Goal: Task Accomplishment & Management: Manage account settings

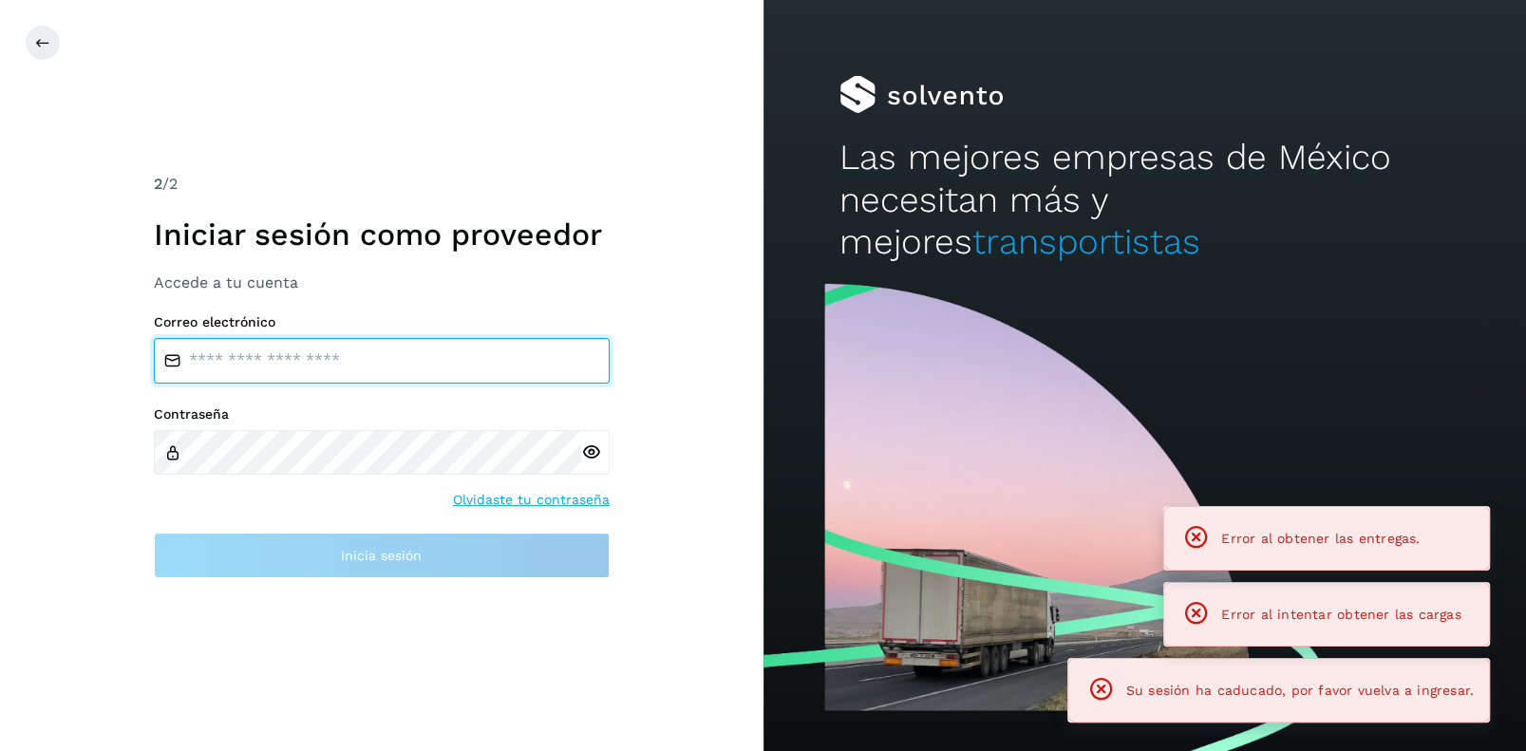
click at [210, 360] on input "email" at bounding box center [382, 361] width 456 height 46
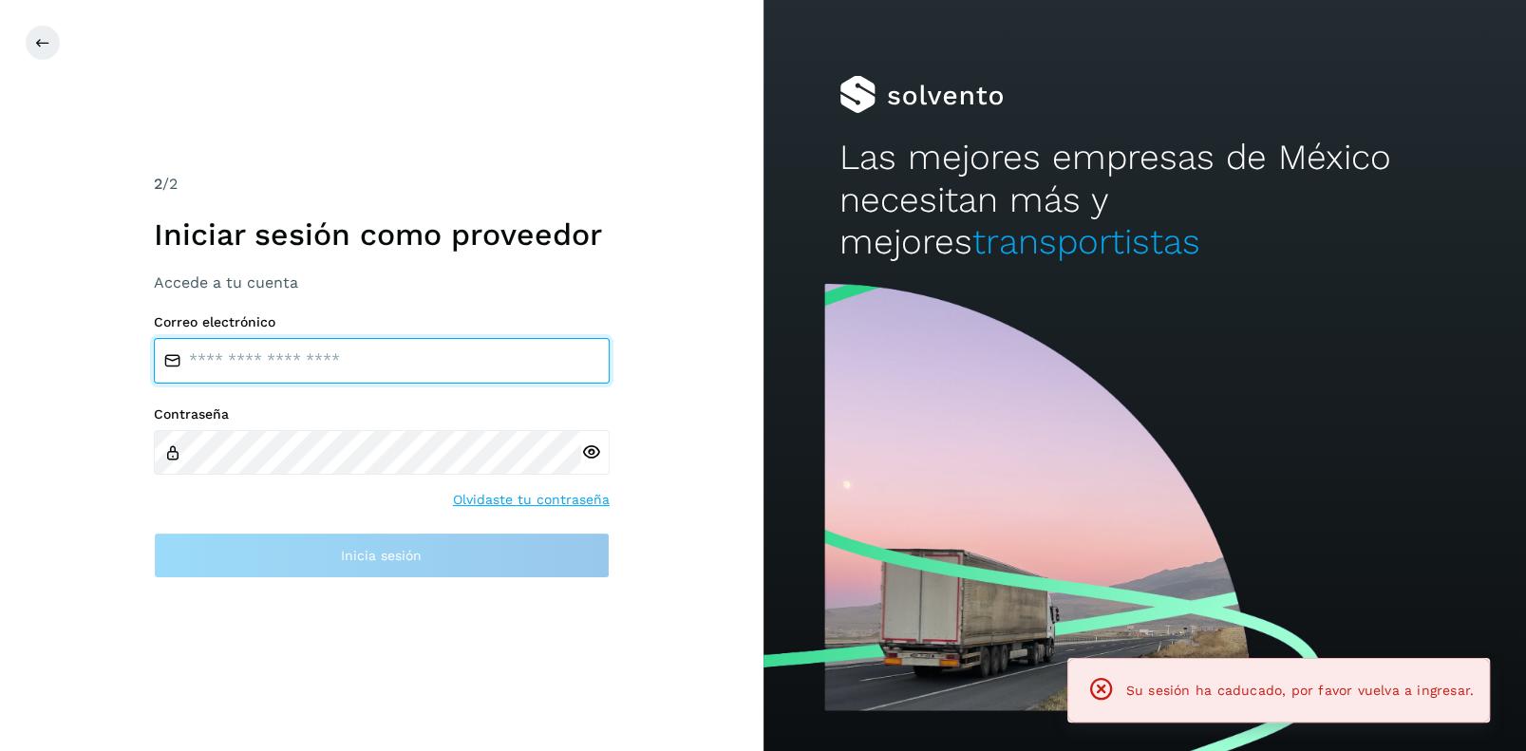
type input "**********"
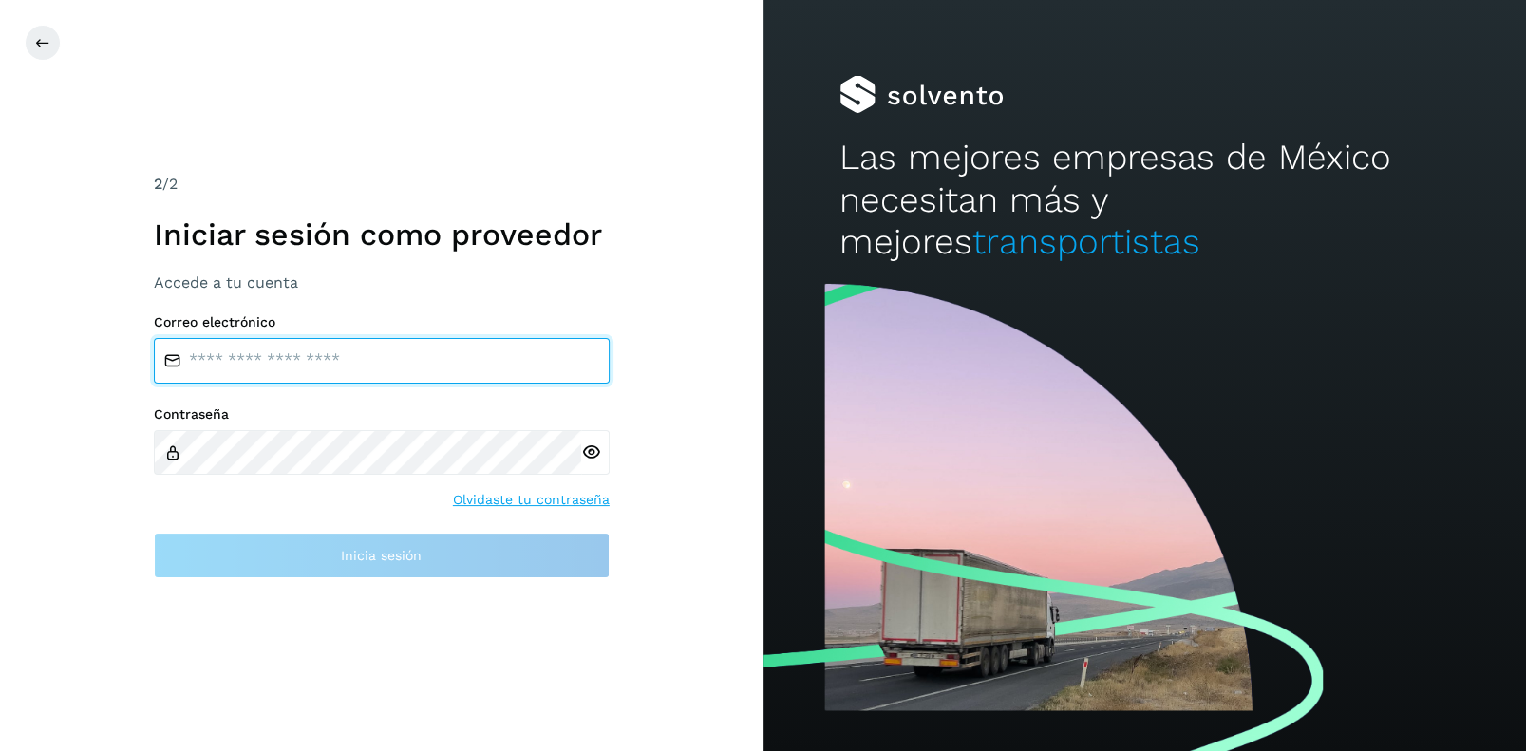
click at [215, 365] on input "email" at bounding box center [382, 361] width 456 height 46
type input "**********"
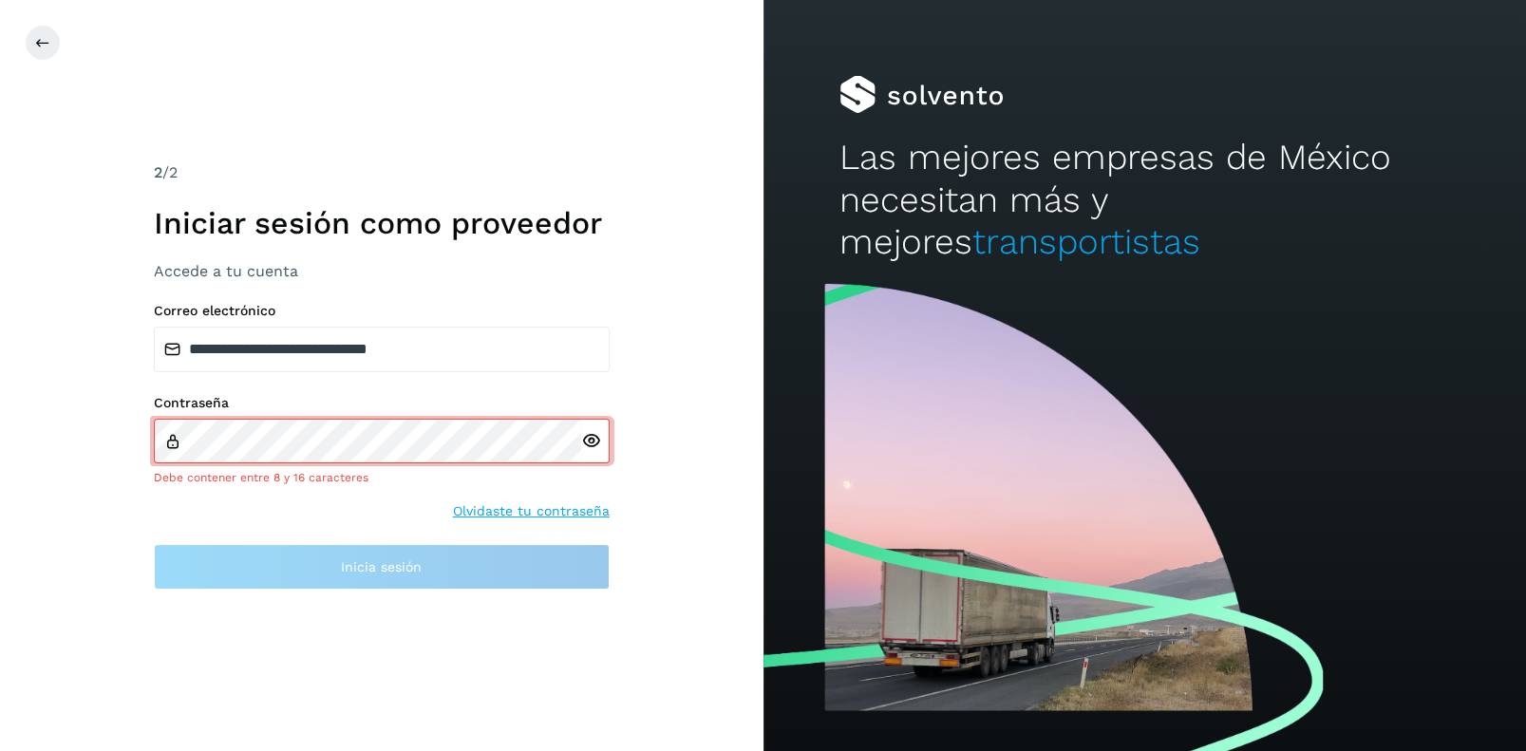
click at [589, 452] on div at bounding box center [595, 442] width 28 height 46
click at [590, 443] on icon at bounding box center [591, 441] width 20 height 20
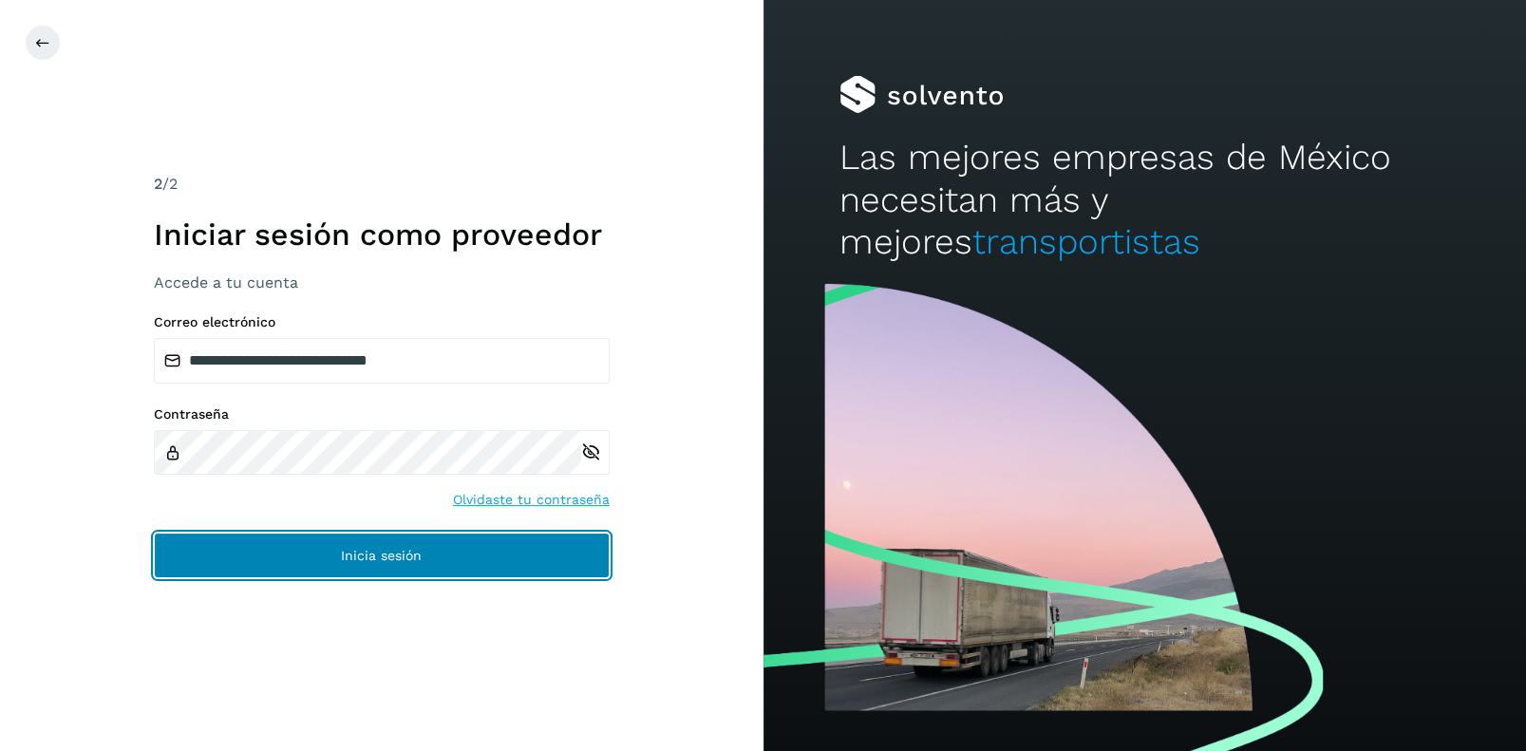
click at [372, 546] on button "Inicia sesión" at bounding box center [382, 556] width 456 height 46
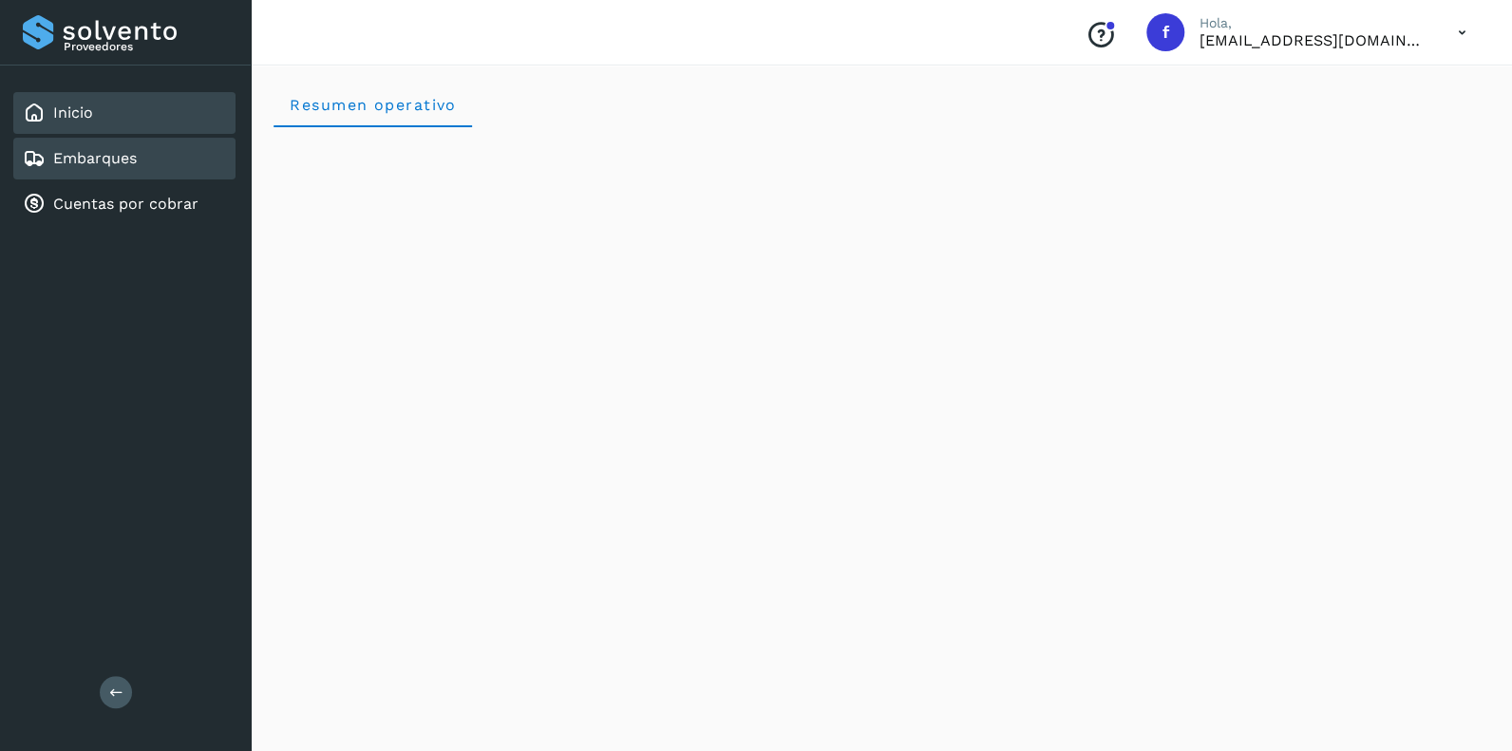
click at [91, 152] on link "Embarques" at bounding box center [95, 158] width 84 height 18
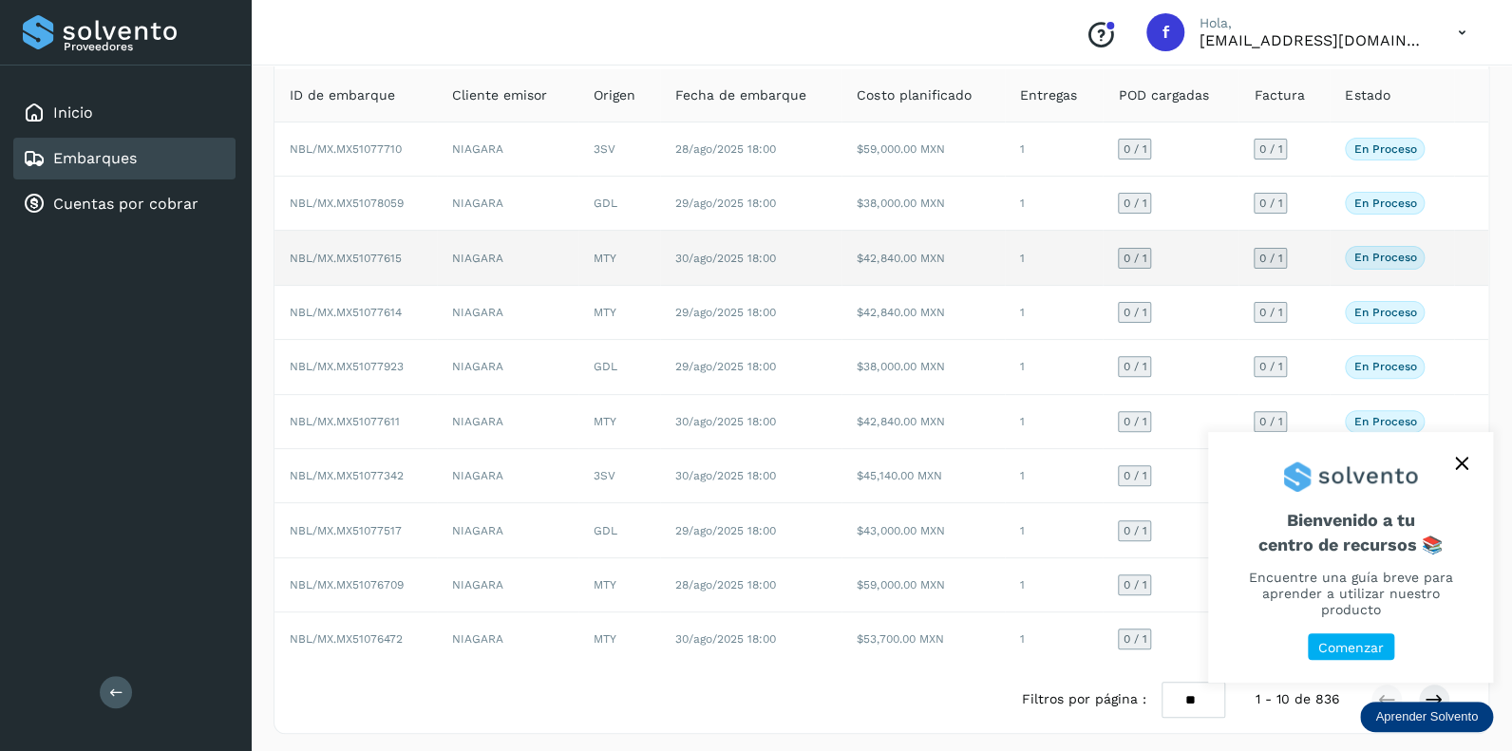
scroll to position [122, 0]
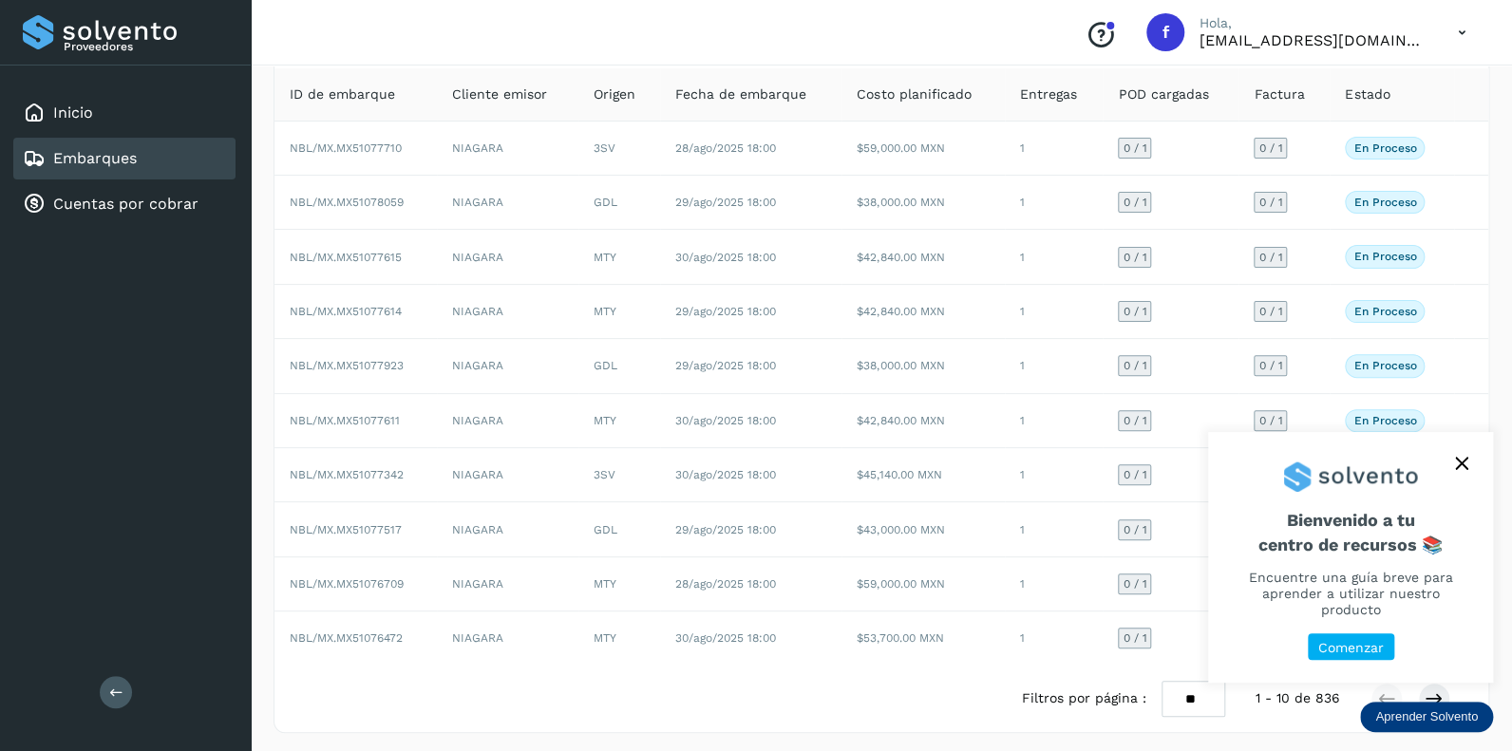
click at [1461, 470] on icon "close," at bounding box center [1461, 463] width 13 height 13
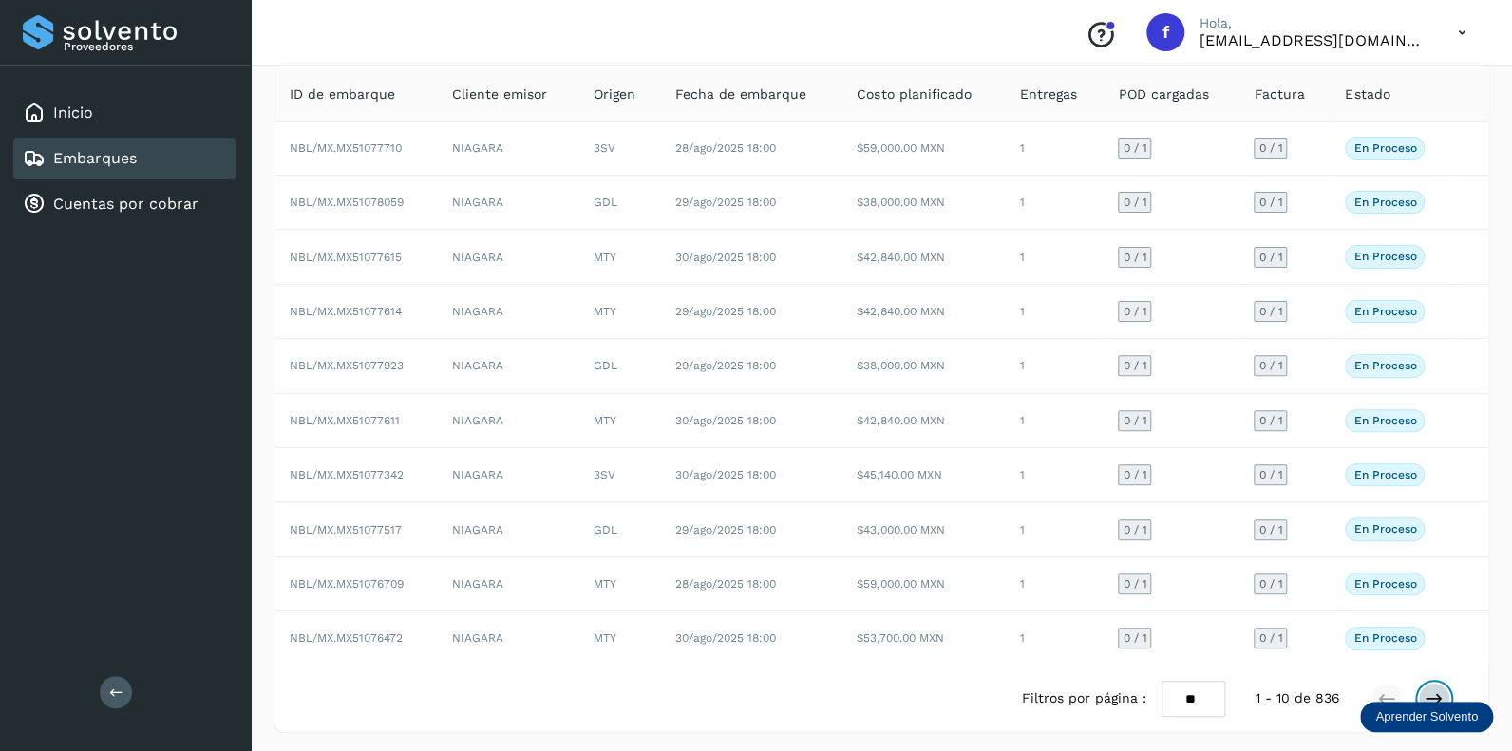
click at [1436, 689] on icon at bounding box center [1433, 698] width 19 height 19
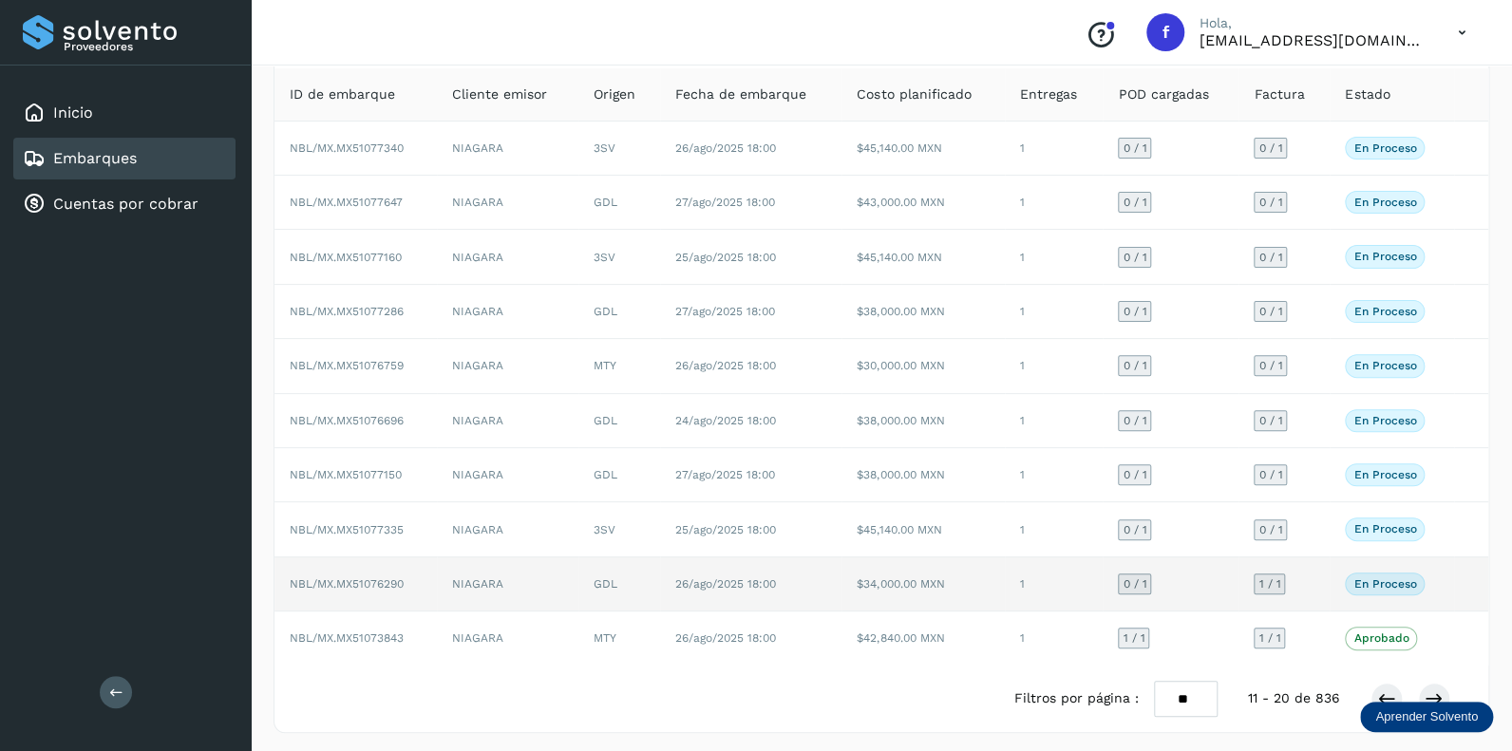
click at [1134, 582] on span "0 / 1" at bounding box center [1134, 583] width 24 height 11
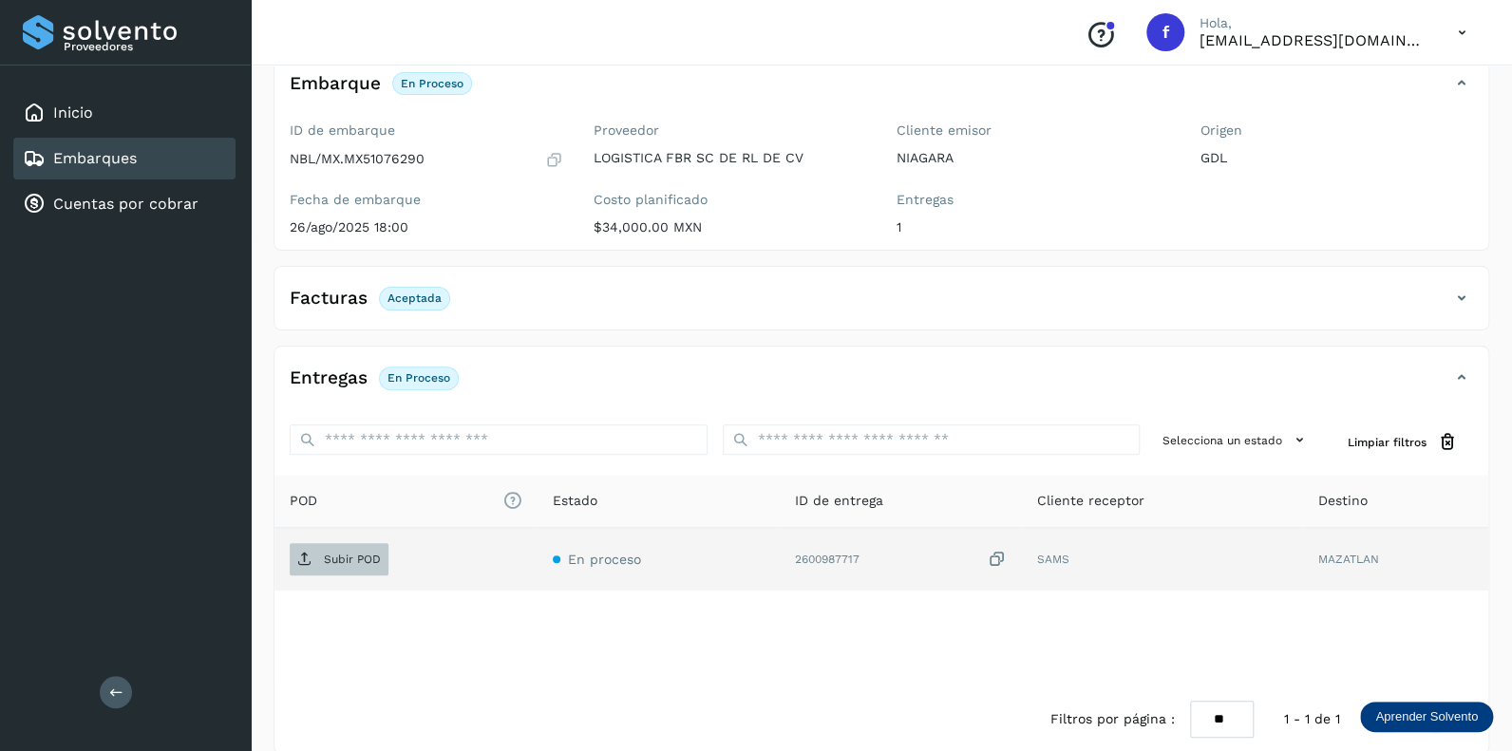
click at [344, 559] on p "Subir POD" at bounding box center [352, 559] width 57 height 13
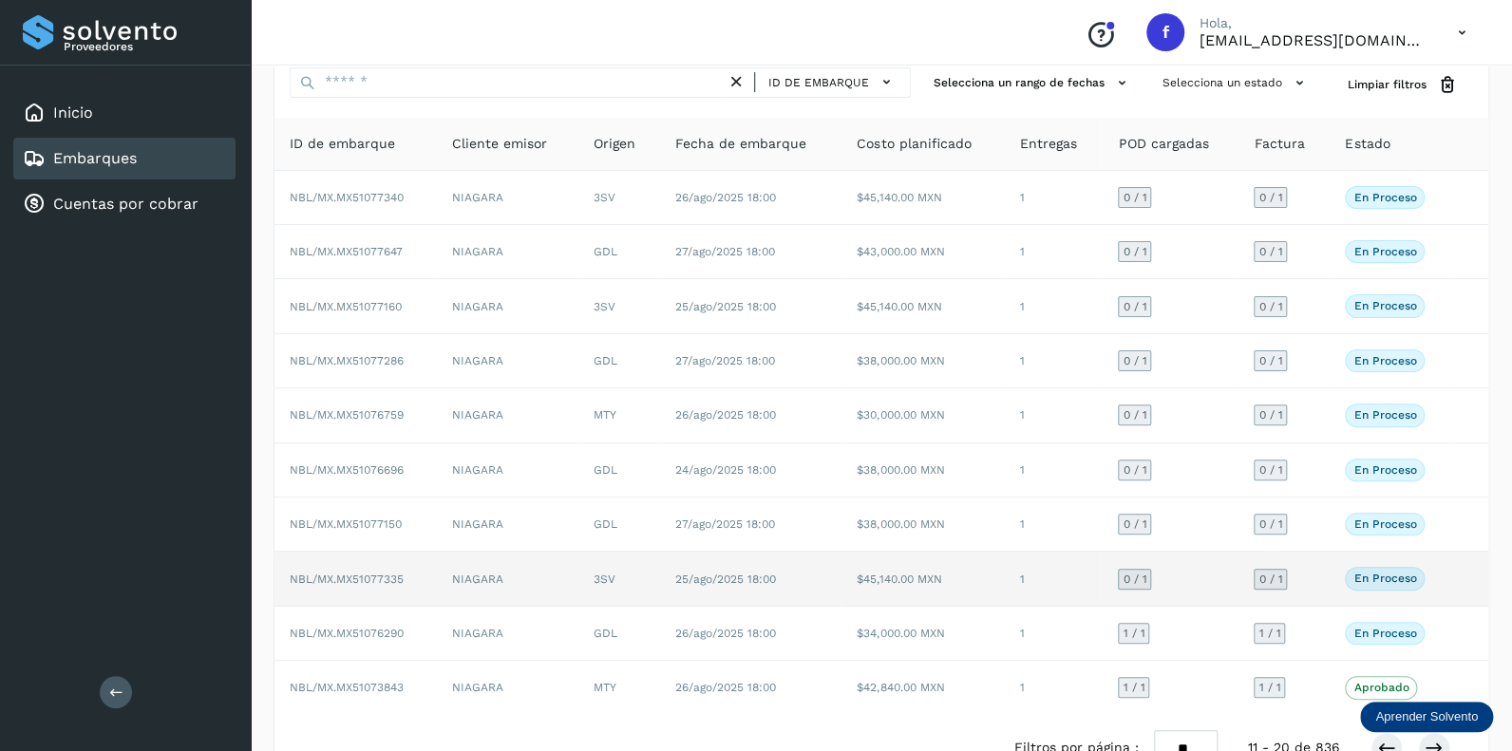
scroll to position [94, 0]
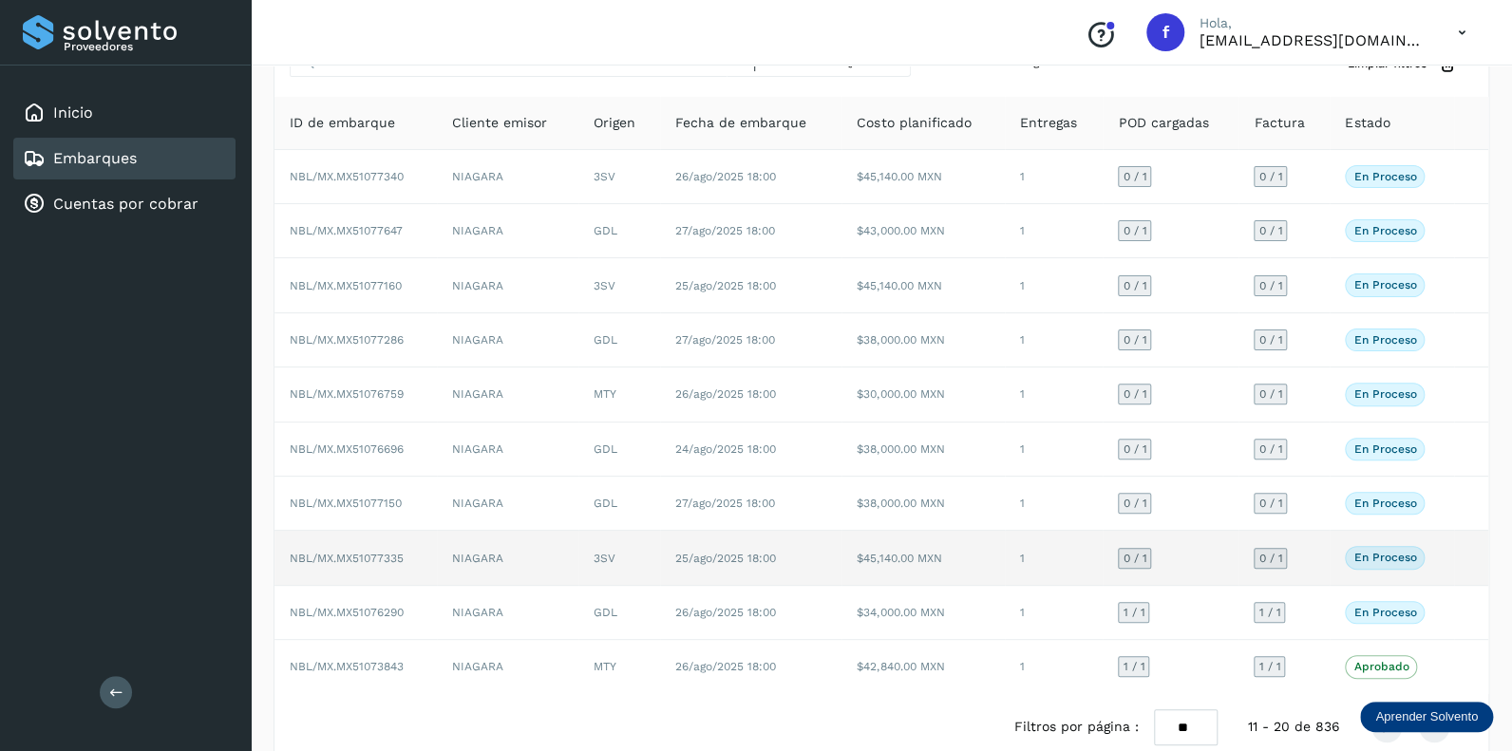
click at [1138, 553] on span "0 / 1" at bounding box center [1134, 558] width 24 height 11
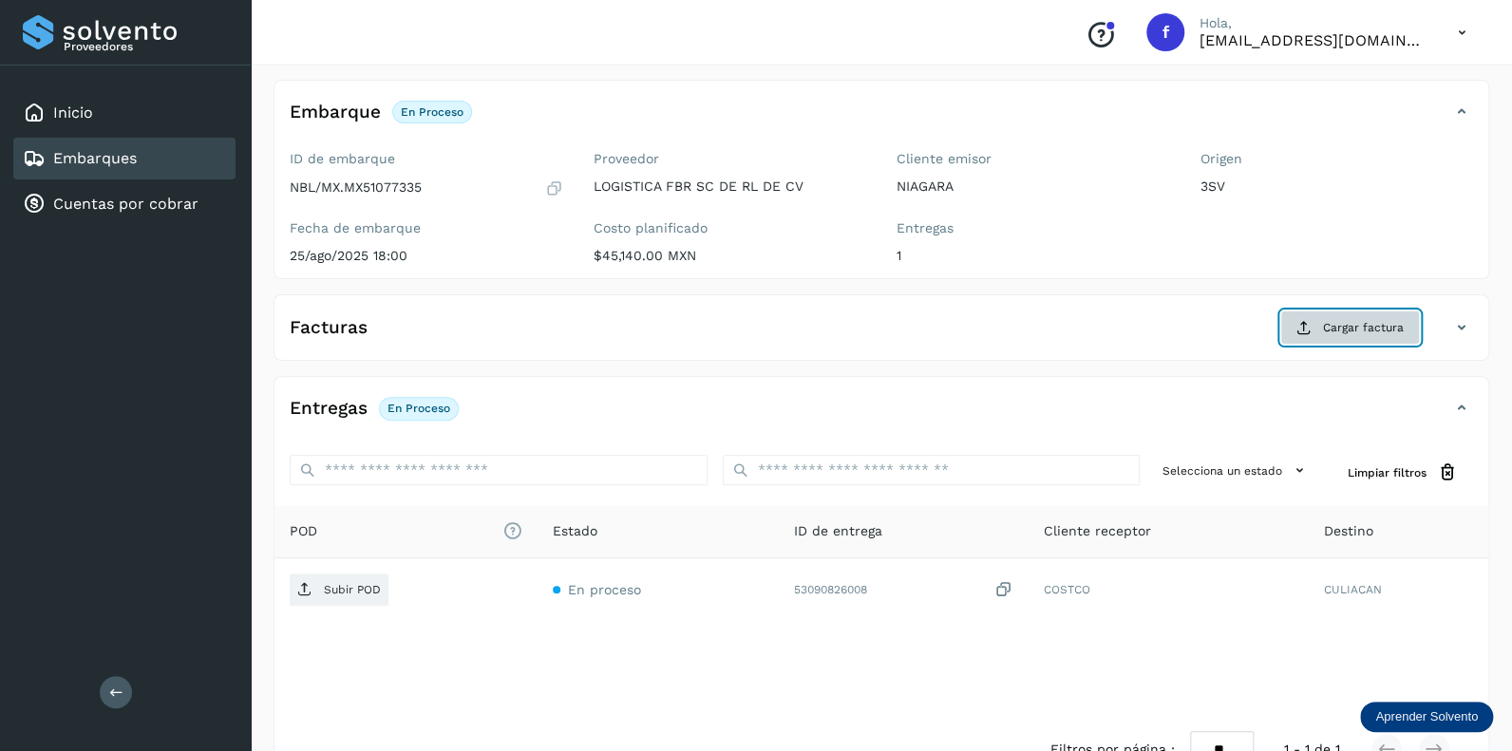
click at [1338, 319] on span "Cargar factura" at bounding box center [1363, 327] width 81 height 17
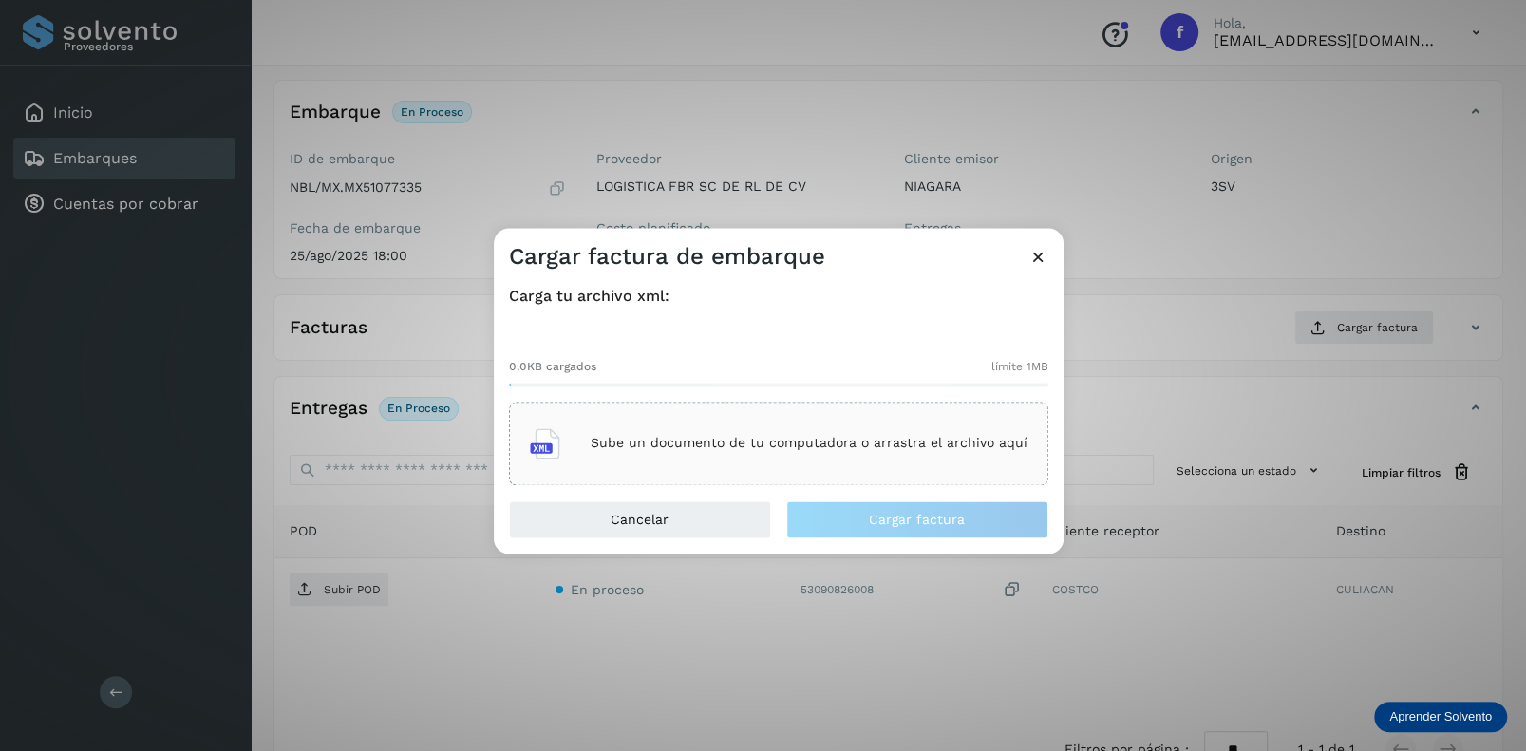
click at [712, 449] on p "Sube un documento de tu computadora o arrastra el archivo aquí" at bounding box center [809, 444] width 437 height 16
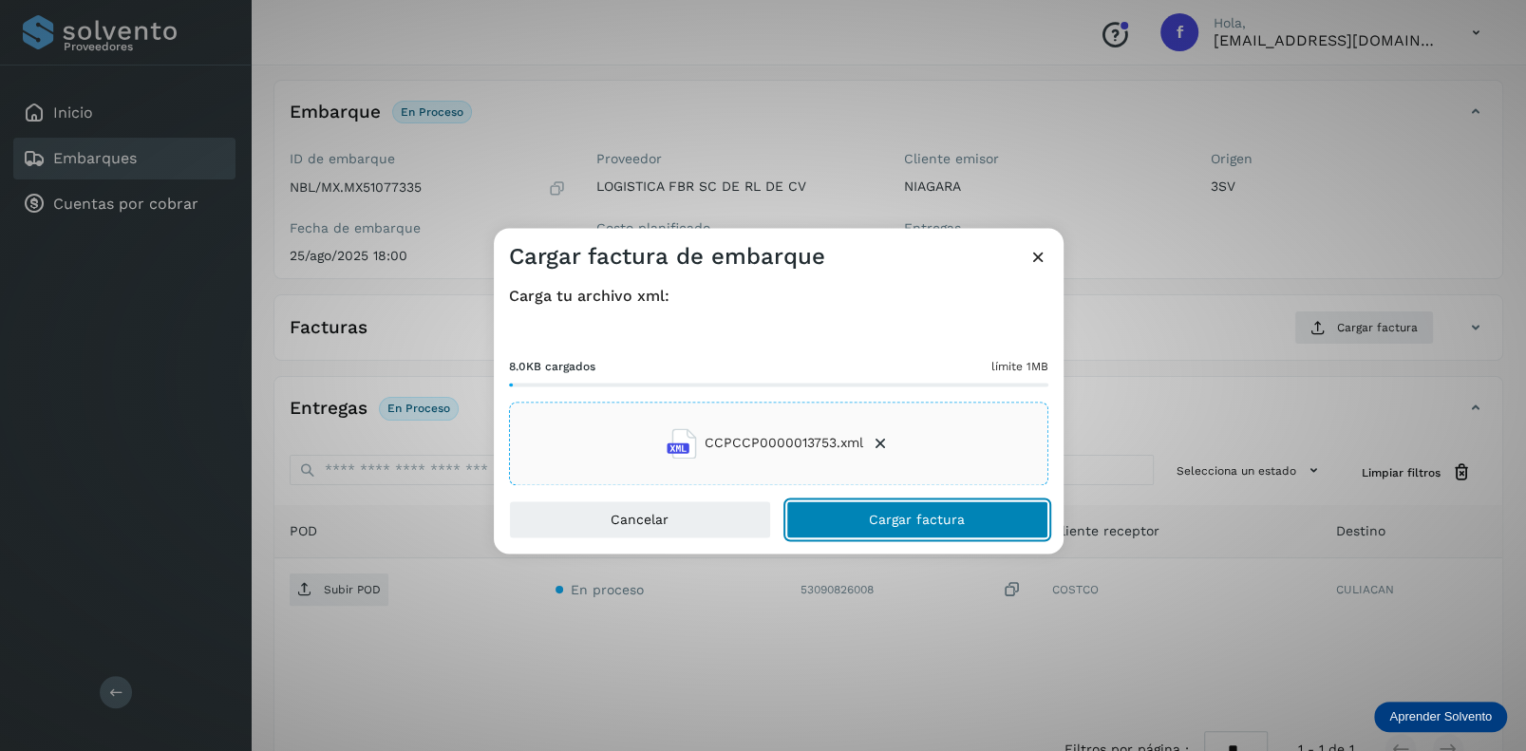
click at [895, 524] on span "Cargar factura" at bounding box center [917, 519] width 96 height 13
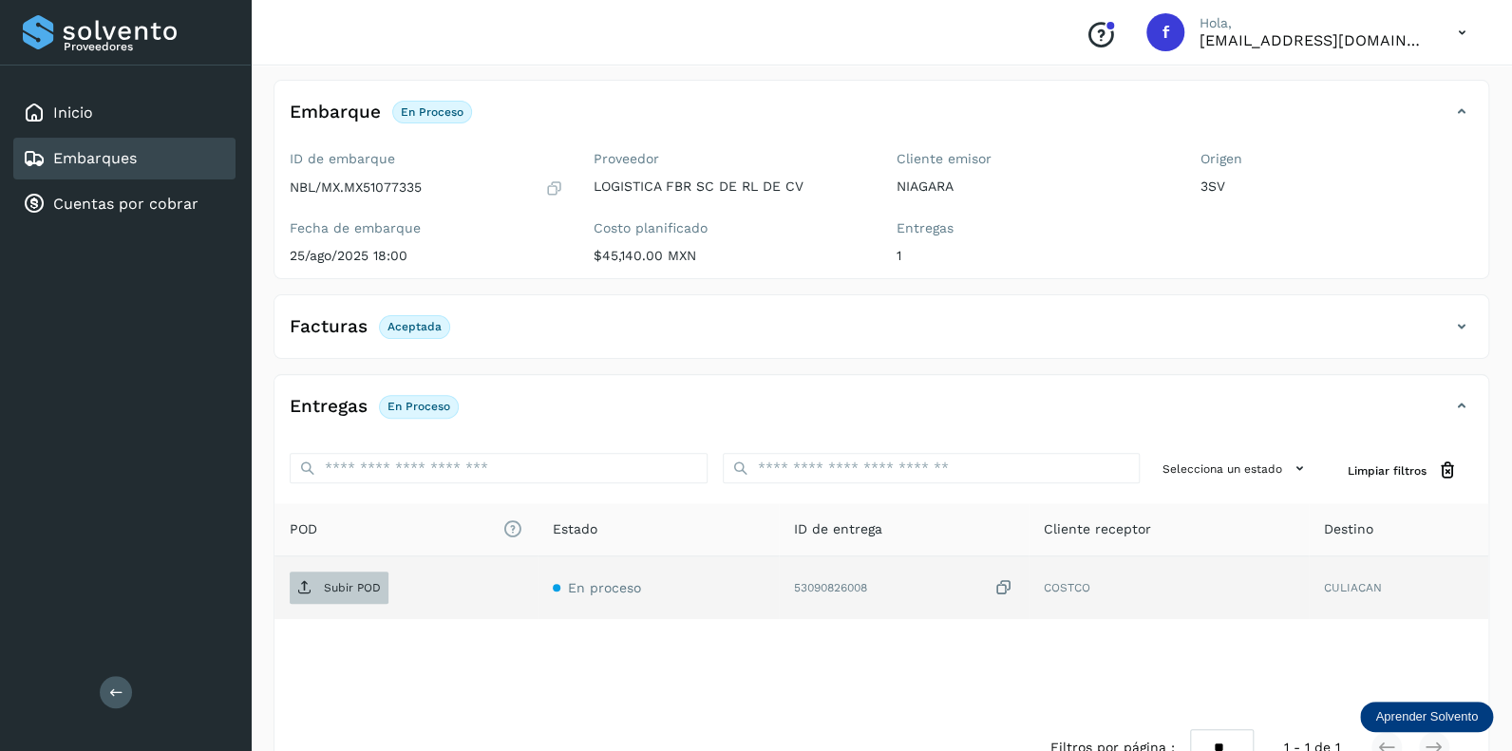
click at [348, 581] on p "Subir POD" at bounding box center [352, 587] width 57 height 13
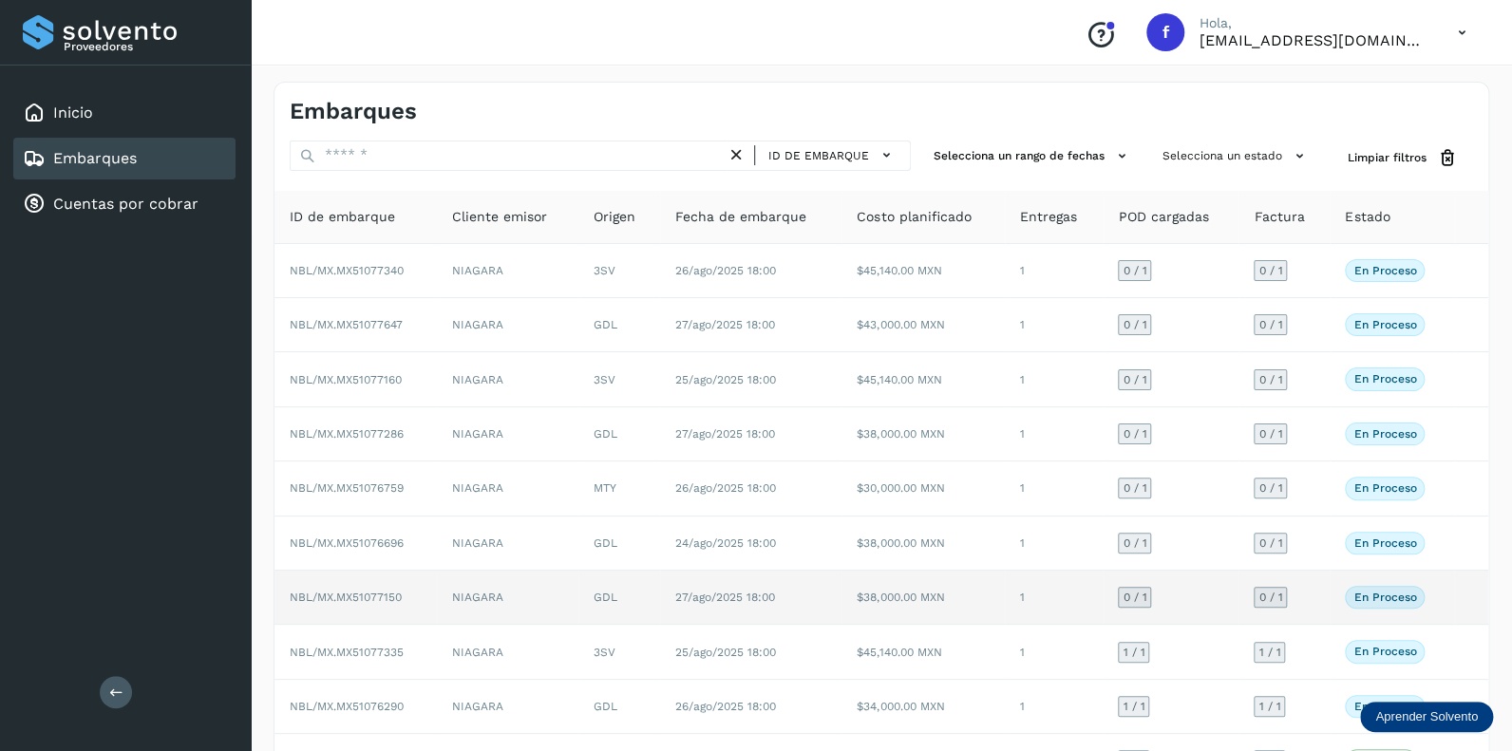
click at [1130, 592] on span "0 / 1" at bounding box center [1134, 597] width 24 height 11
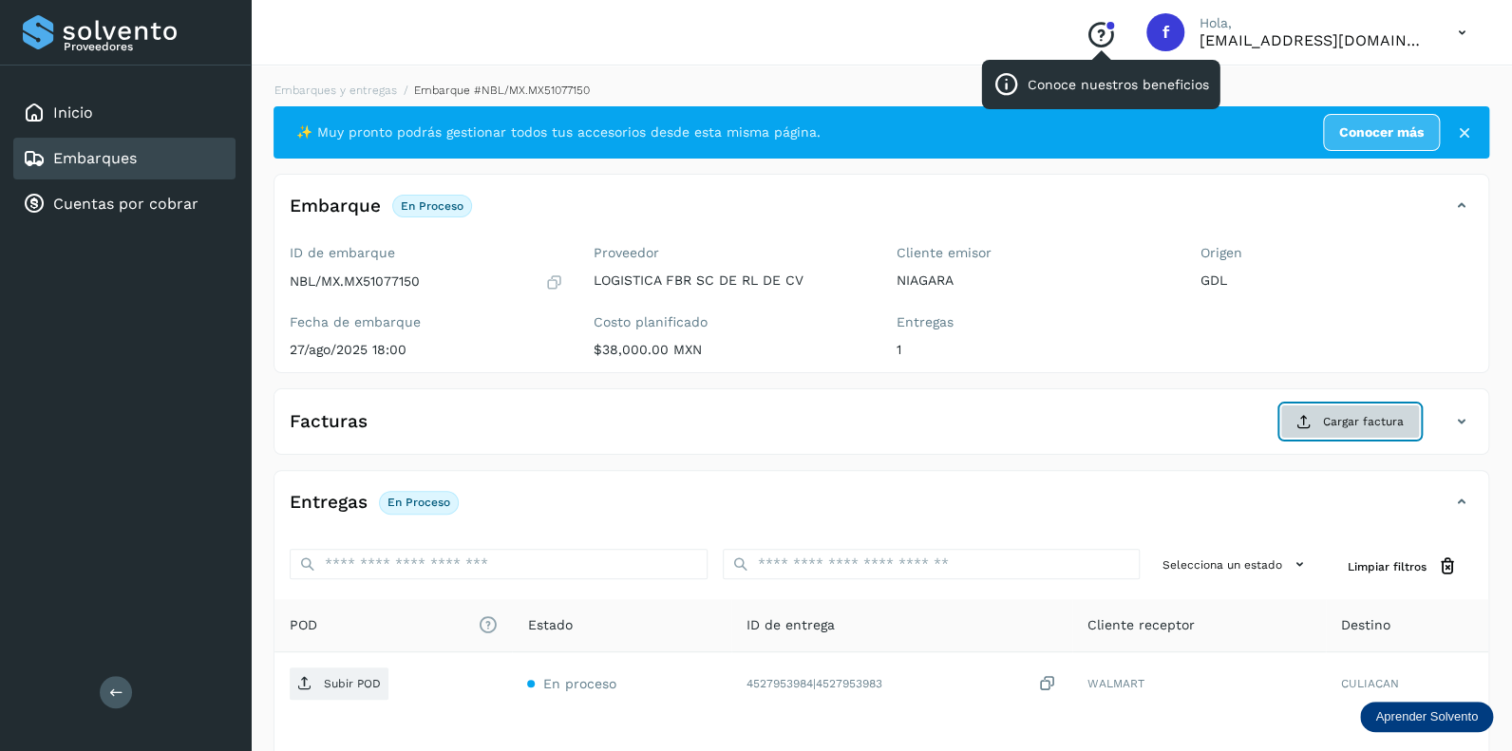
click at [1349, 419] on span "Cargar factura" at bounding box center [1363, 421] width 81 height 17
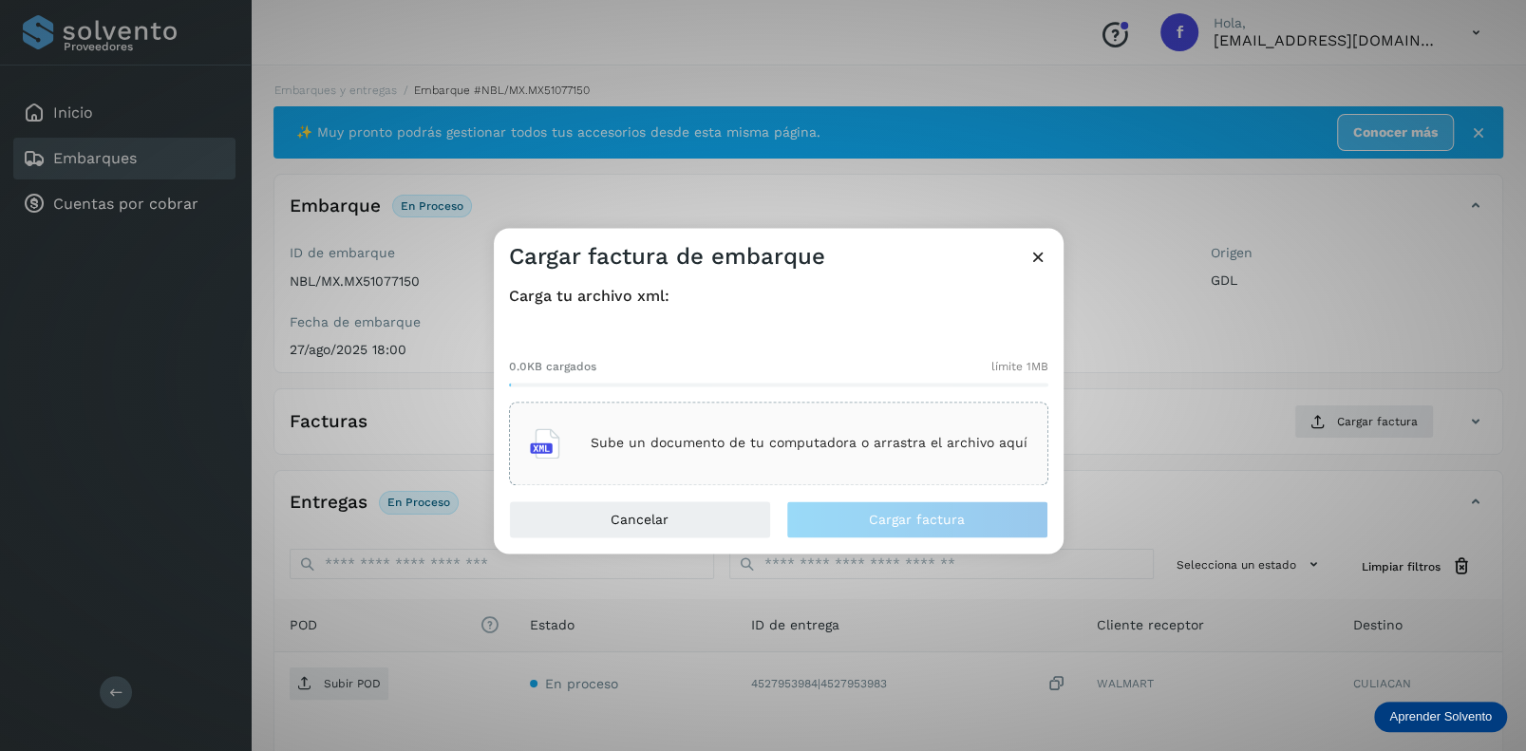
click at [734, 444] on p "Sube un documento de tu computadora o arrastra el archivo aquí" at bounding box center [809, 444] width 437 height 16
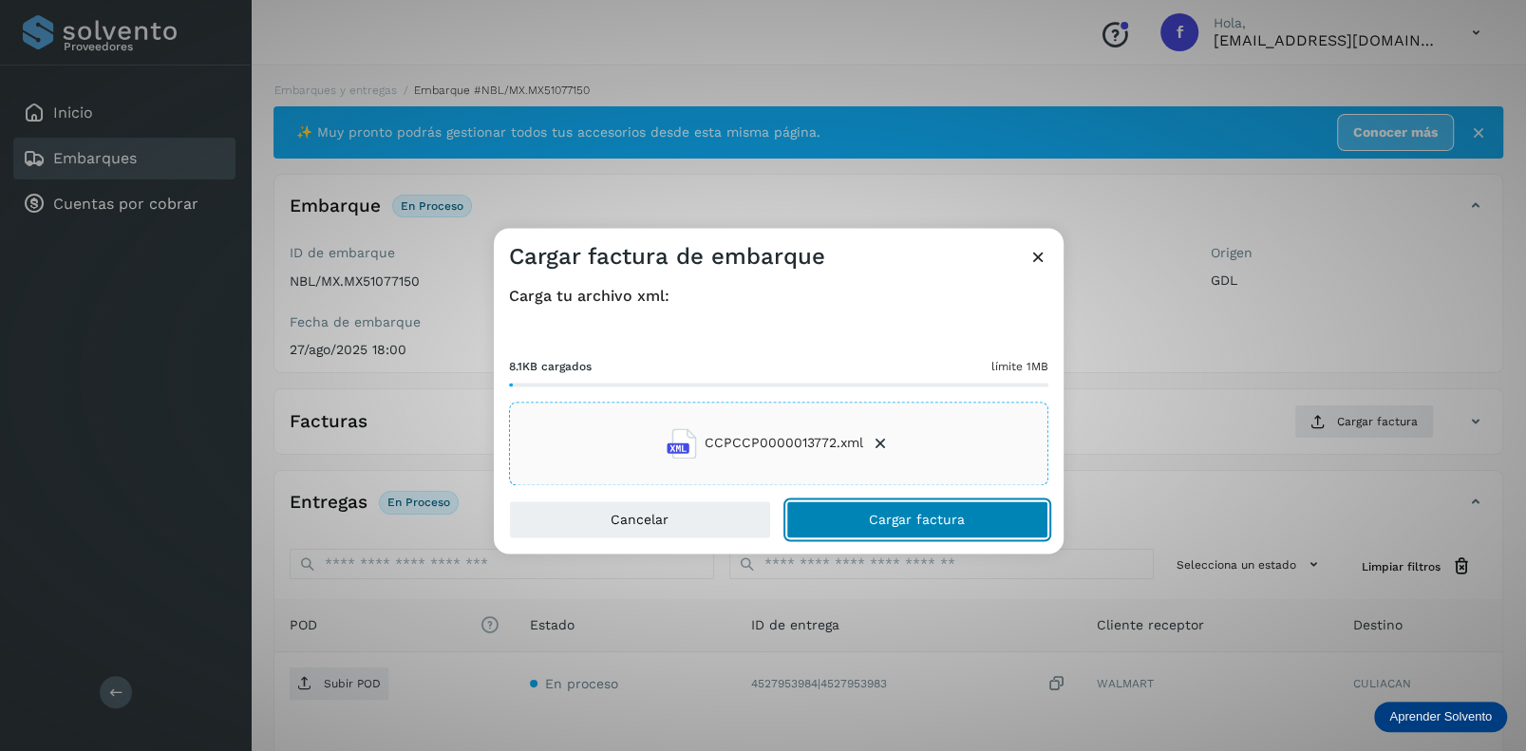
click at [889, 520] on span "Cargar factura" at bounding box center [917, 519] width 96 height 13
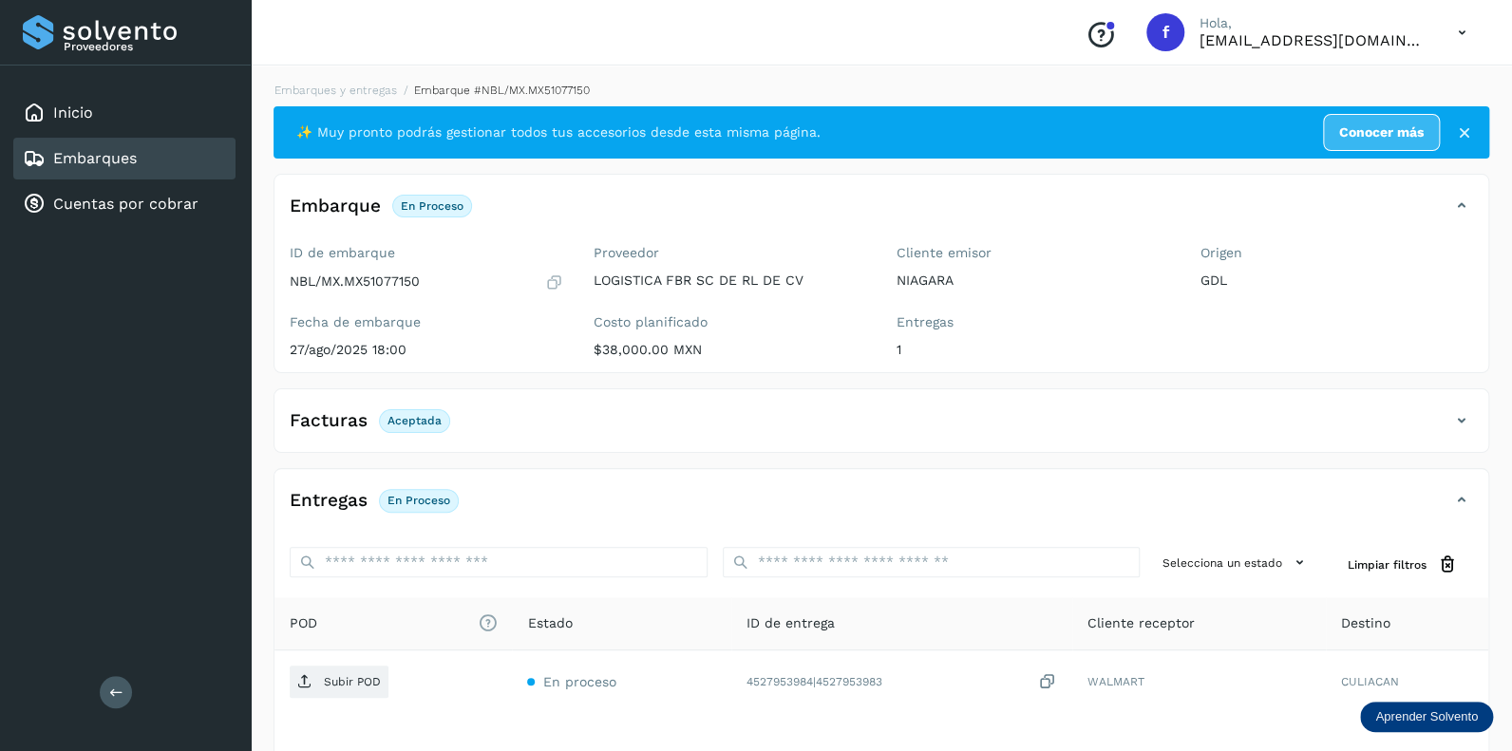
scroll to position [146, 0]
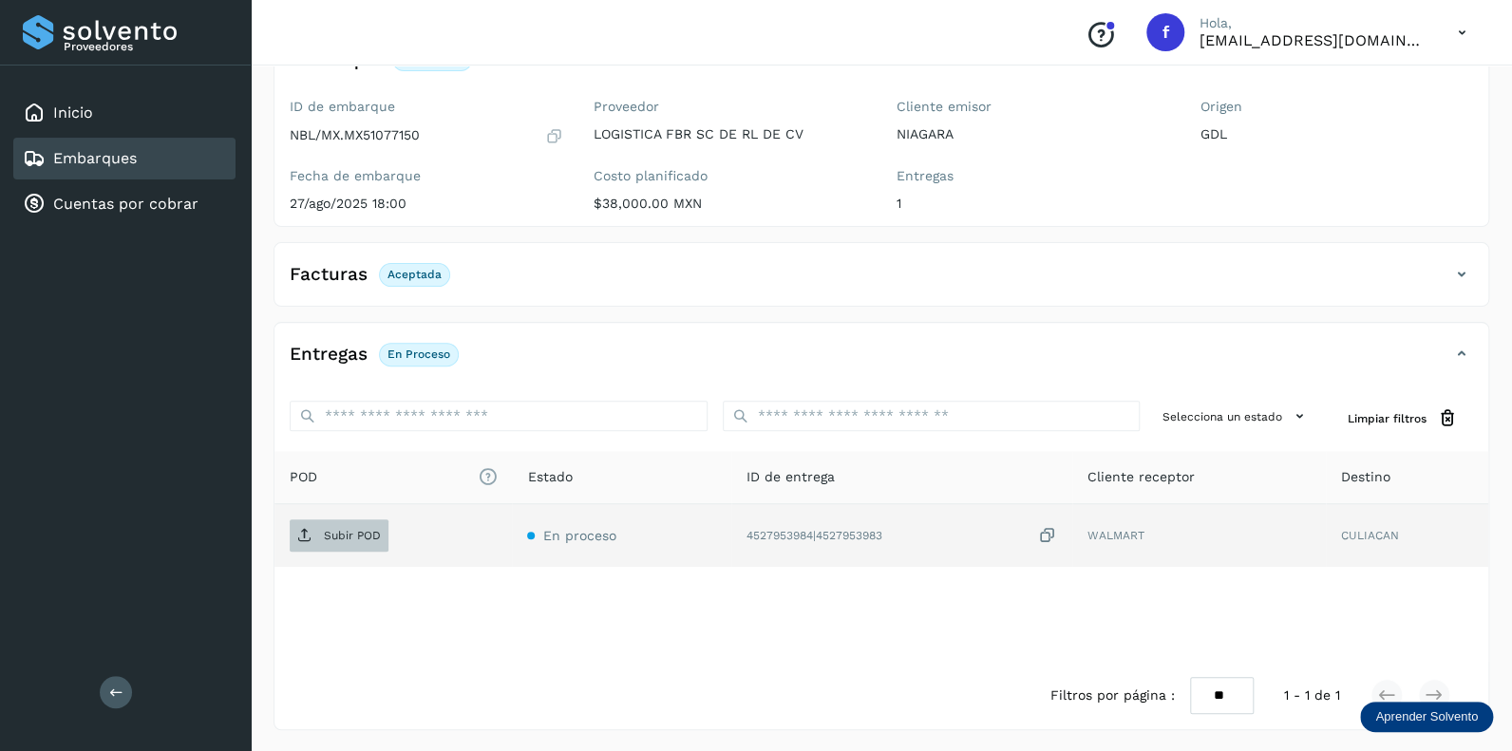
click at [360, 532] on p "Subir POD" at bounding box center [352, 535] width 57 height 13
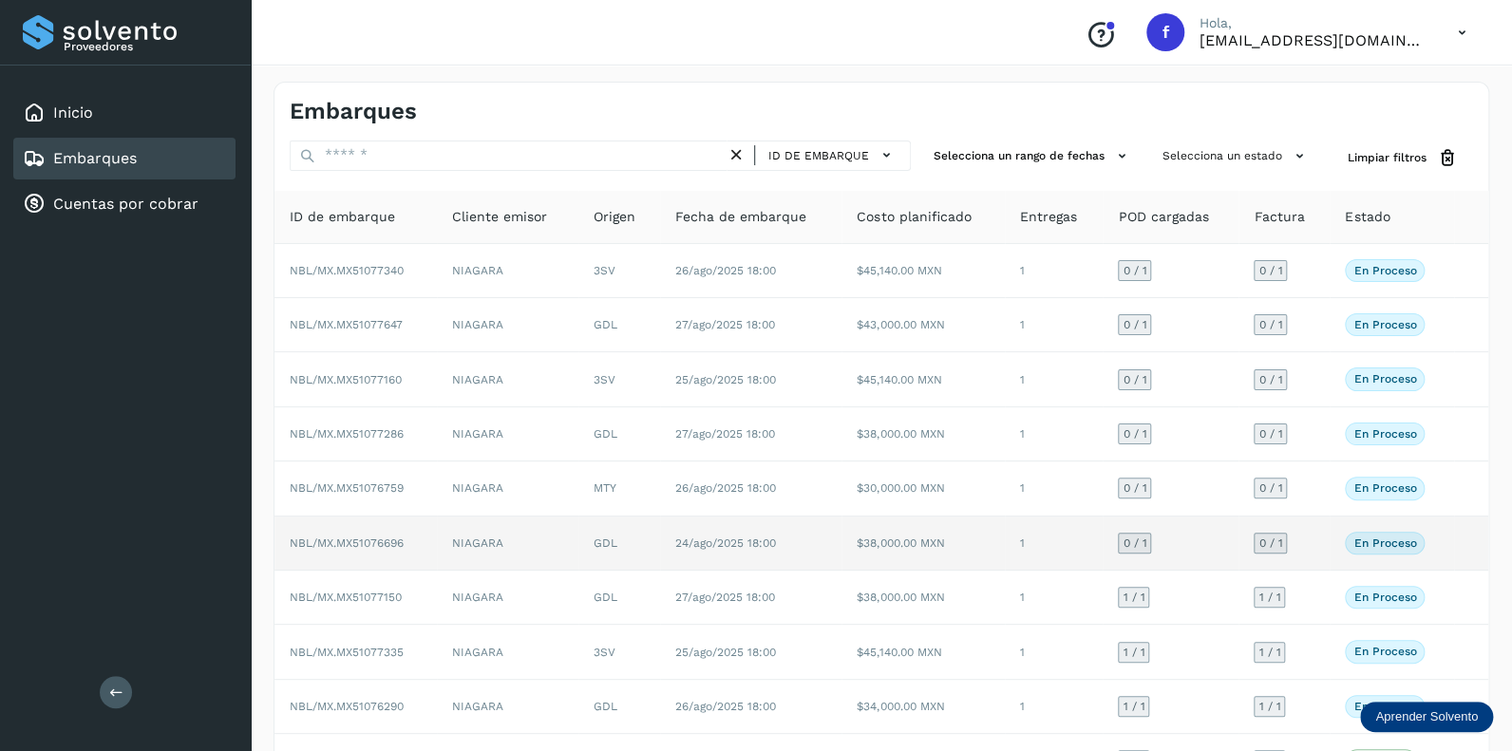
click at [1135, 533] on div "0 / 1" at bounding box center [1134, 543] width 33 height 21
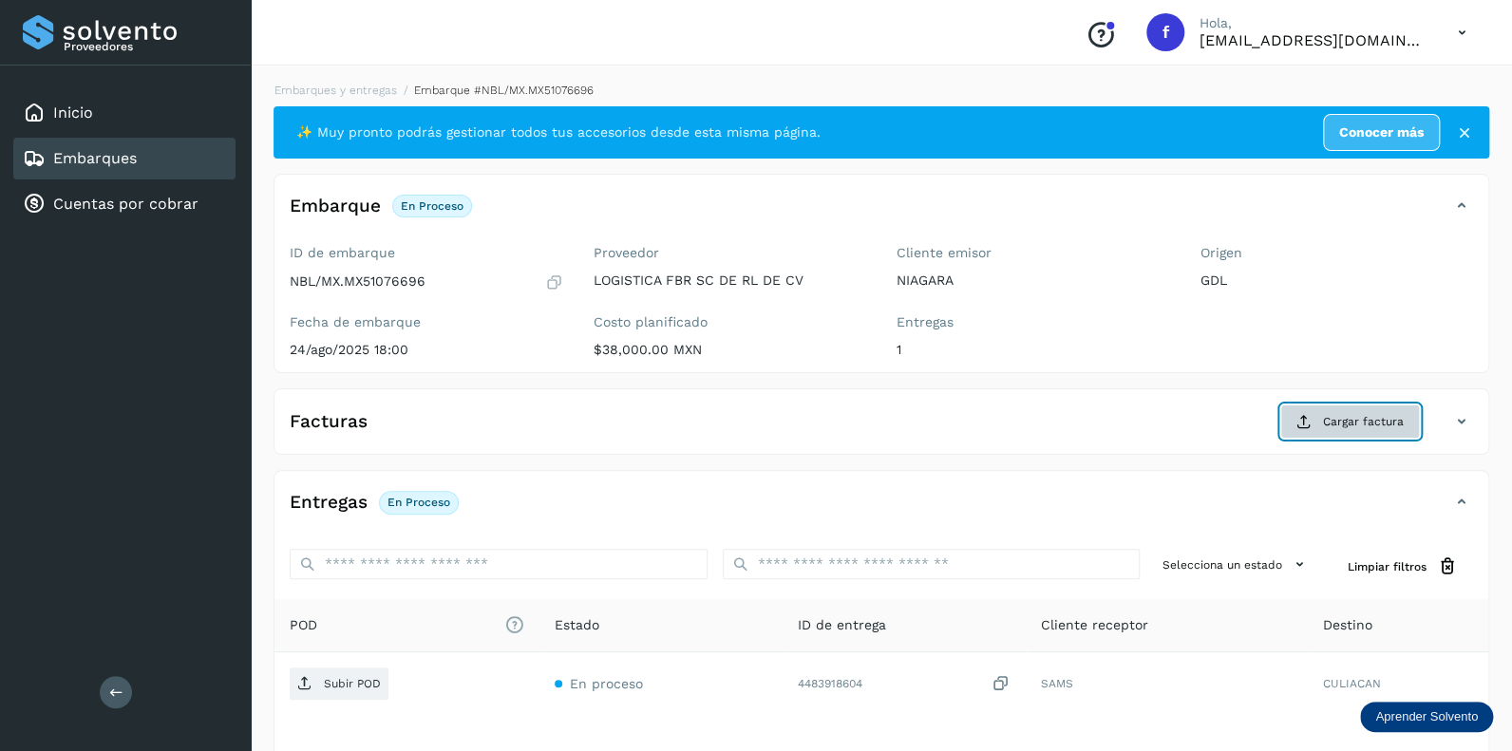
click at [1370, 424] on span "Cargar factura" at bounding box center [1363, 421] width 81 height 17
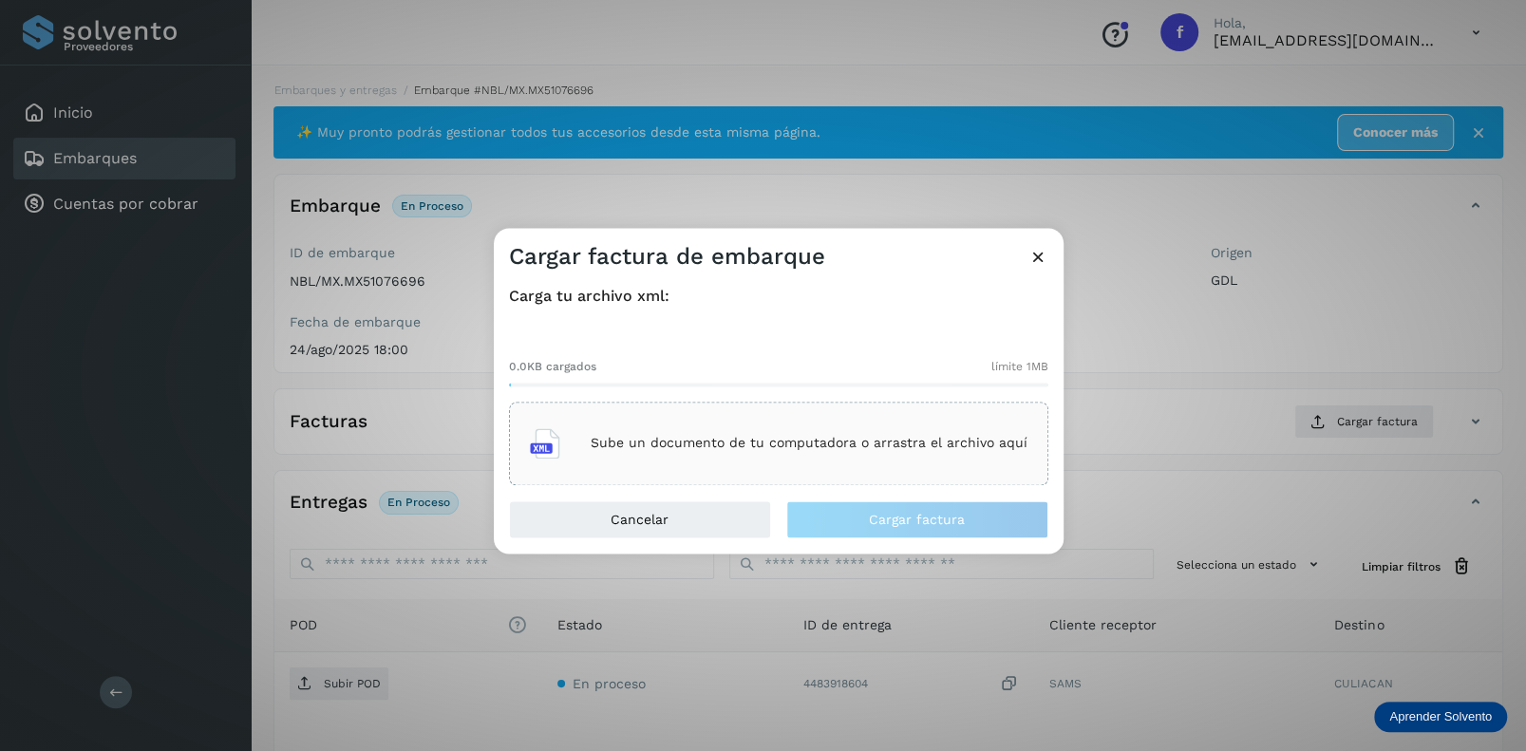
click at [704, 444] on p "Sube un documento de tu computadora o arrastra el archivo aquí" at bounding box center [809, 444] width 437 height 16
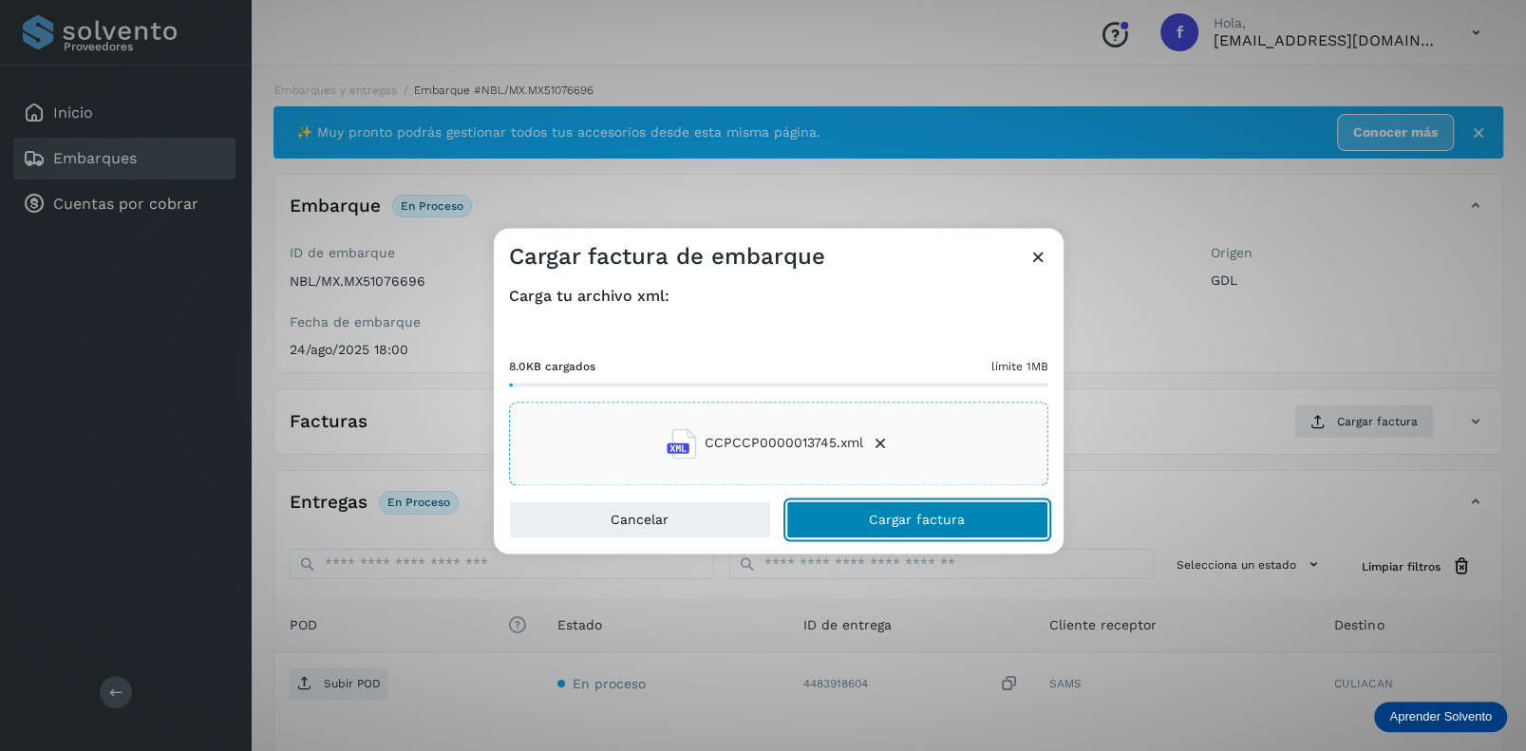
click at [889, 513] on span "Cargar factura" at bounding box center [917, 519] width 96 height 13
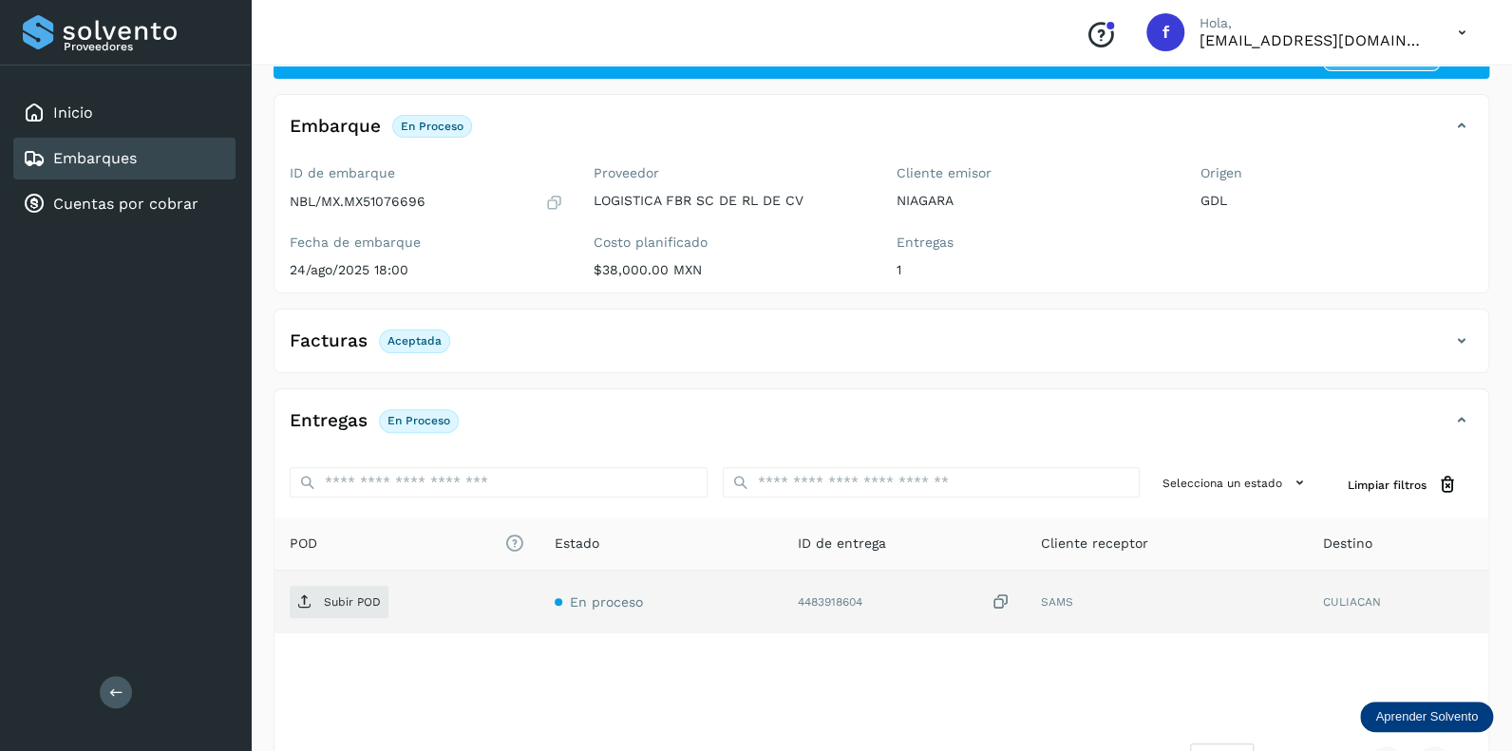
scroll to position [146, 0]
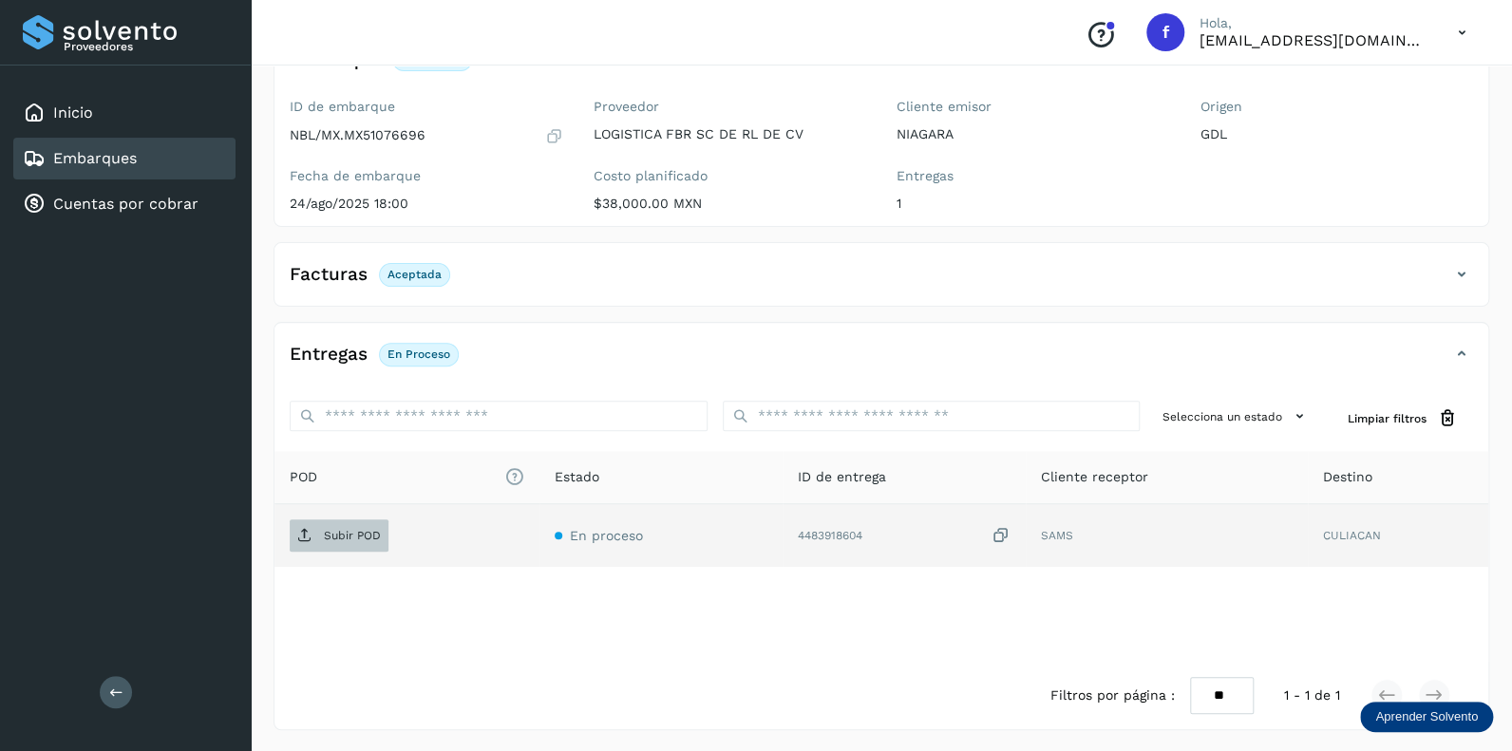
click at [348, 532] on p "Subir POD" at bounding box center [352, 535] width 57 height 13
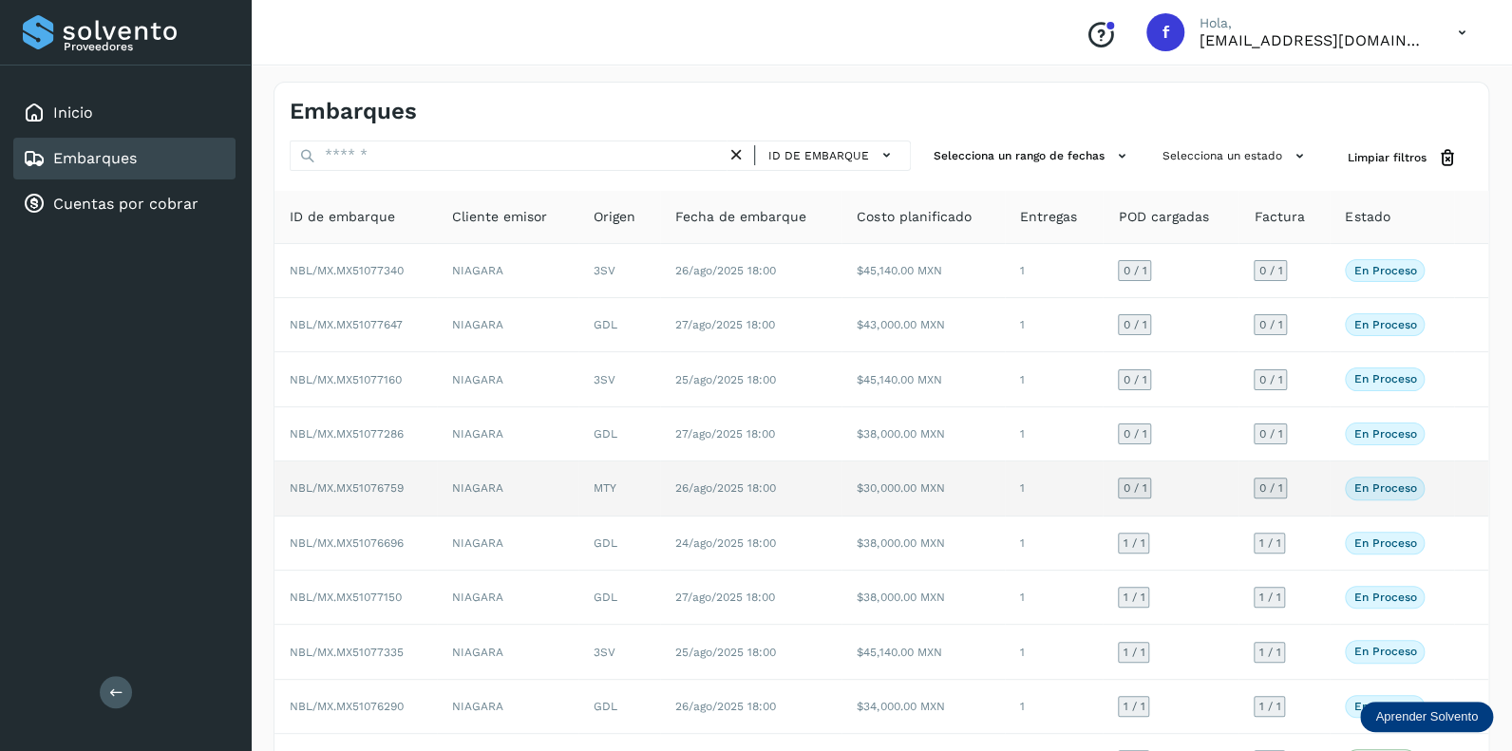
click at [1130, 482] on span "0 / 1" at bounding box center [1134, 487] width 24 height 11
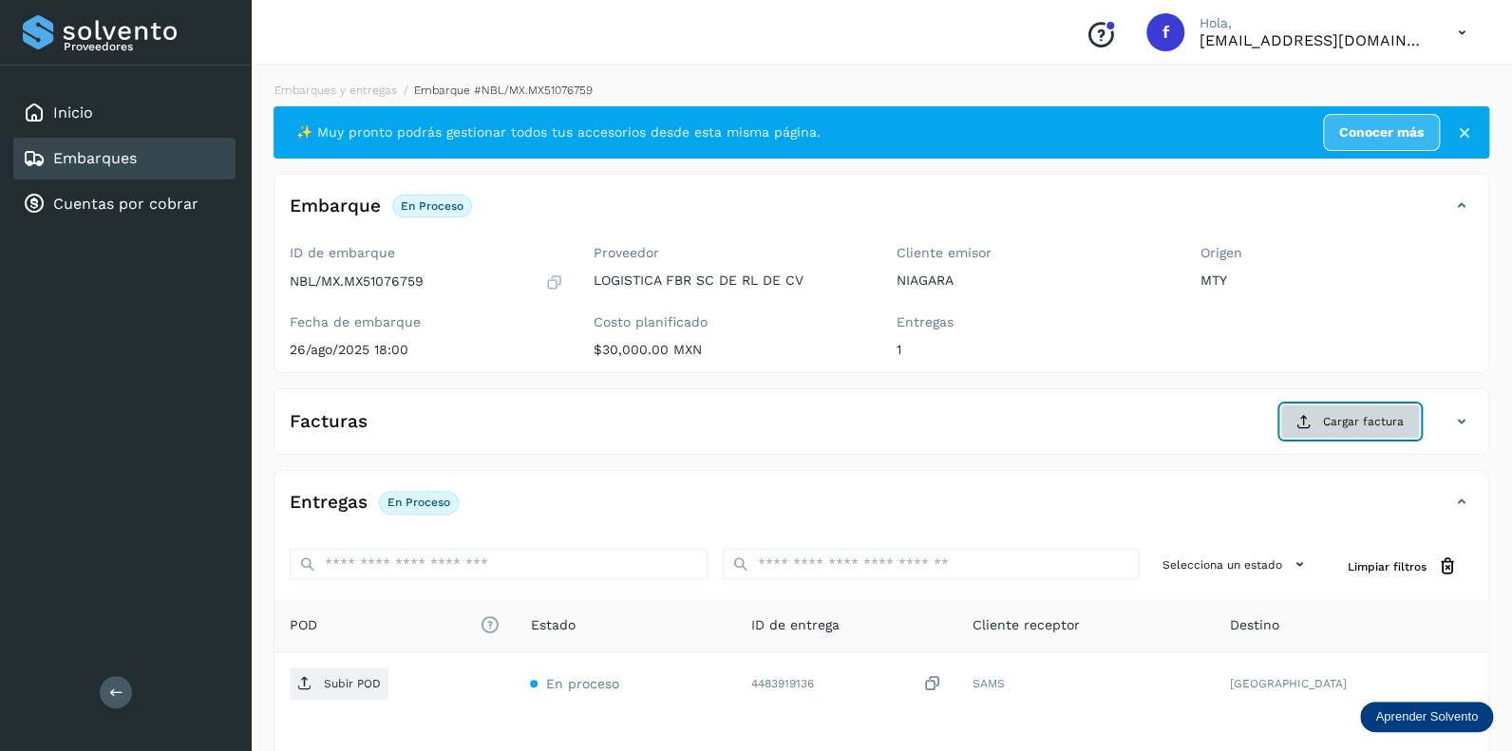
click at [1348, 422] on span "Cargar factura" at bounding box center [1363, 421] width 81 height 17
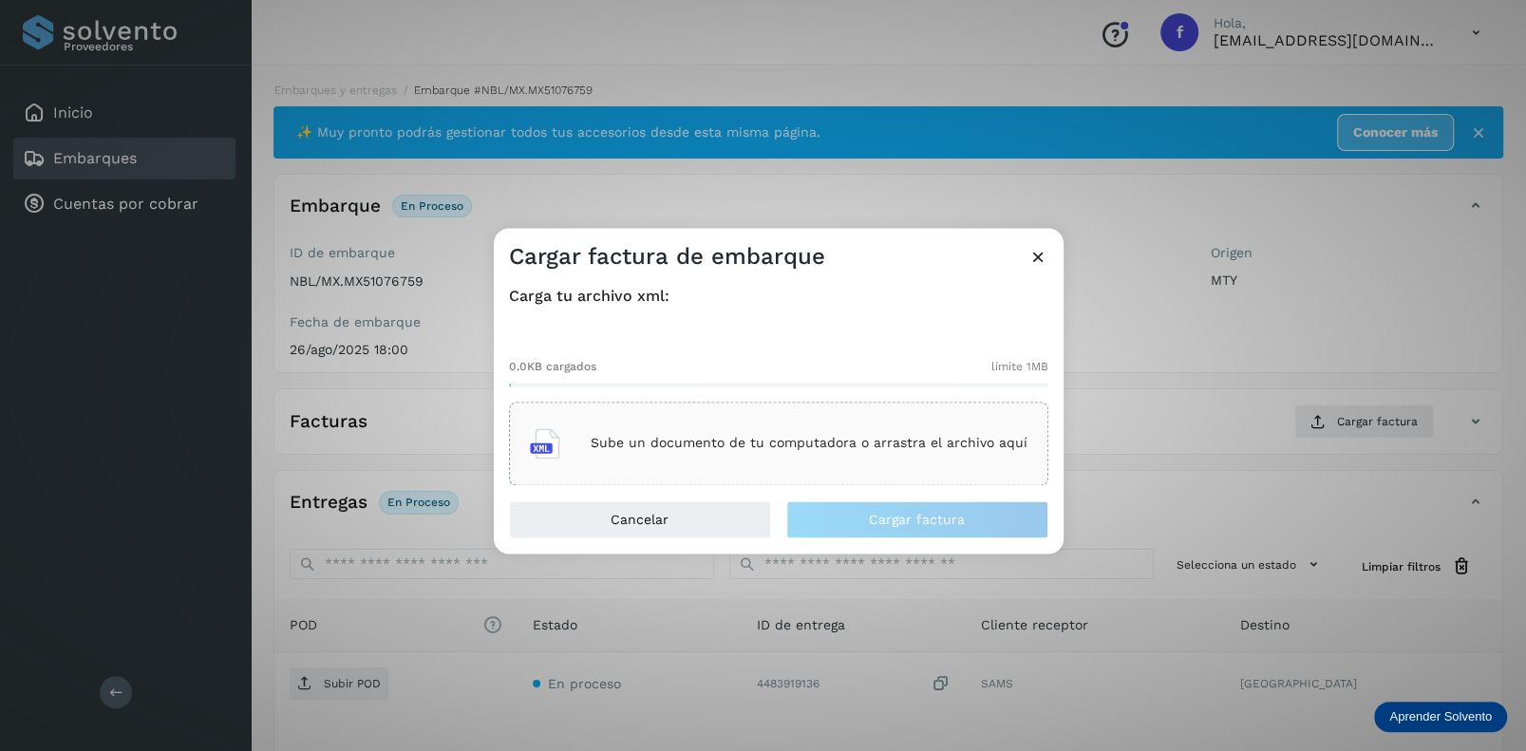
click at [701, 430] on div "Sube un documento de tu computadora o arrastra el archivo aquí" at bounding box center [779, 443] width 498 height 51
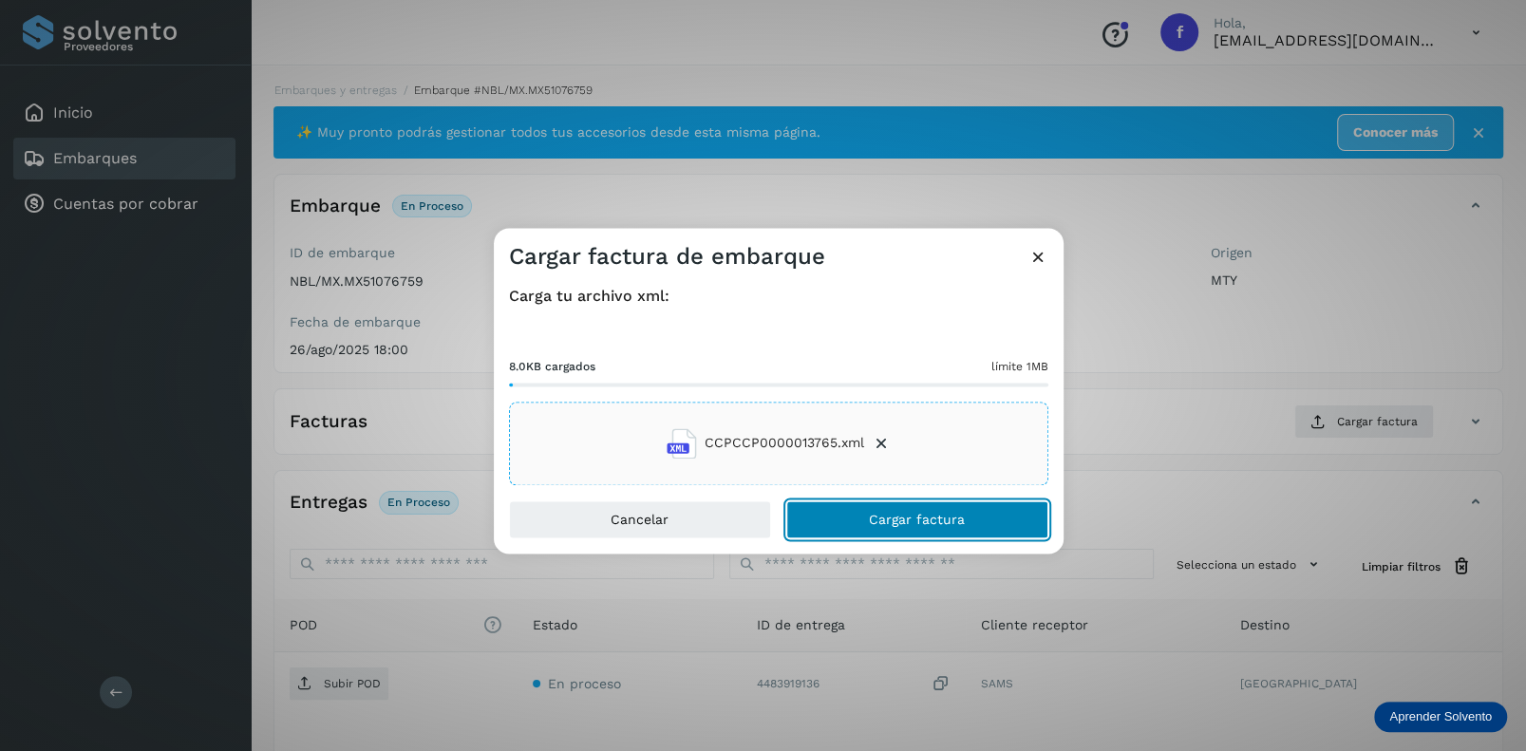
click at [888, 513] on span "Cargar factura" at bounding box center [917, 519] width 96 height 13
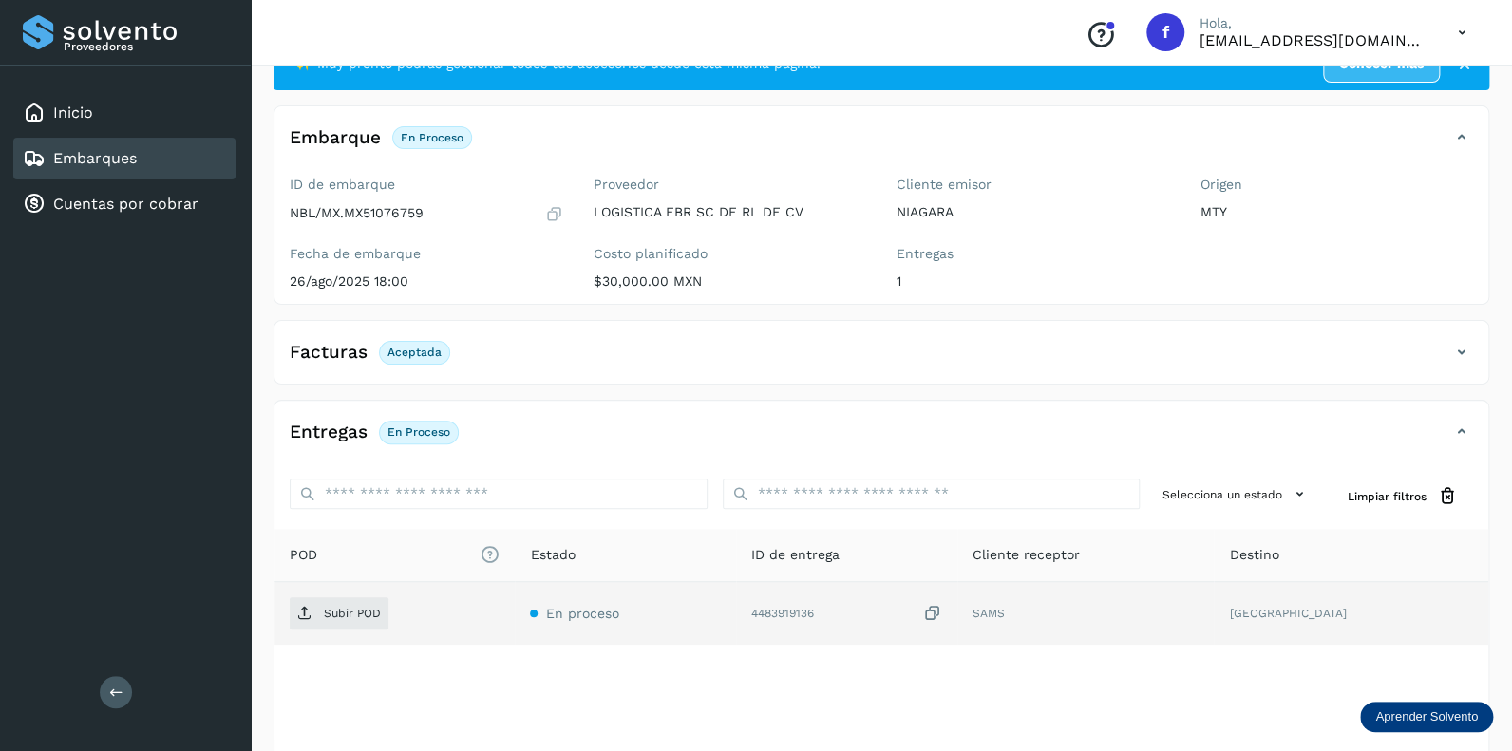
scroll to position [146, 0]
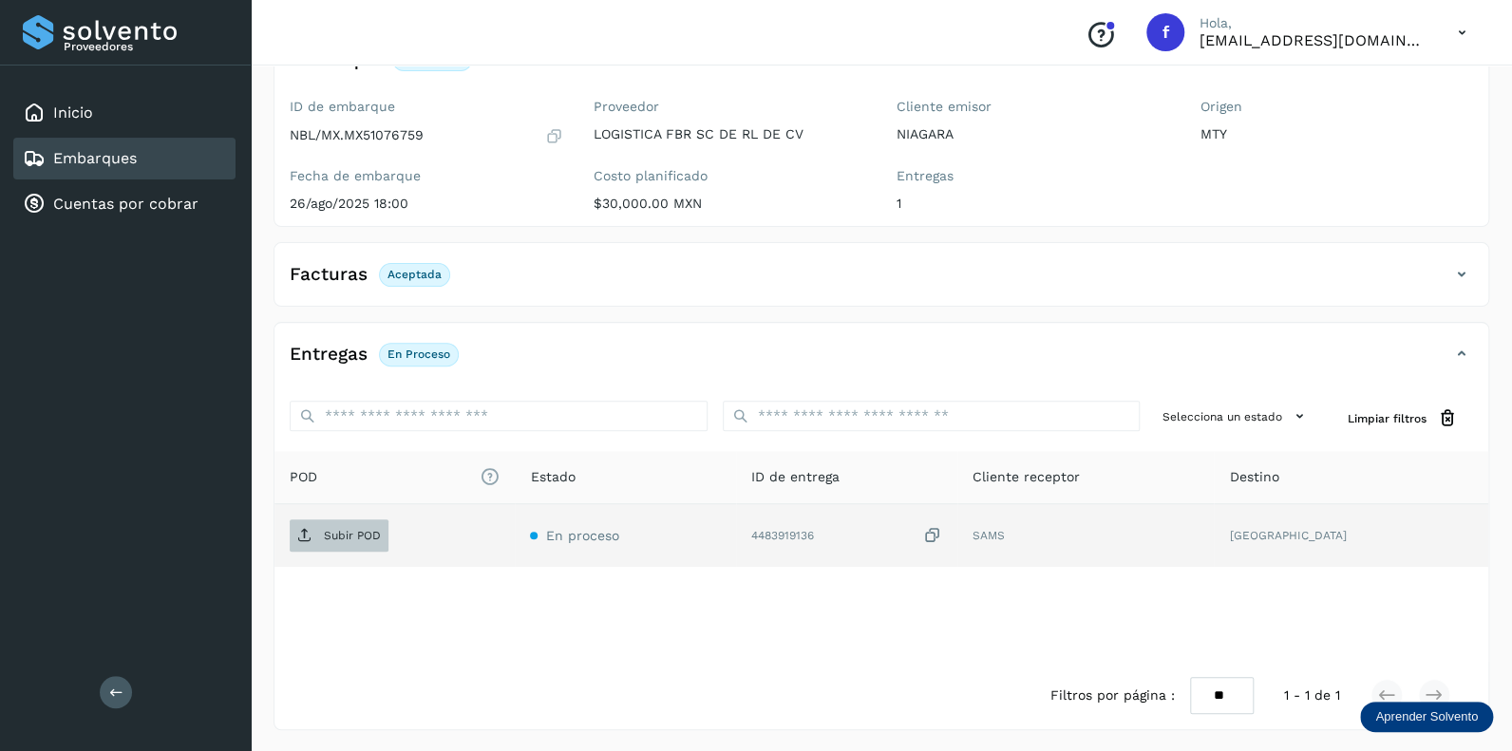
click at [343, 530] on p "Subir POD" at bounding box center [352, 535] width 57 height 13
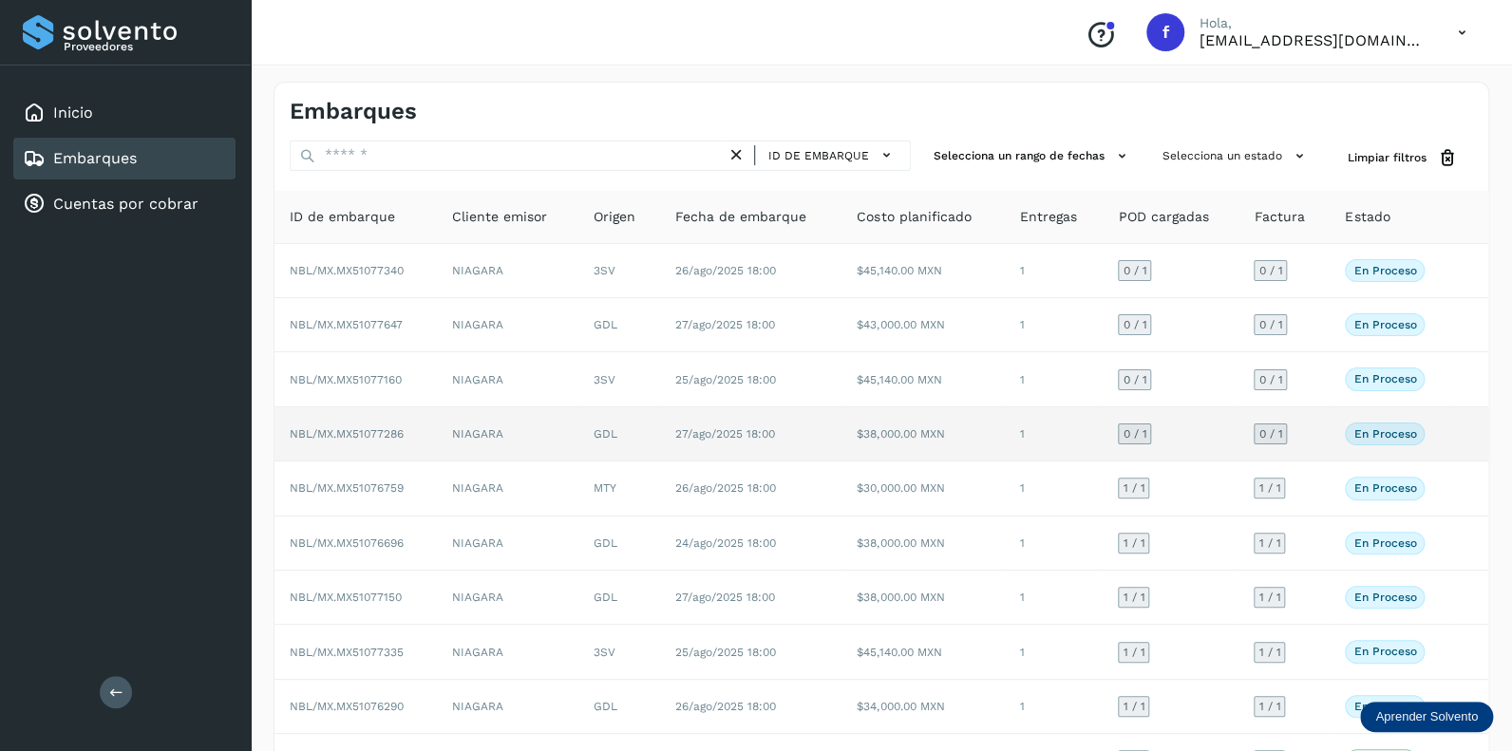
click at [1133, 430] on span "0 / 1" at bounding box center [1134, 433] width 24 height 11
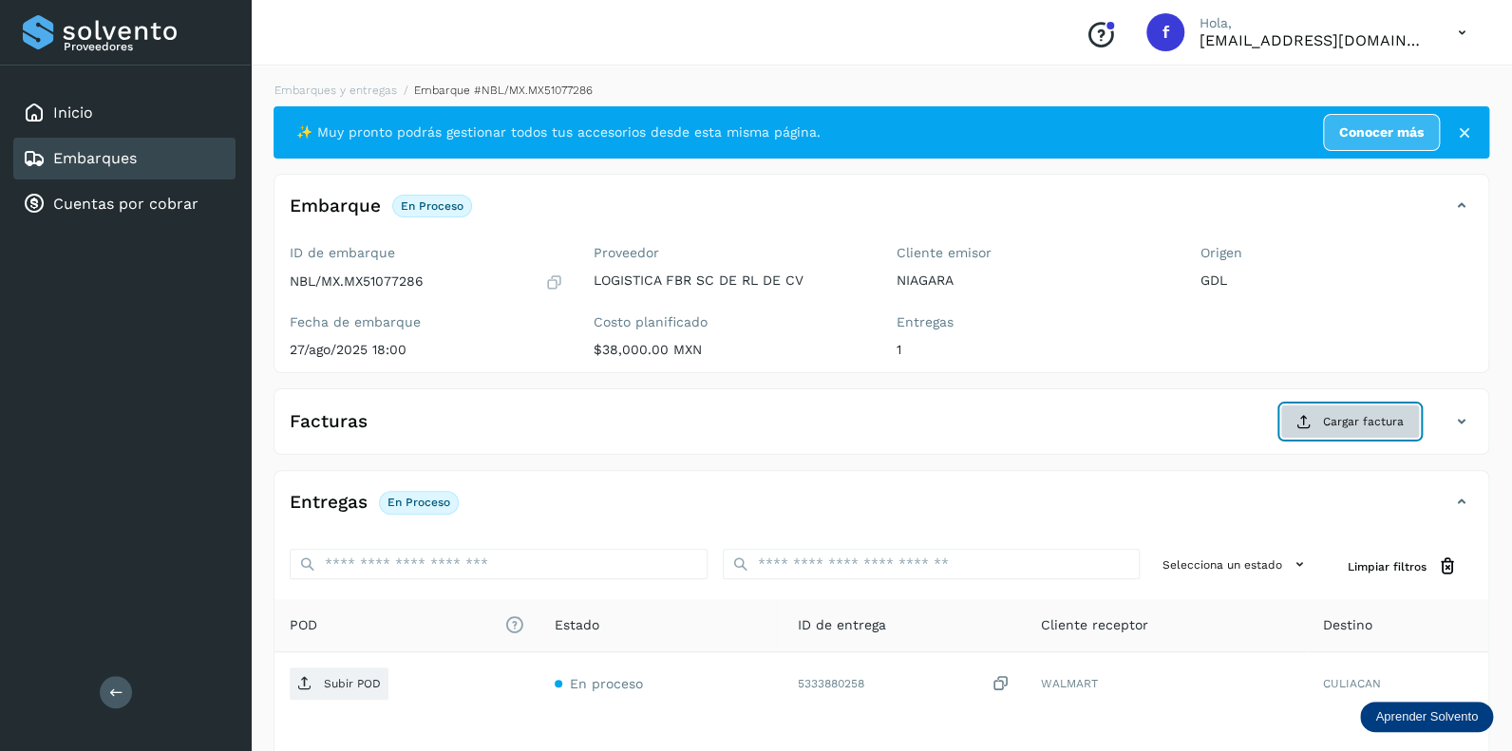
click at [1360, 417] on span "Cargar factura" at bounding box center [1363, 421] width 81 height 17
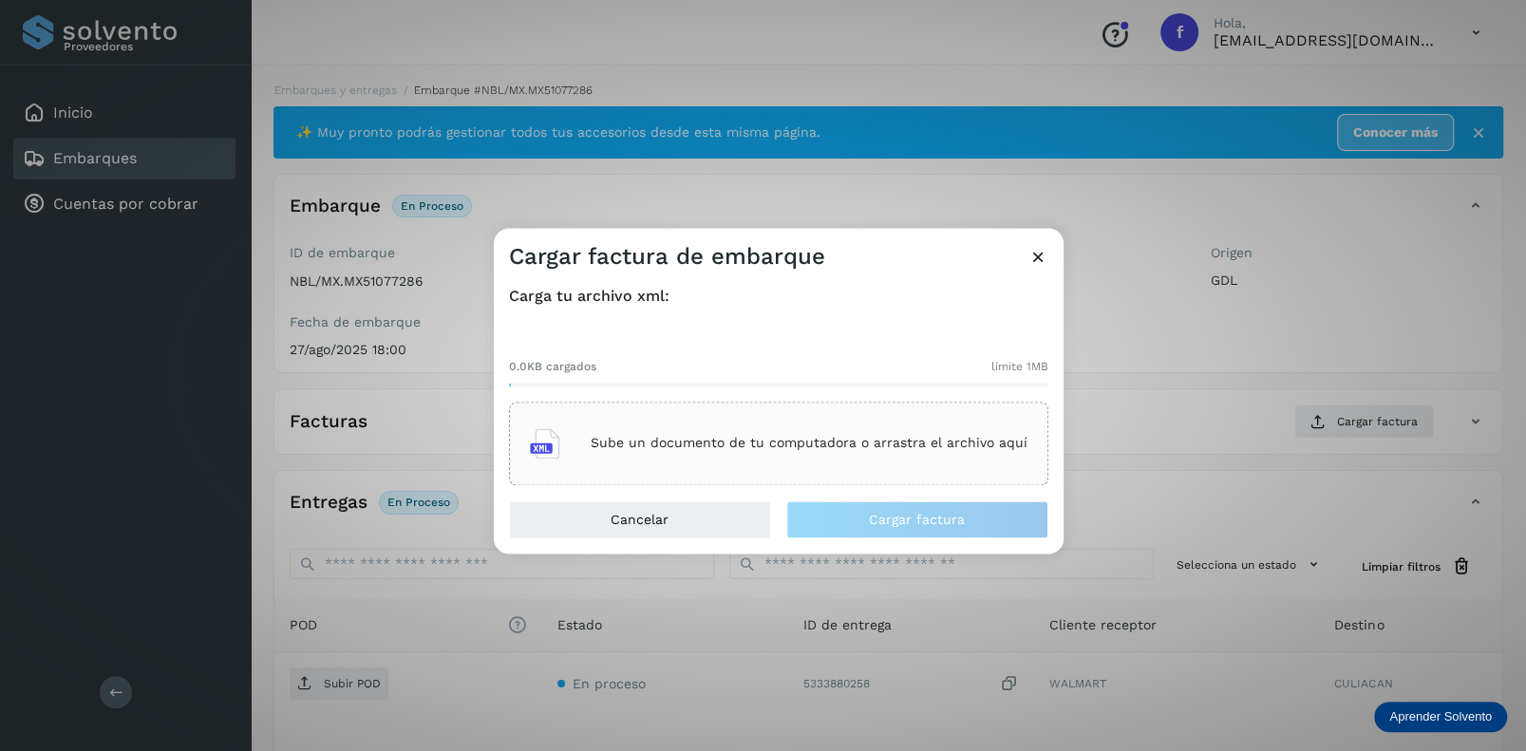
click at [680, 438] on p "Sube un documento de tu computadora o arrastra el archivo aquí" at bounding box center [809, 444] width 437 height 16
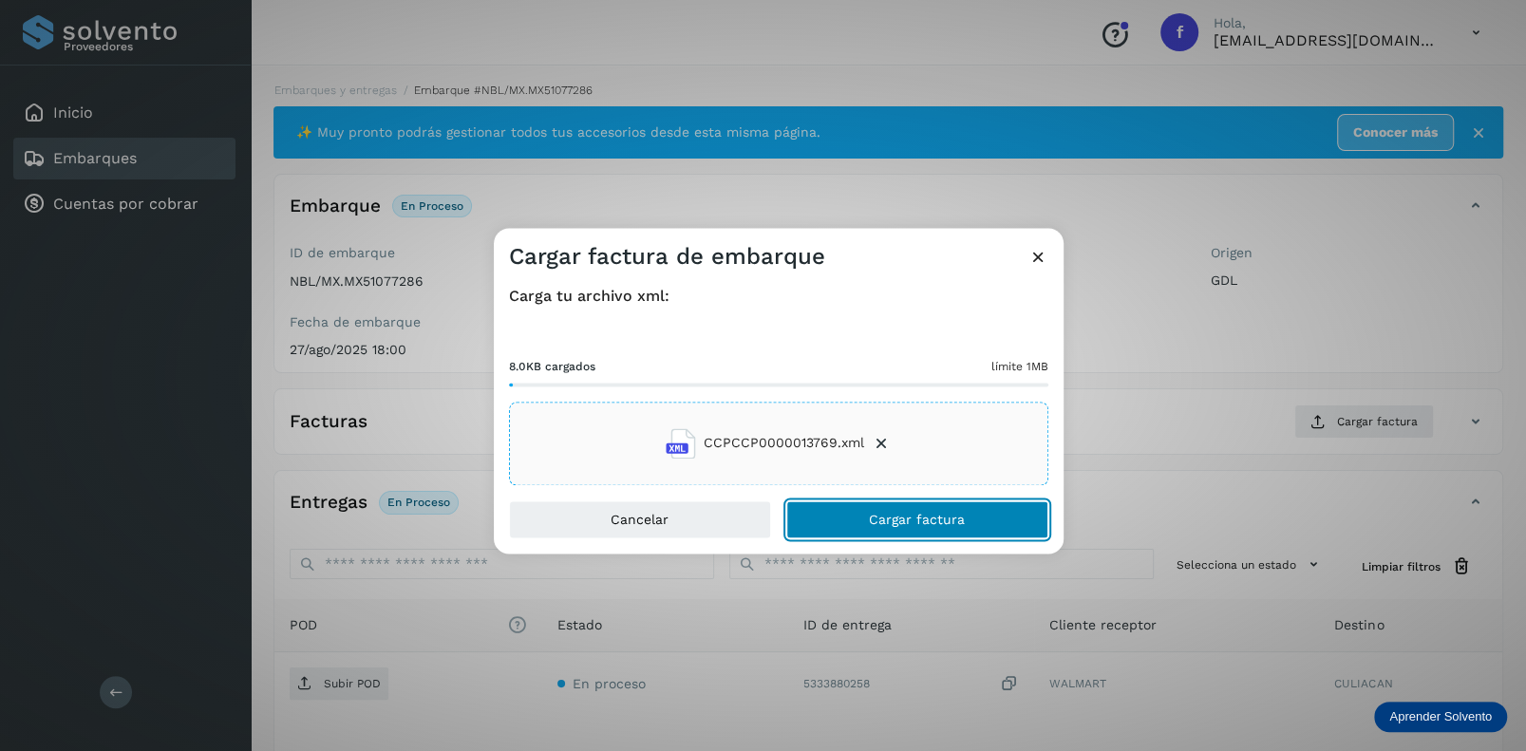
click at [895, 514] on span "Cargar factura" at bounding box center [917, 519] width 96 height 13
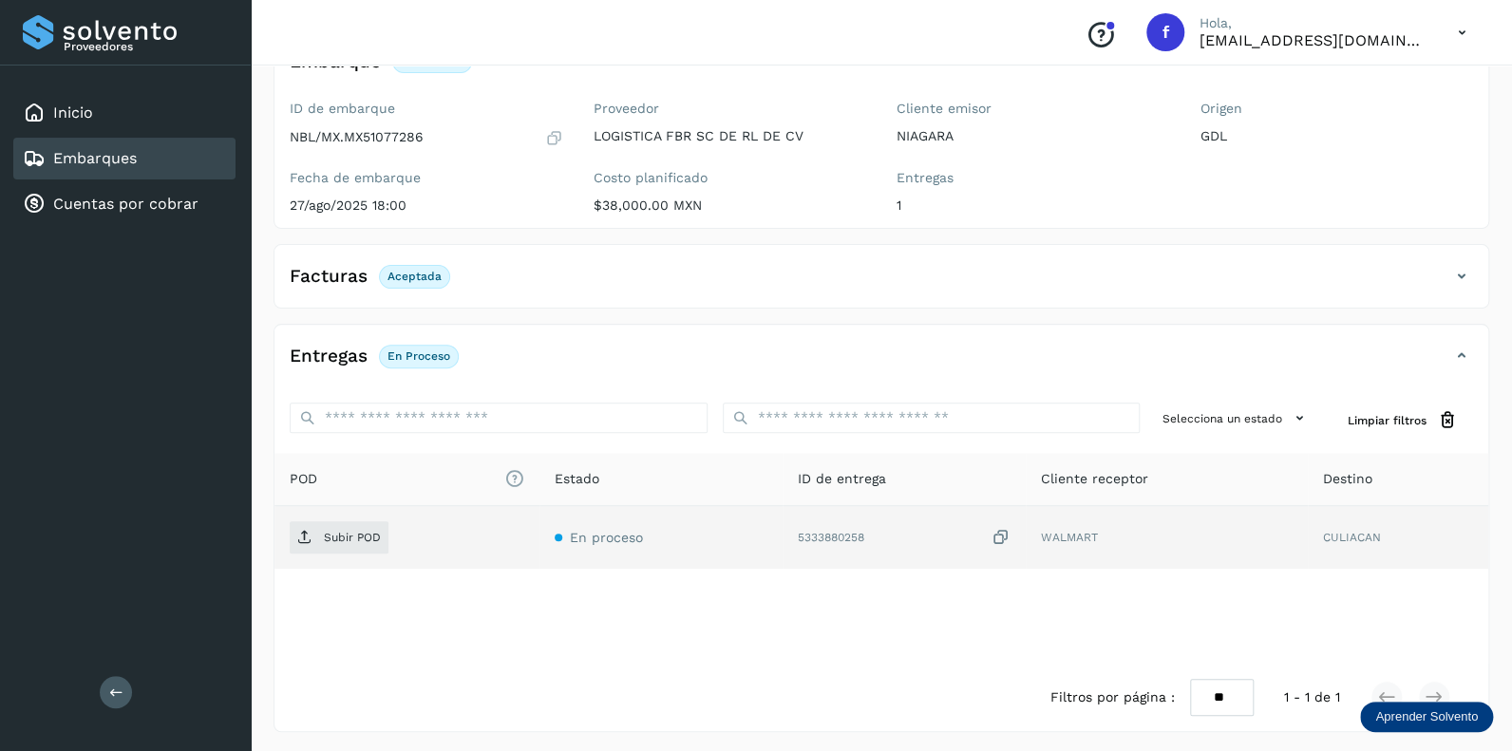
scroll to position [146, 0]
click at [338, 533] on p "Subir POD" at bounding box center [352, 535] width 57 height 13
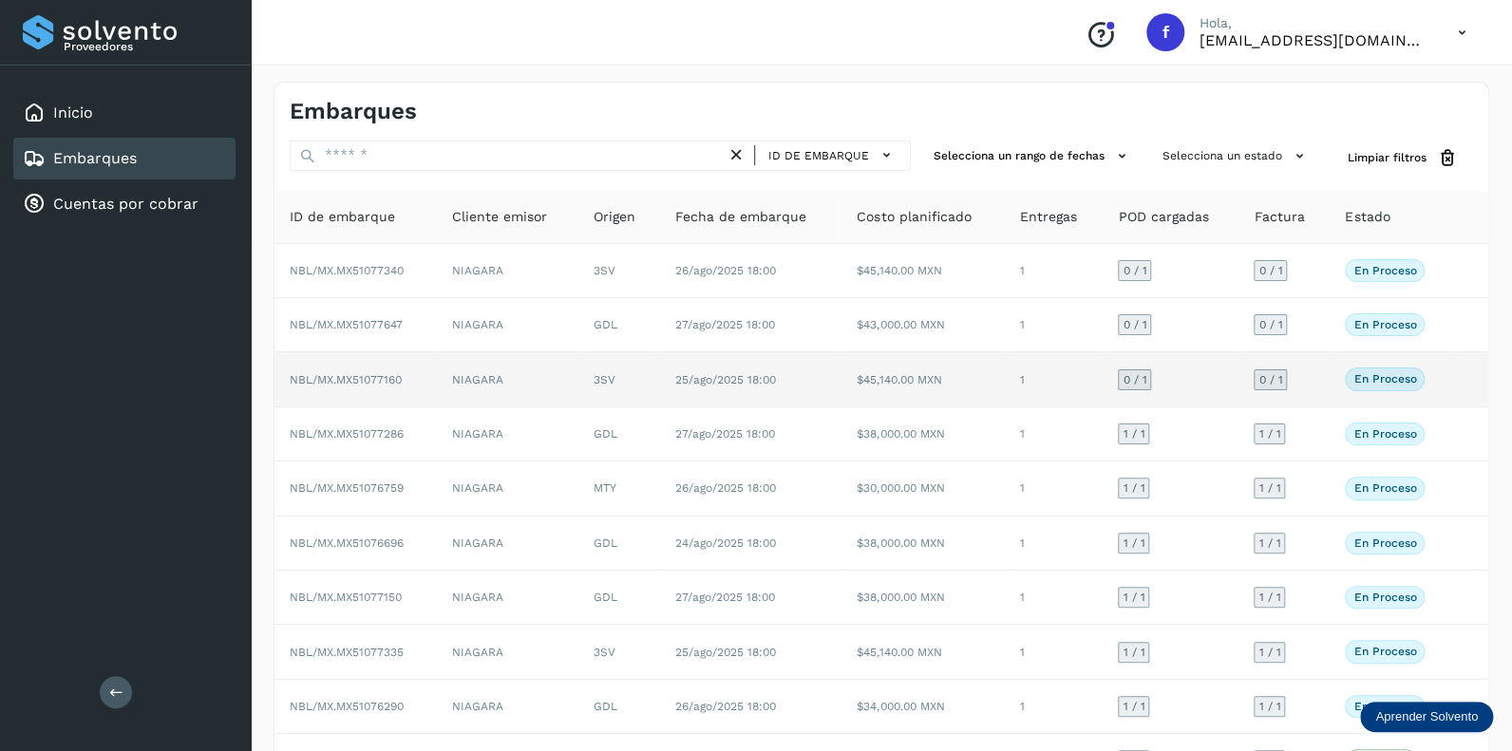
click at [1135, 377] on span "0 / 1" at bounding box center [1134, 379] width 24 height 11
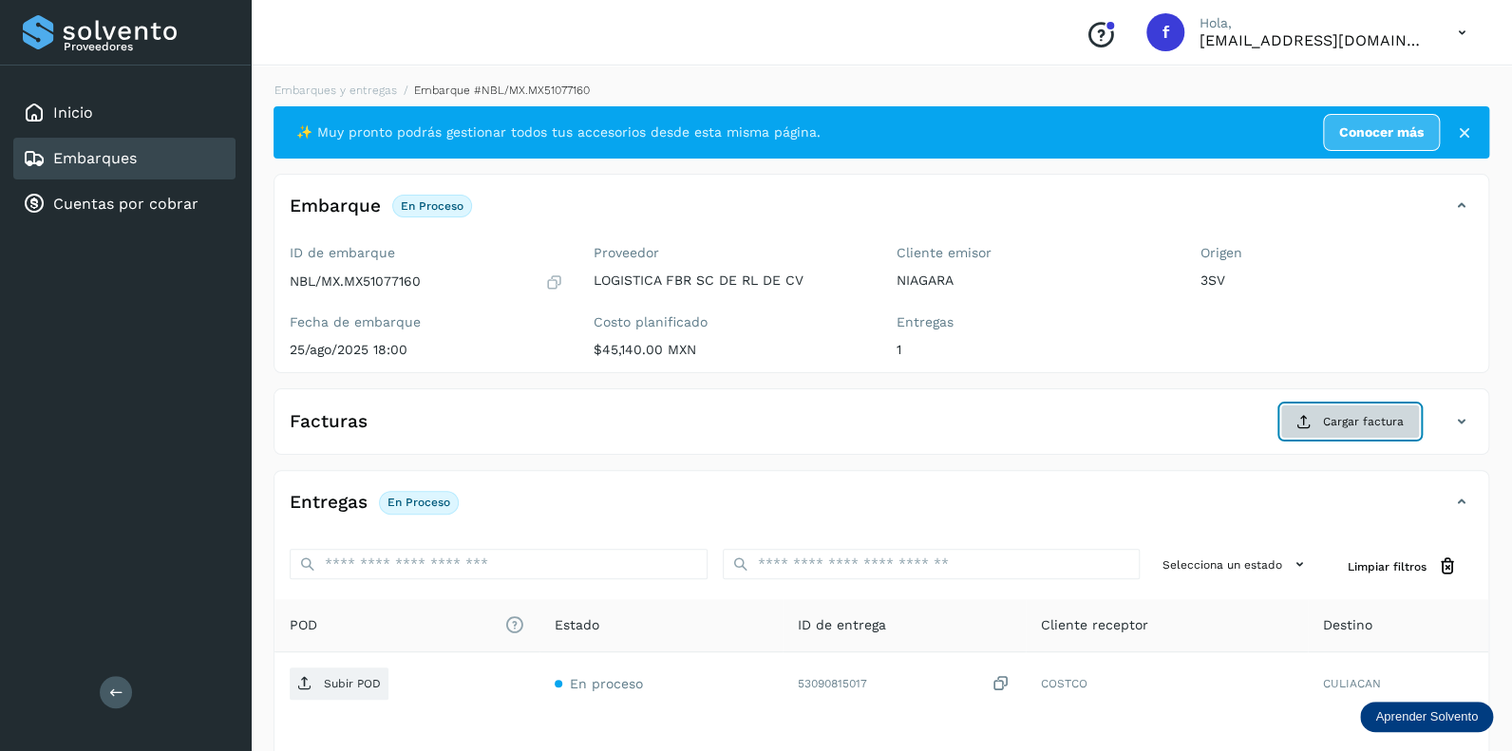
click at [1334, 418] on span "Cargar factura" at bounding box center [1363, 421] width 81 height 17
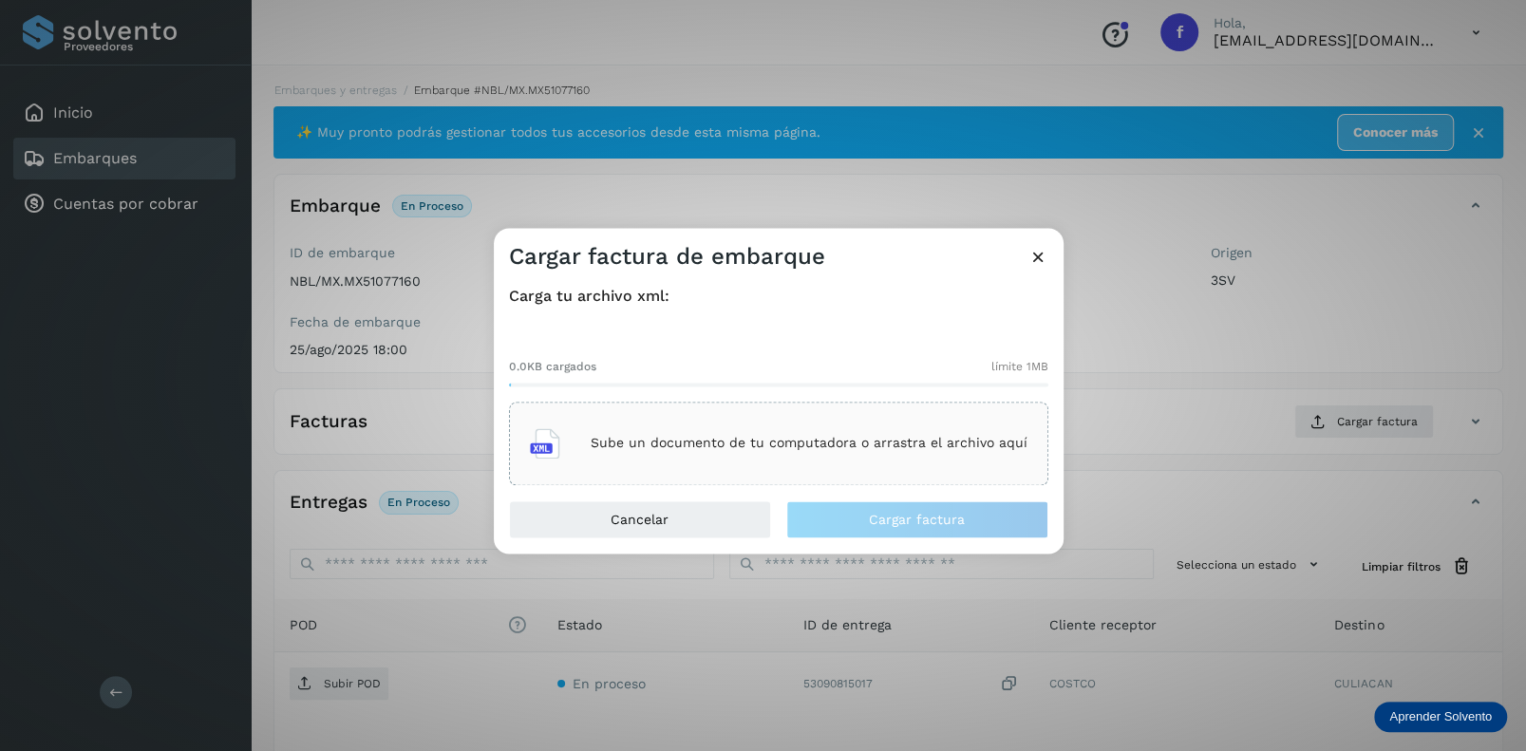
click at [701, 452] on div "Sube un documento de tu computadora o arrastra el archivo aquí" at bounding box center [779, 443] width 498 height 51
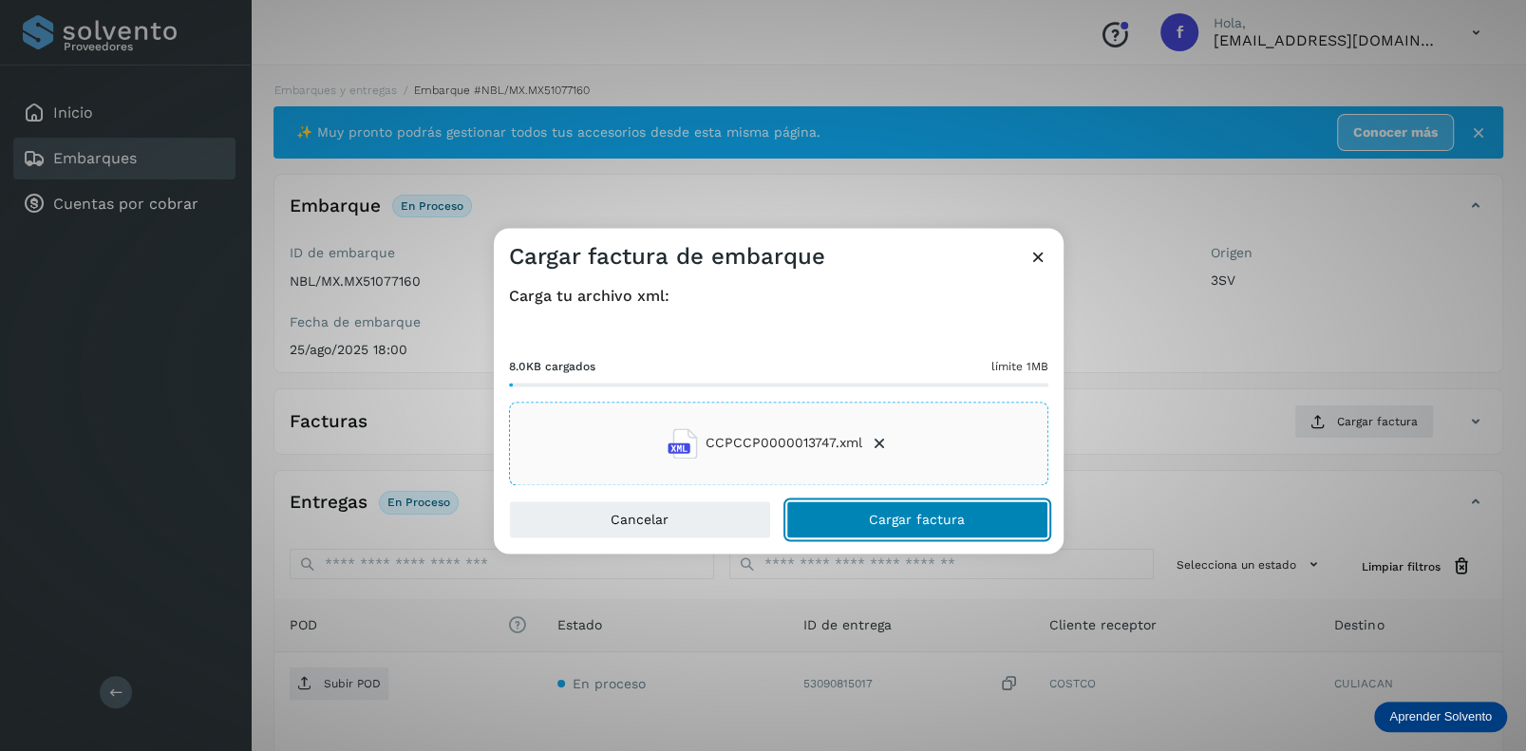
click at [877, 518] on span "Cargar factura" at bounding box center [917, 519] width 96 height 13
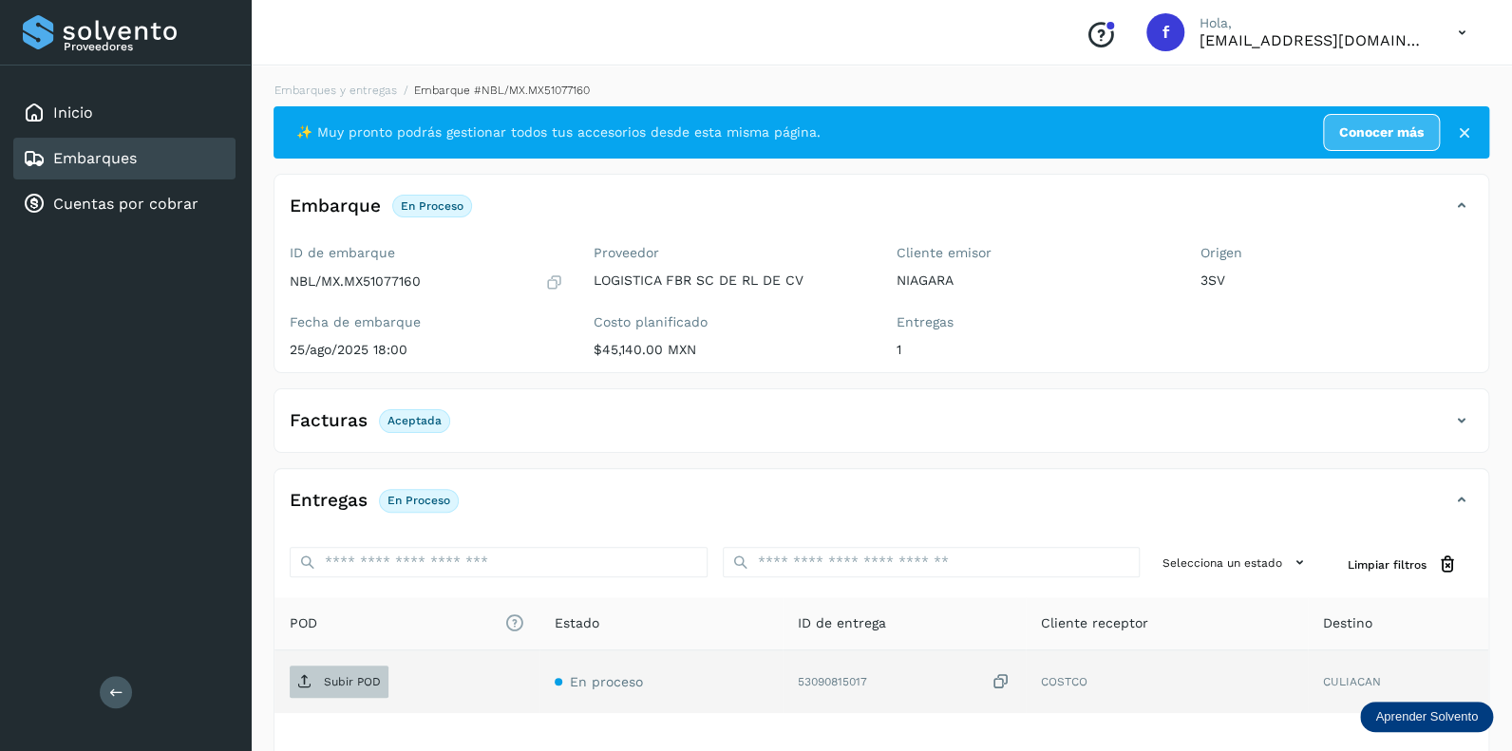
click at [350, 675] on p "Subir POD" at bounding box center [352, 681] width 57 height 13
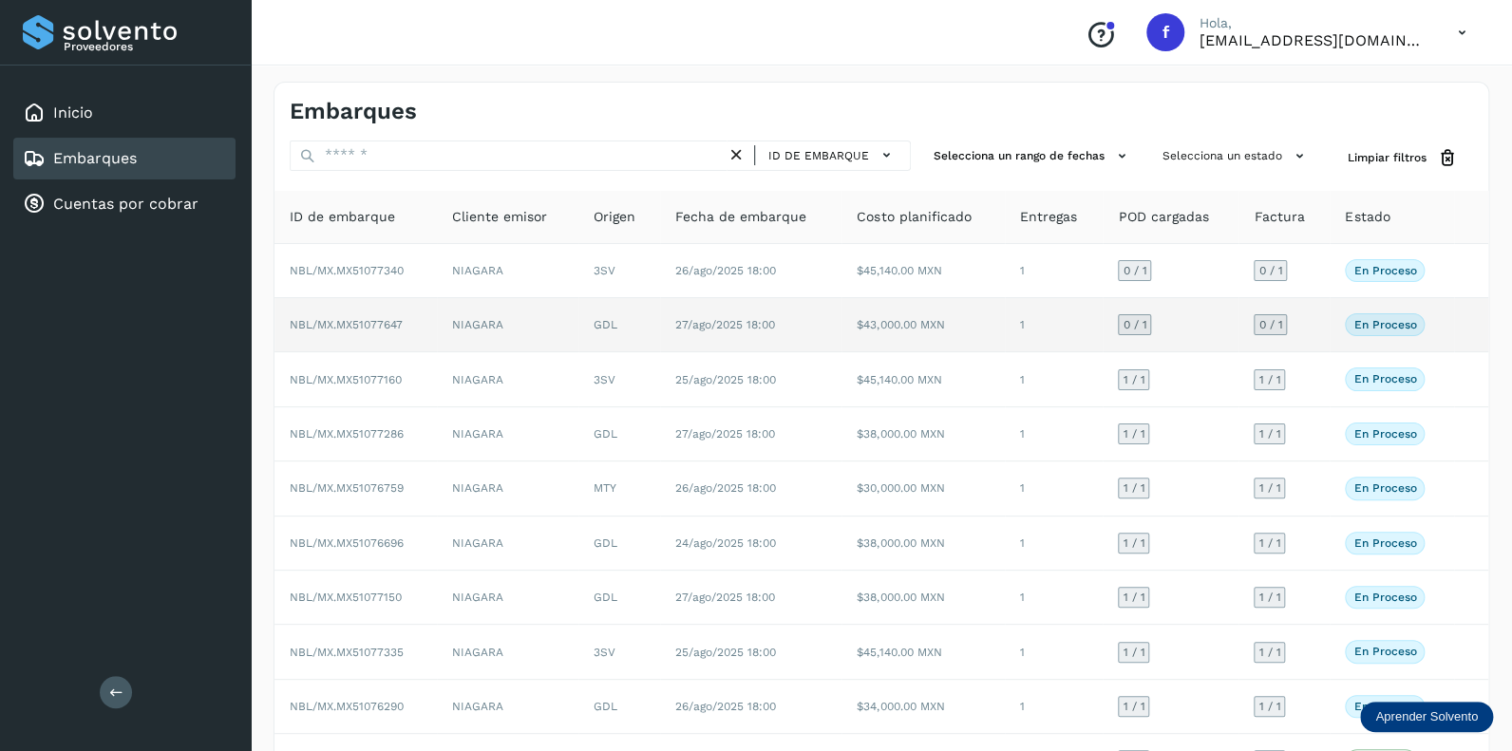
click at [1136, 324] on span "0 / 1" at bounding box center [1134, 324] width 24 height 11
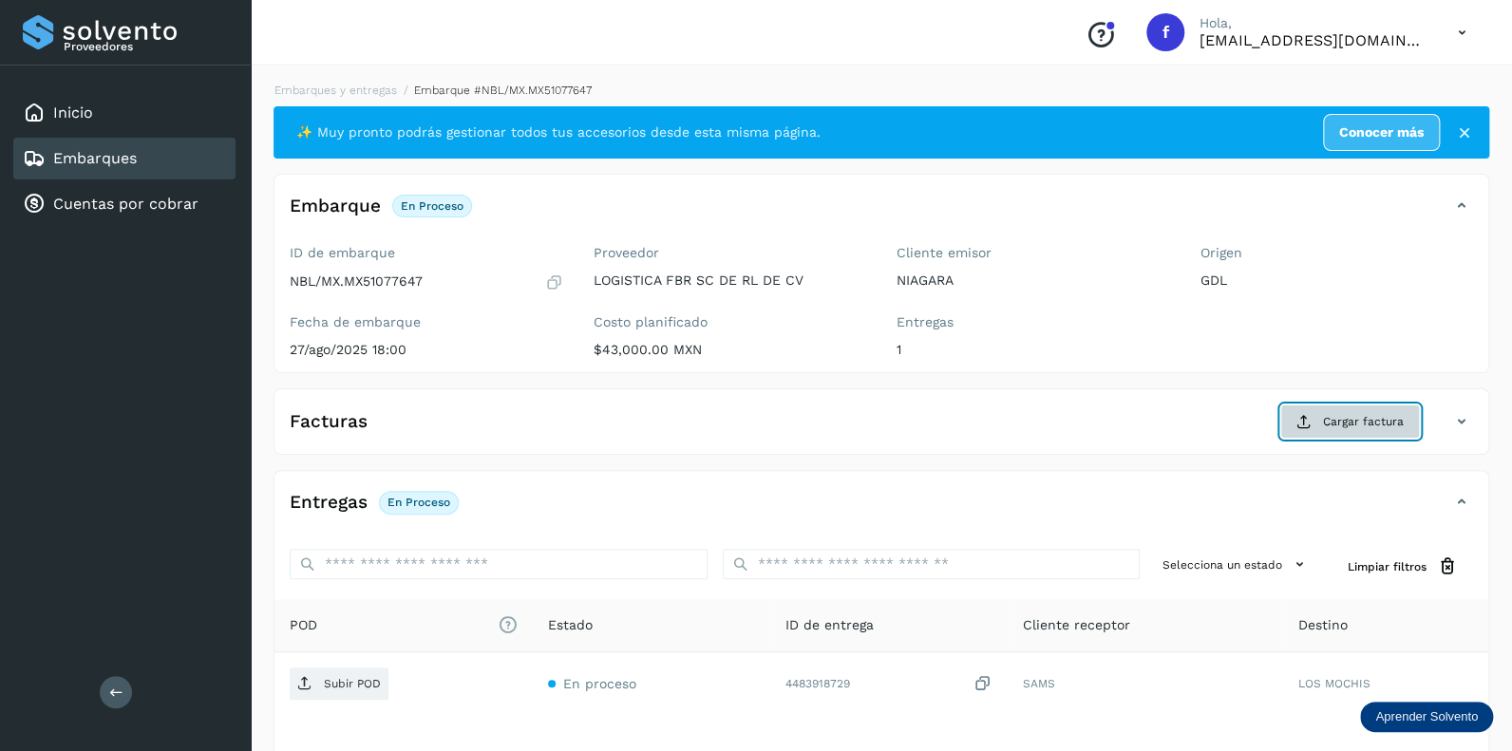
click at [1340, 424] on span "Cargar factura" at bounding box center [1363, 421] width 81 height 17
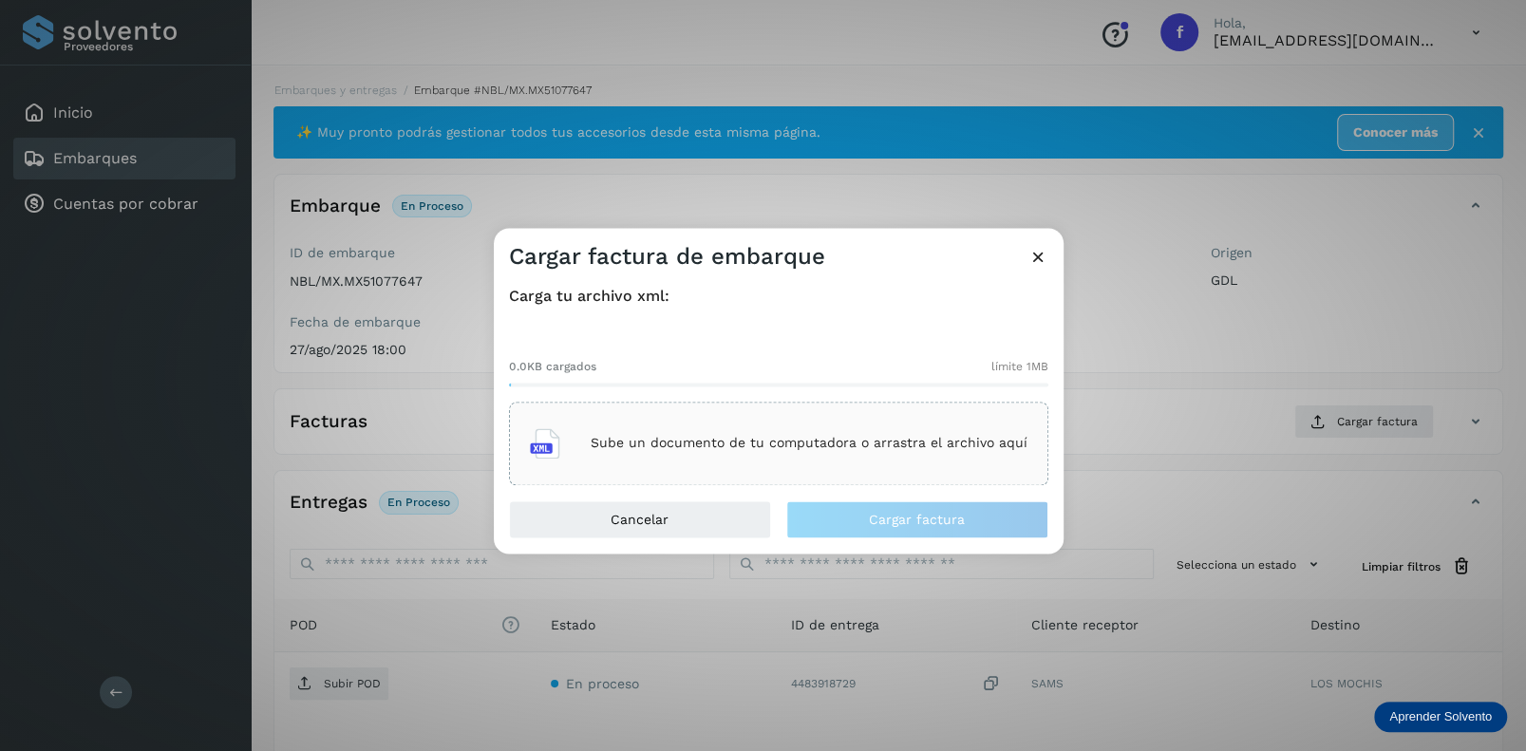
click at [725, 436] on p "Sube un documento de tu computadora o arrastra el archivo aquí" at bounding box center [809, 444] width 437 height 16
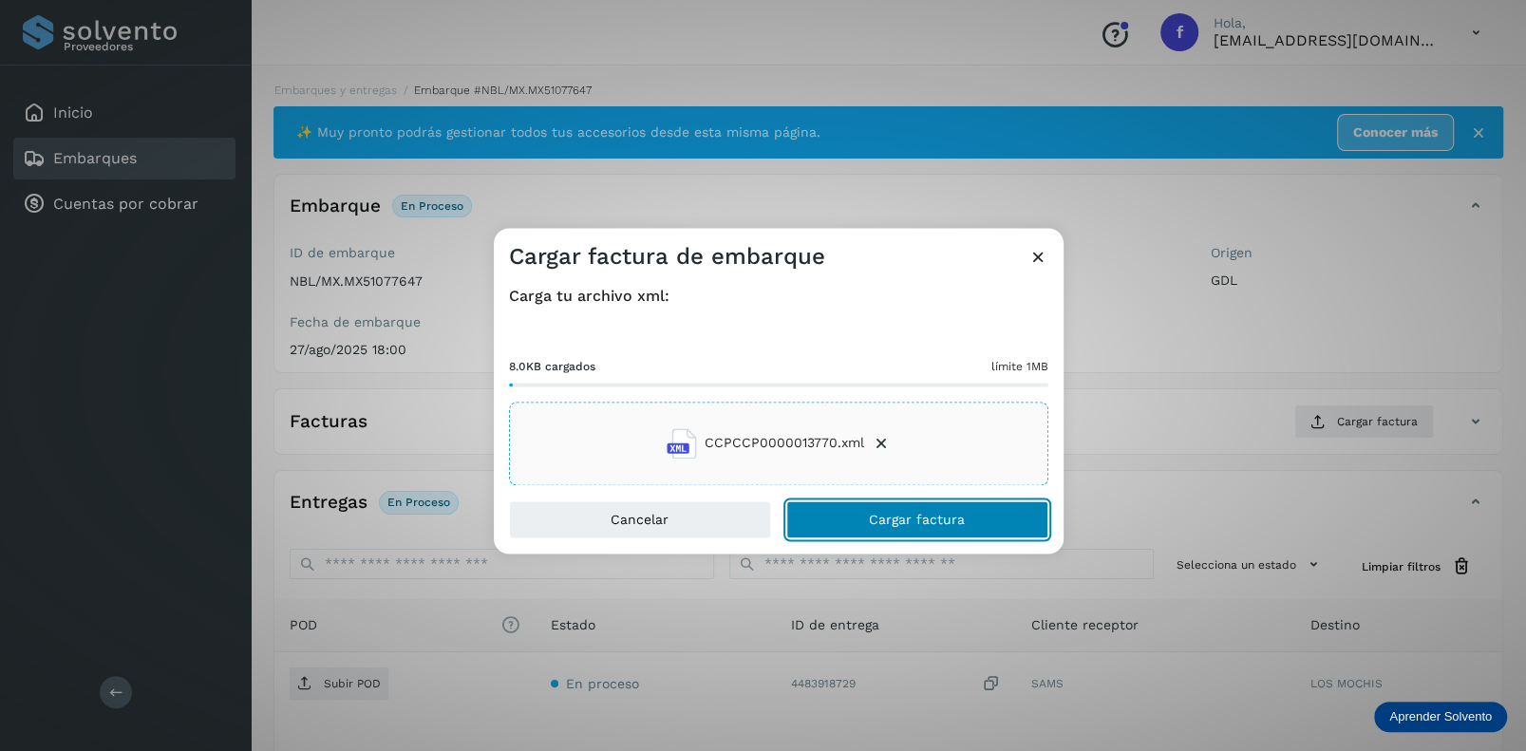
click at [875, 516] on span "Cargar factura" at bounding box center [917, 519] width 96 height 13
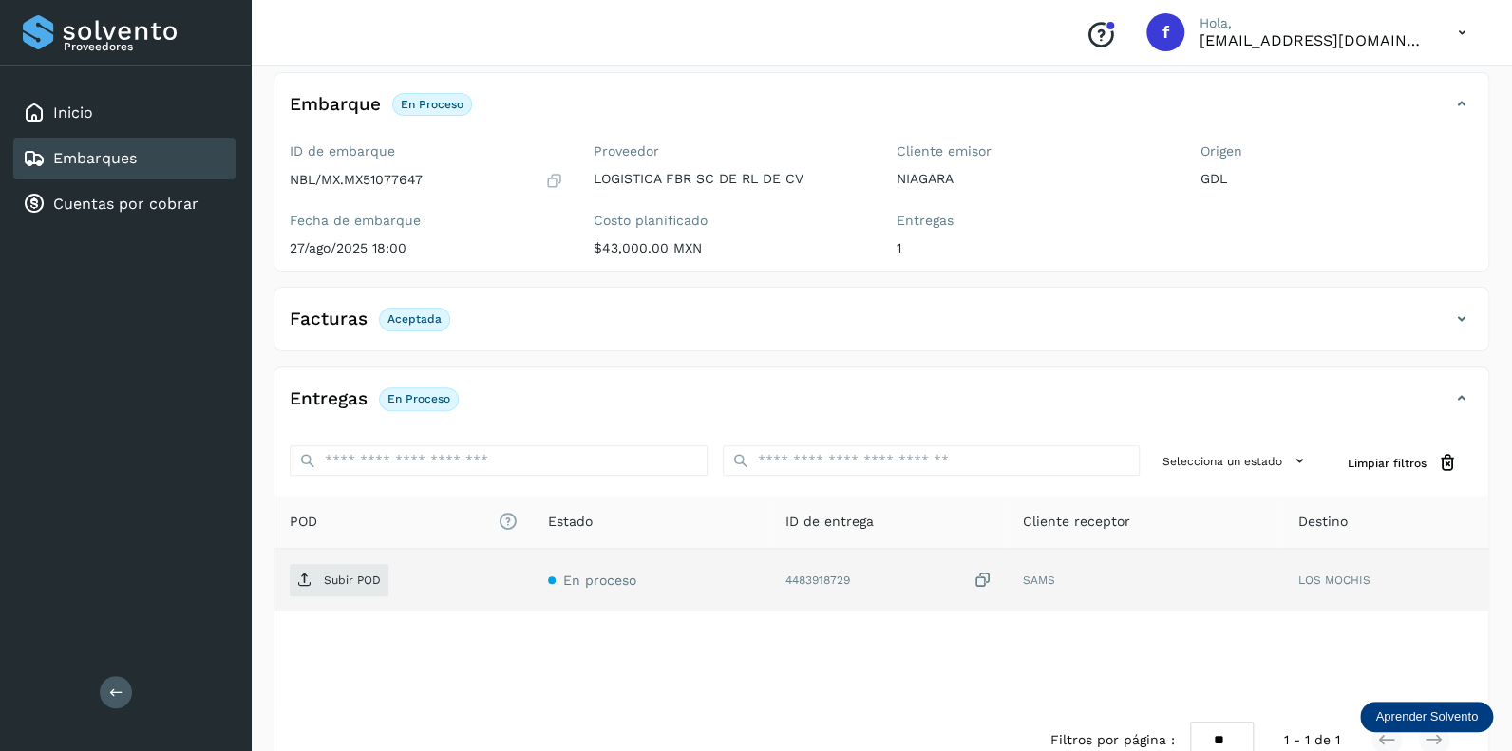
scroll to position [146, 0]
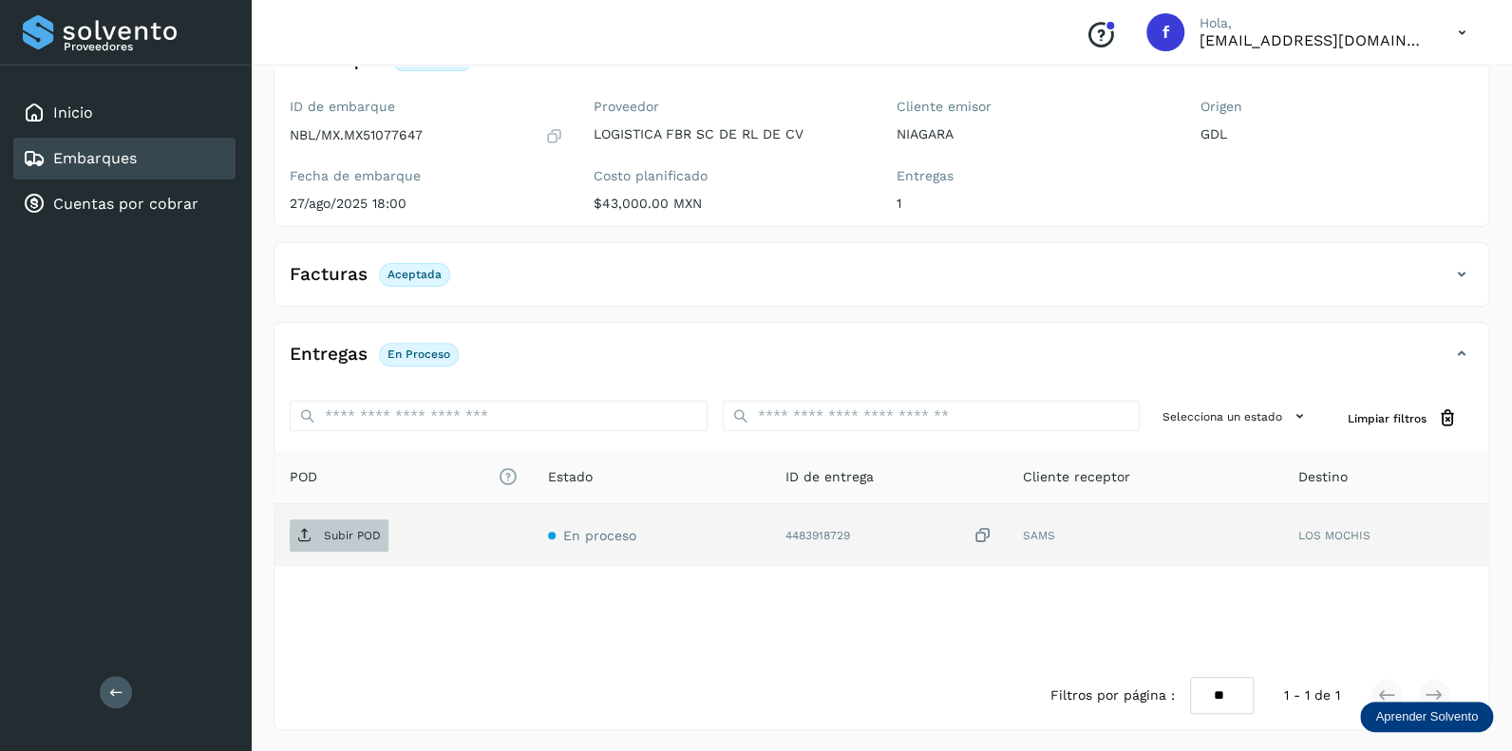
click at [349, 530] on p "Subir POD" at bounding box center [352, 535] width 57 height 13
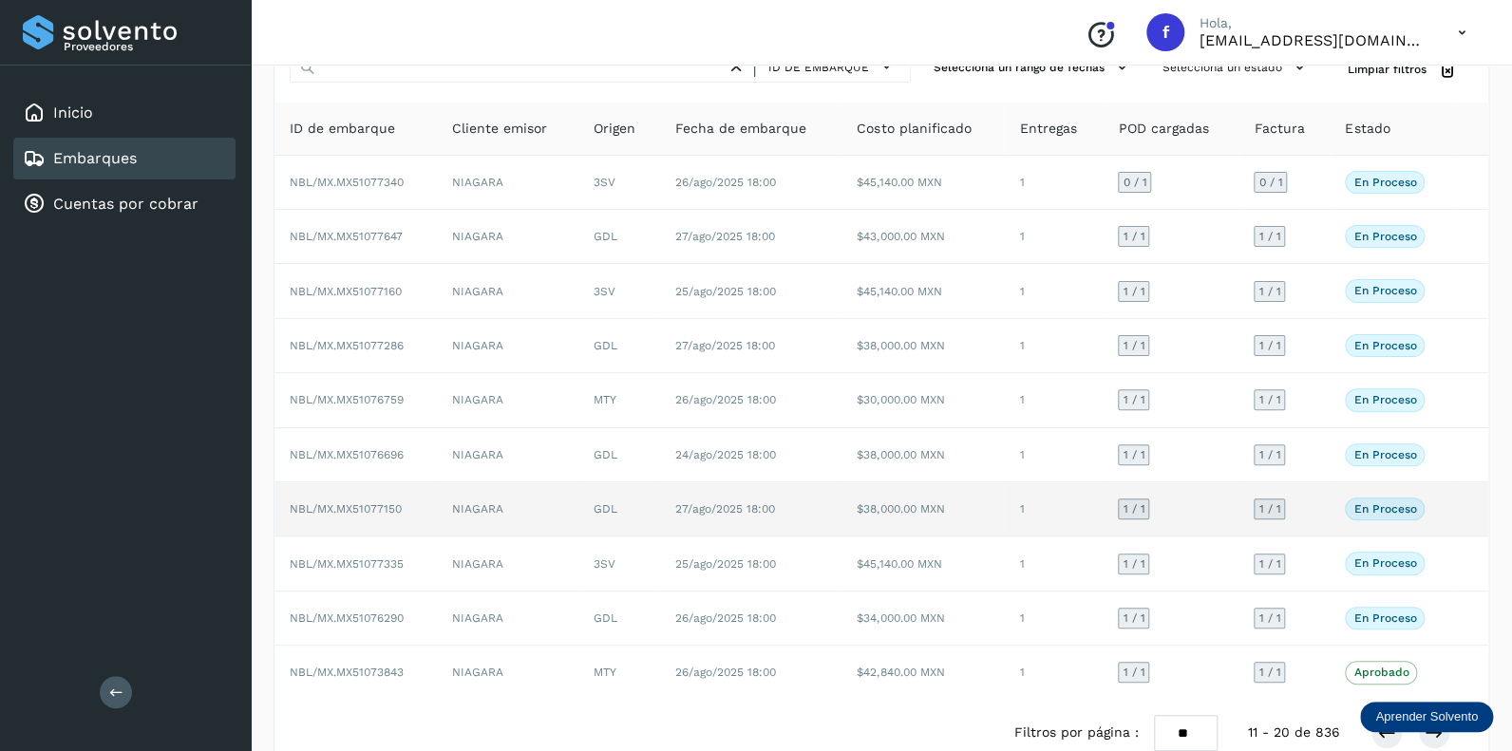
scroll to position [122, 0]
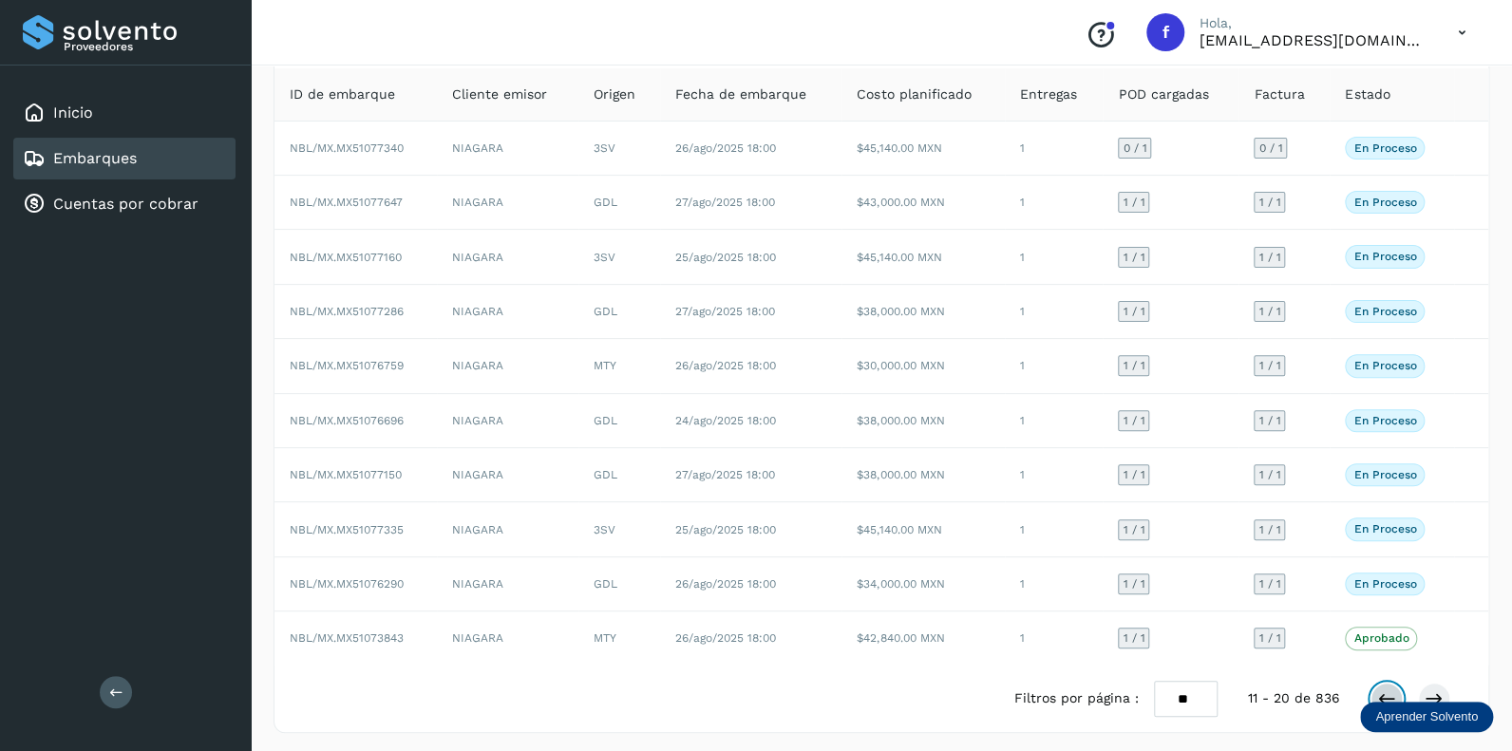
click at [1384, 690] on icon at bounding box center [1386, 698] width 19 height 19
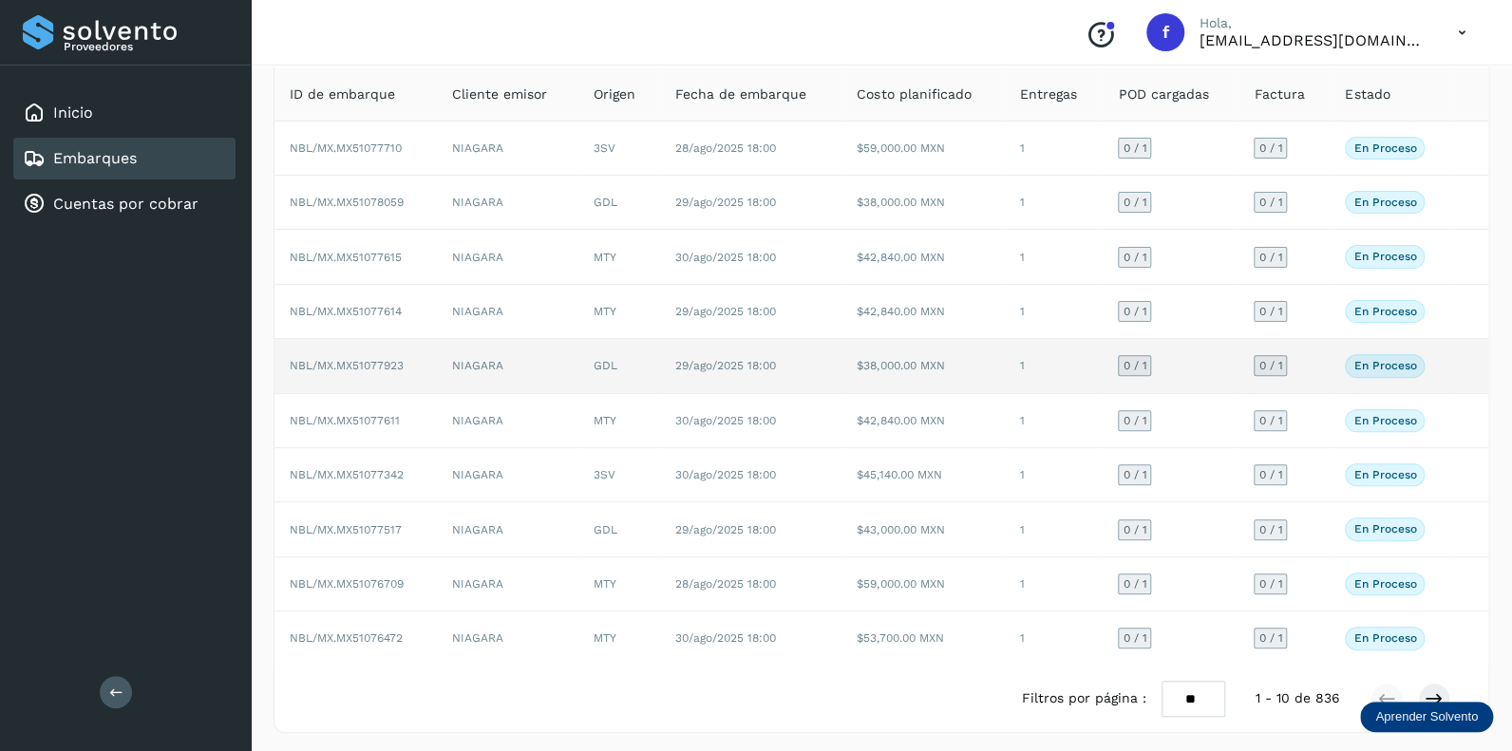
click at [1132, 360] on span "0 / 1" at bounding box center [1134, 365] width 24 height 11
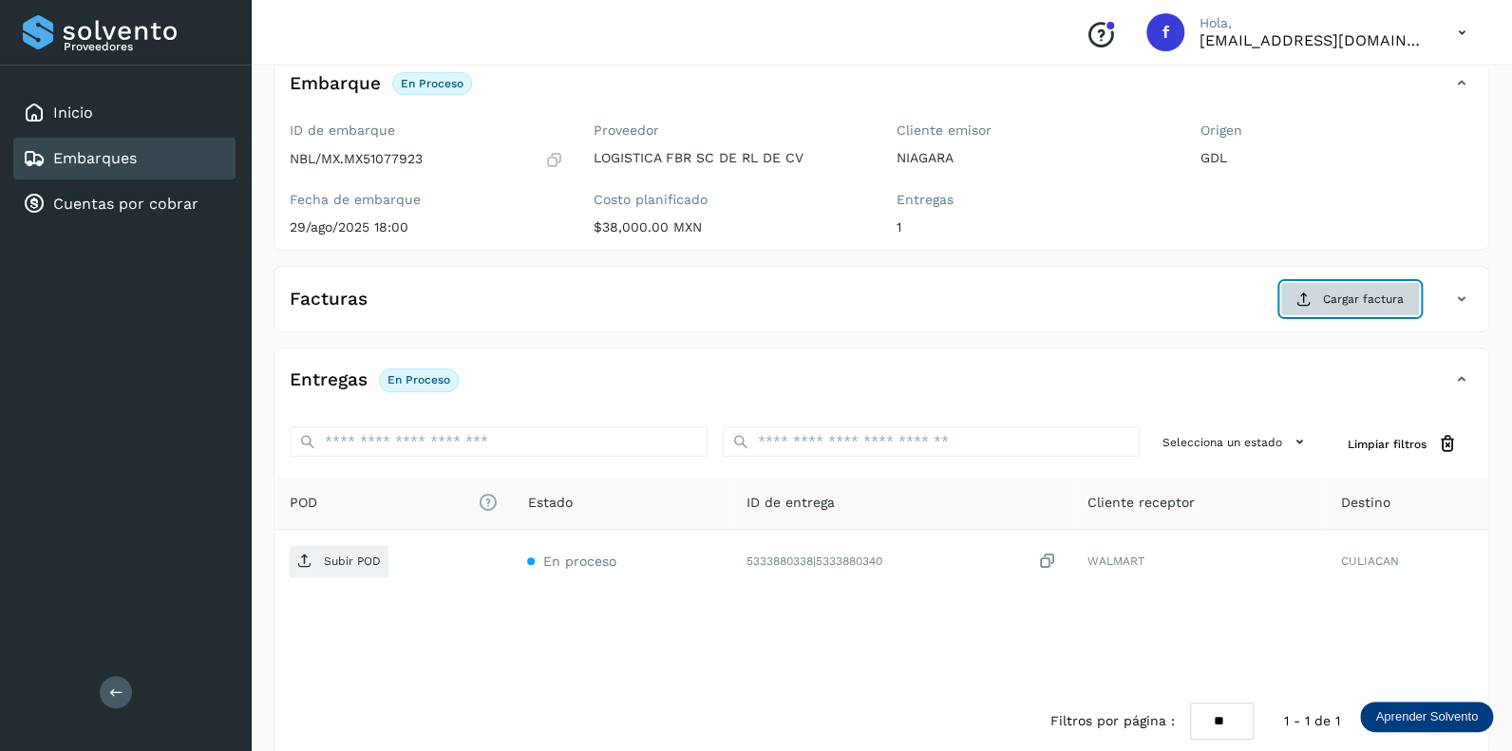
click at [1337, 299] on span "Cargar factura" at bounding box center [1363, 299] width 81 height 17
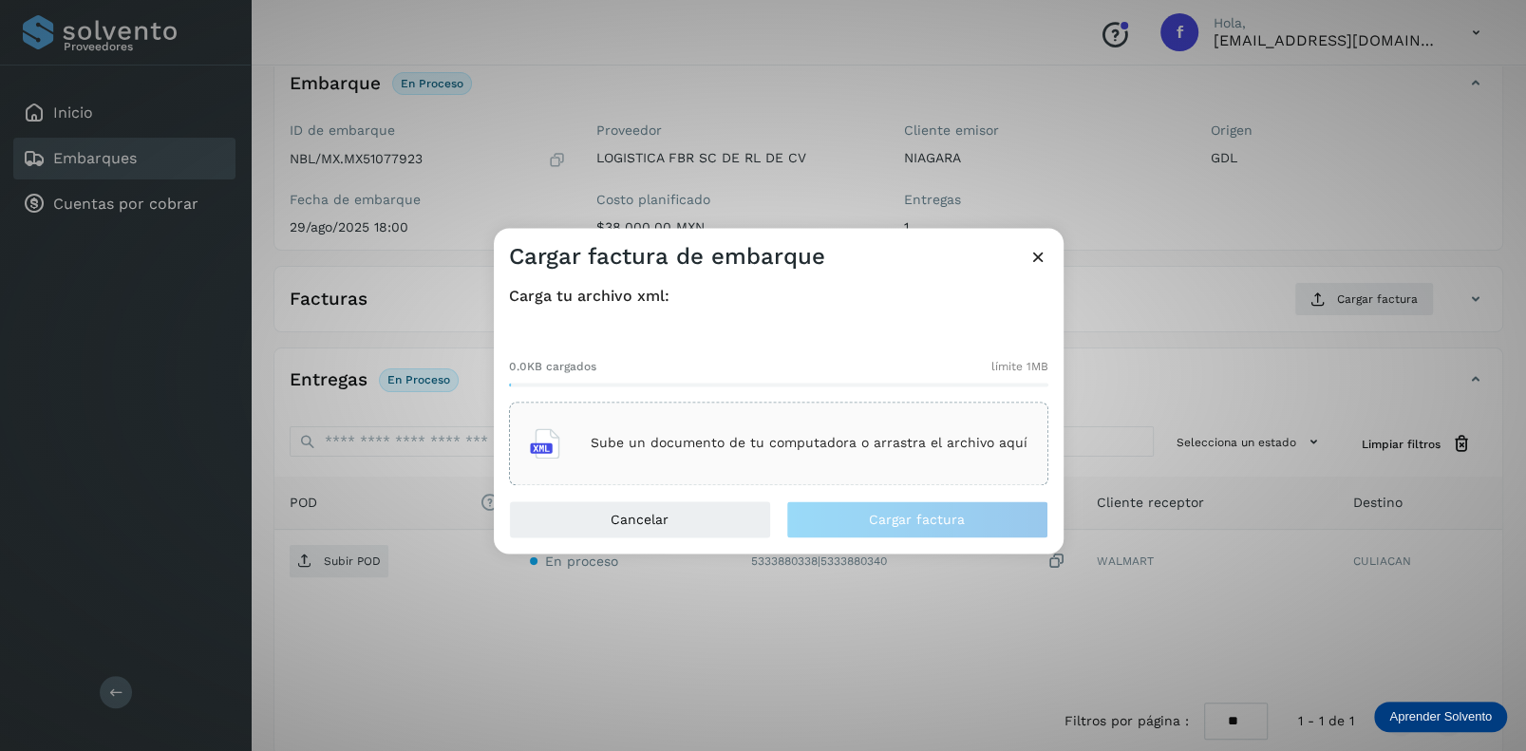
click at [717, 454] on div "Sube un documento de tu computadora o arrastra el archivo aquí" at bounding box center [779, 443] width 498 height 51
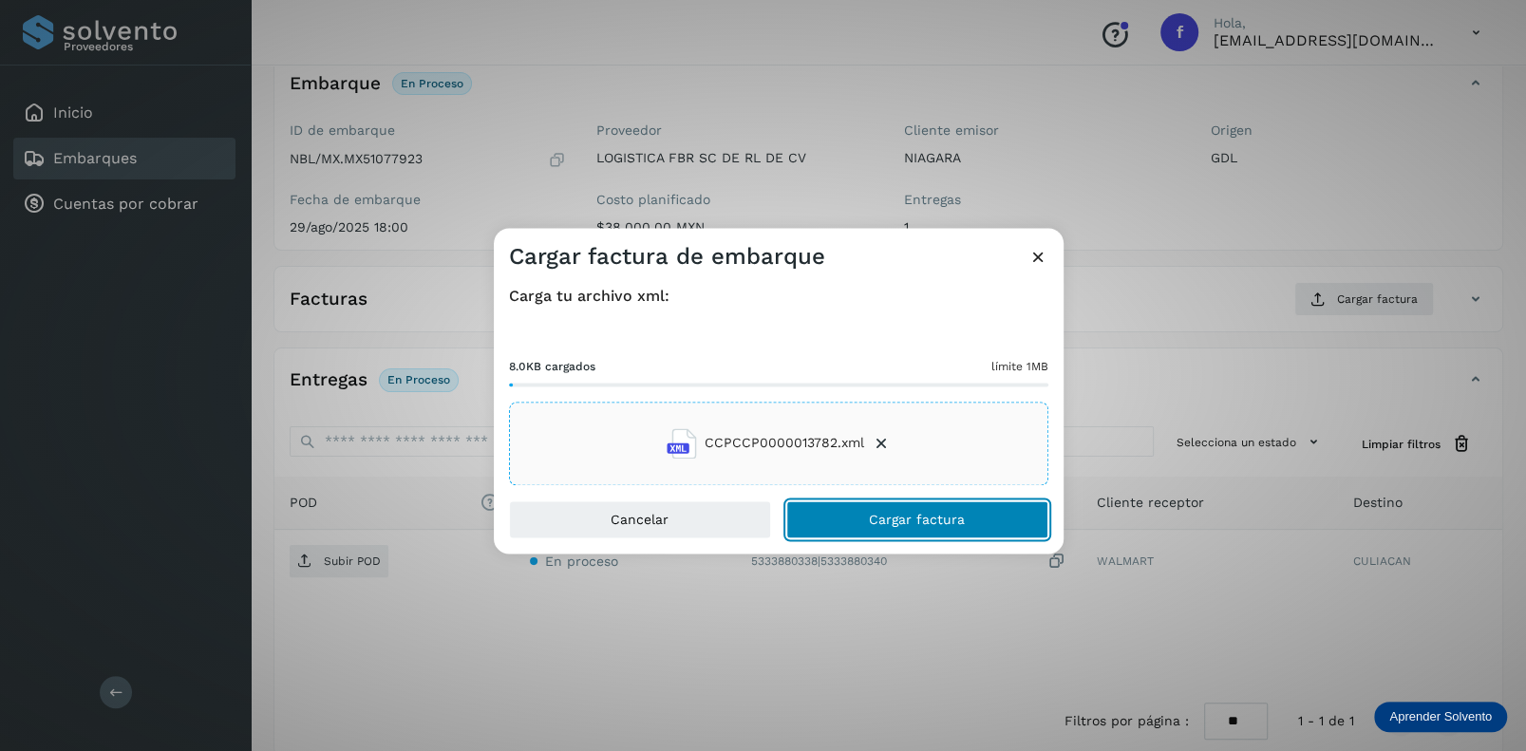
click at [893, 520] on span "Cargar factura" at bounding box center [917, 519] width 96 height 13
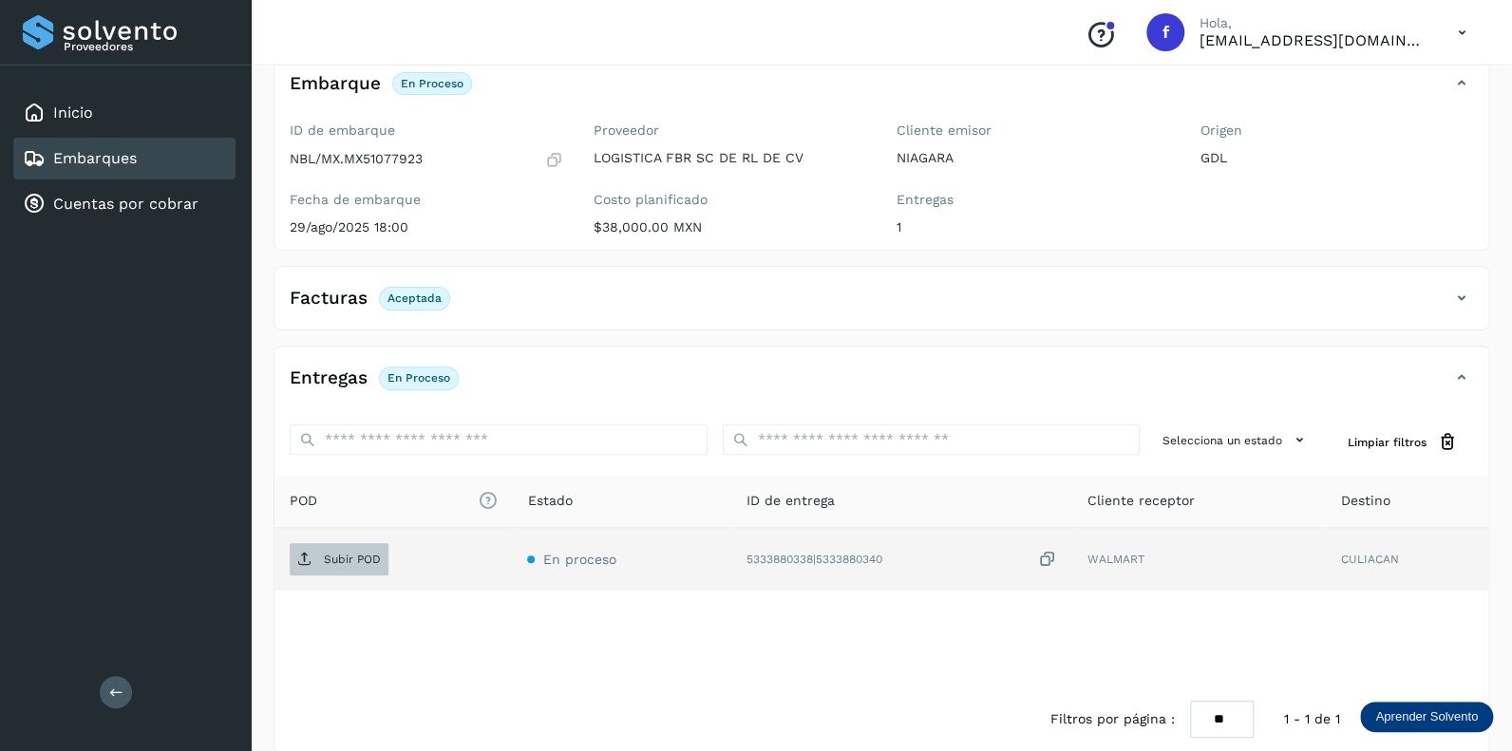
click at [361, 559] on p "Subir POD" at bounding box center [352, 559] width 57 height 13
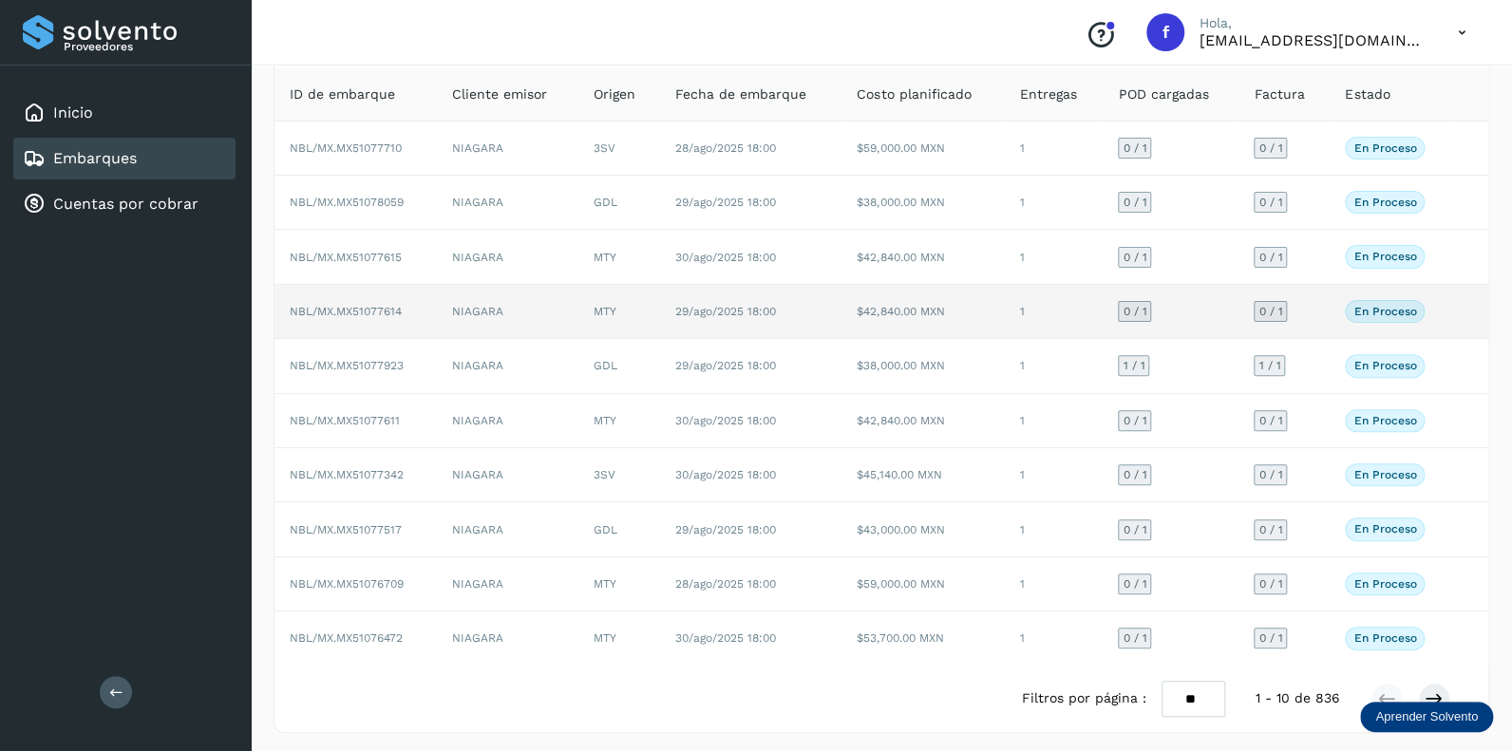
click at [1134, 311] on span "0 / 1" at bounding box center [1134, 311] width 24 height 11
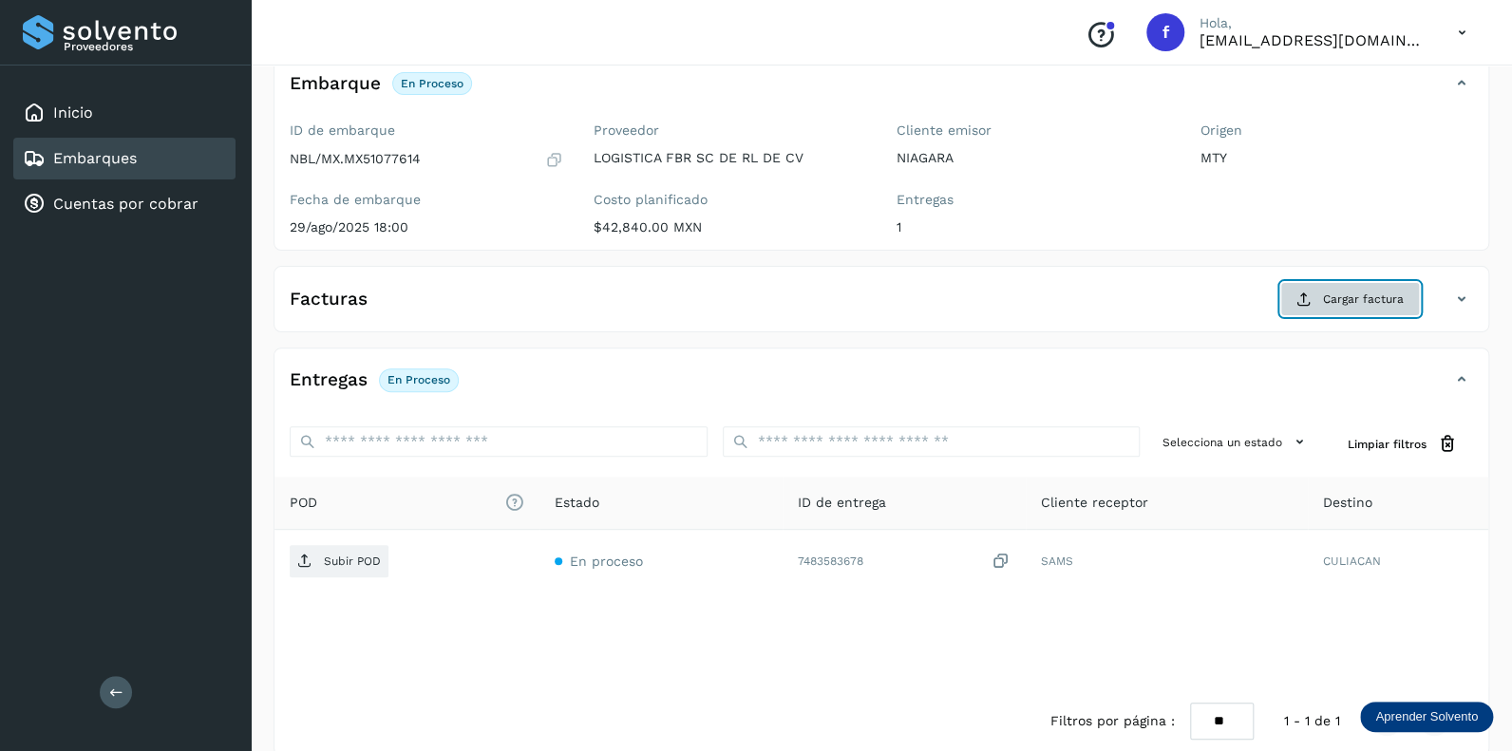
click at [1343, 299] on span "Cargar factura" at bounding box center [1363, 299] width 81 height 17
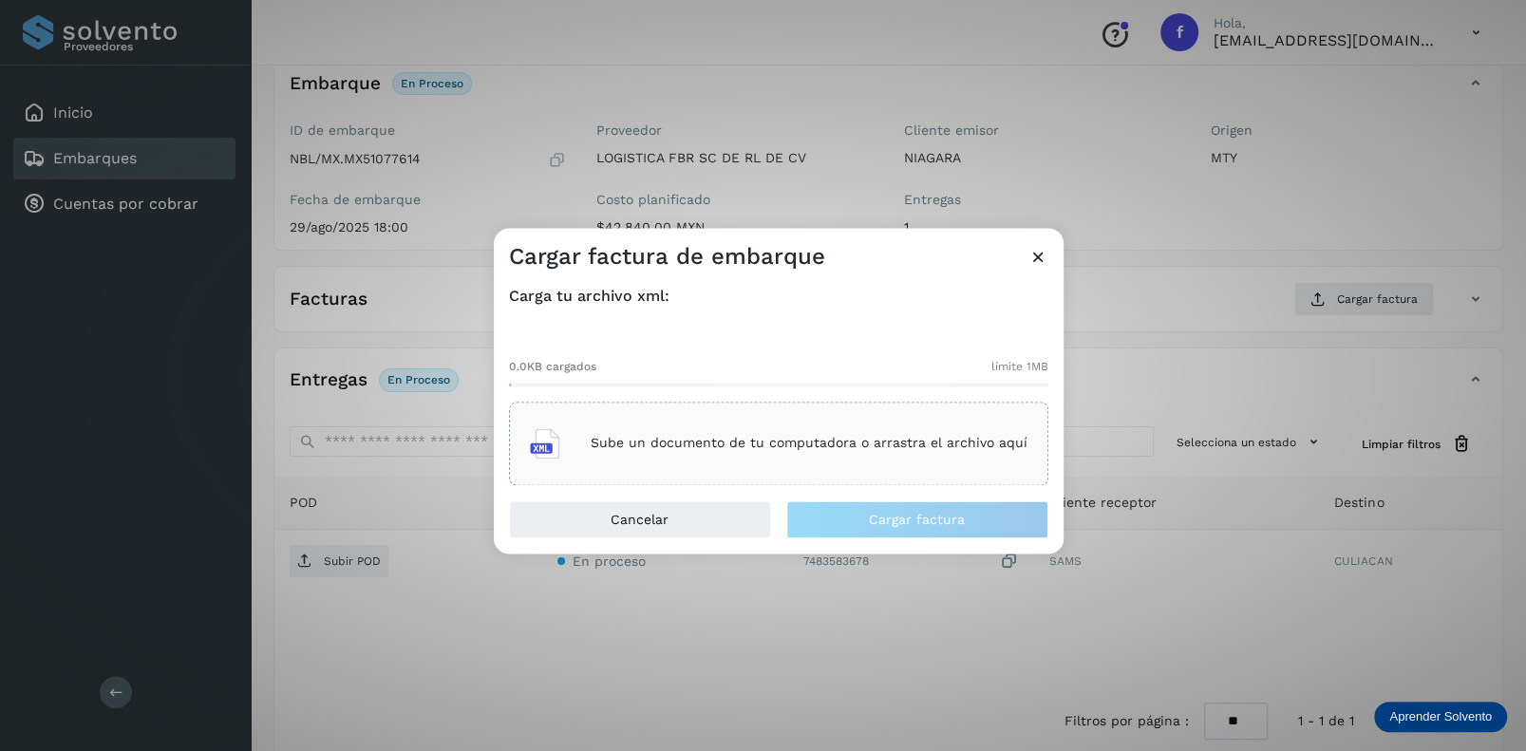
click at [672, 433] on div "Sube un documento de tu computadora o arrastra el archivo aquí" at bounding box center [779, 443] width 498 height 51
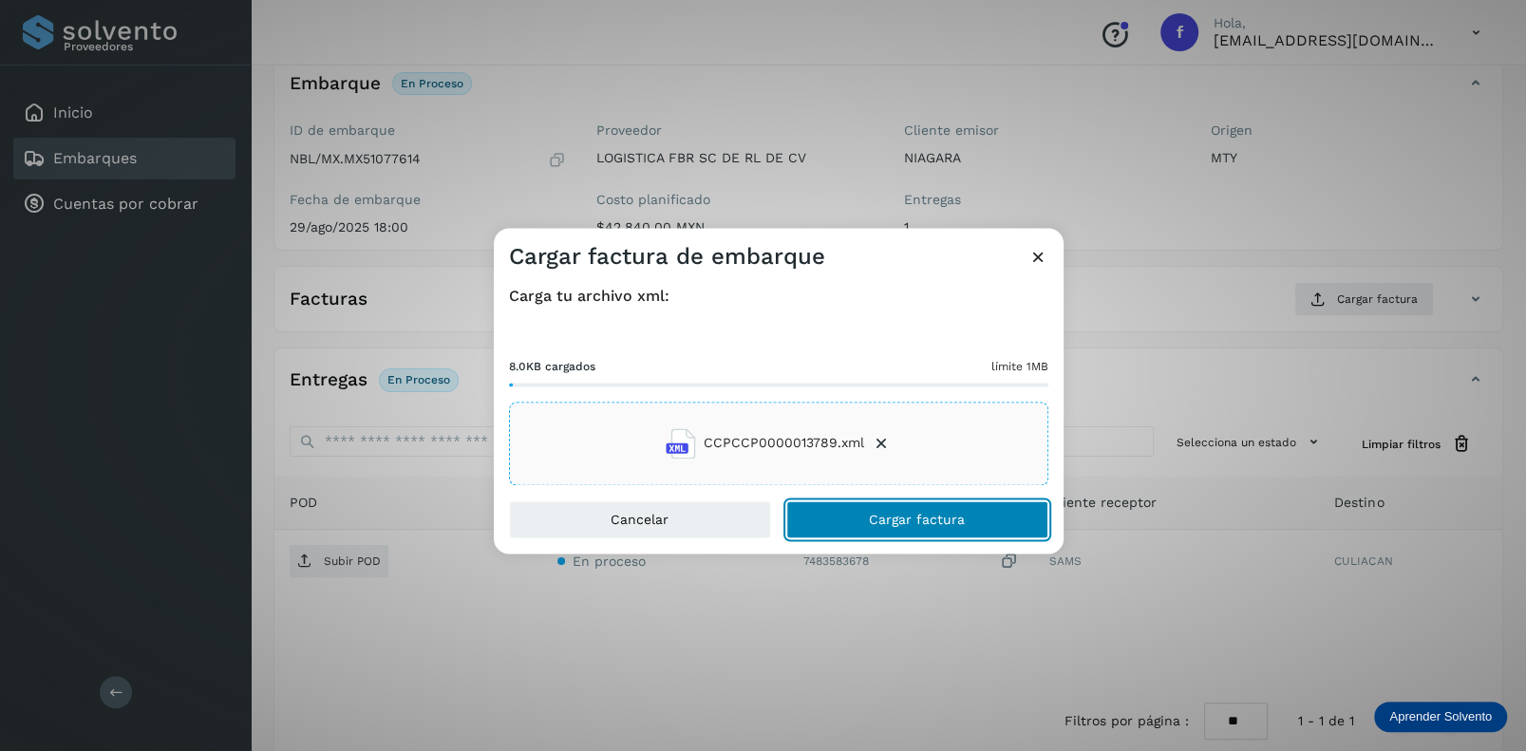
click at [880, 527] on button "Cargar factura" at bounding box center [917, 519] width 262 height 38
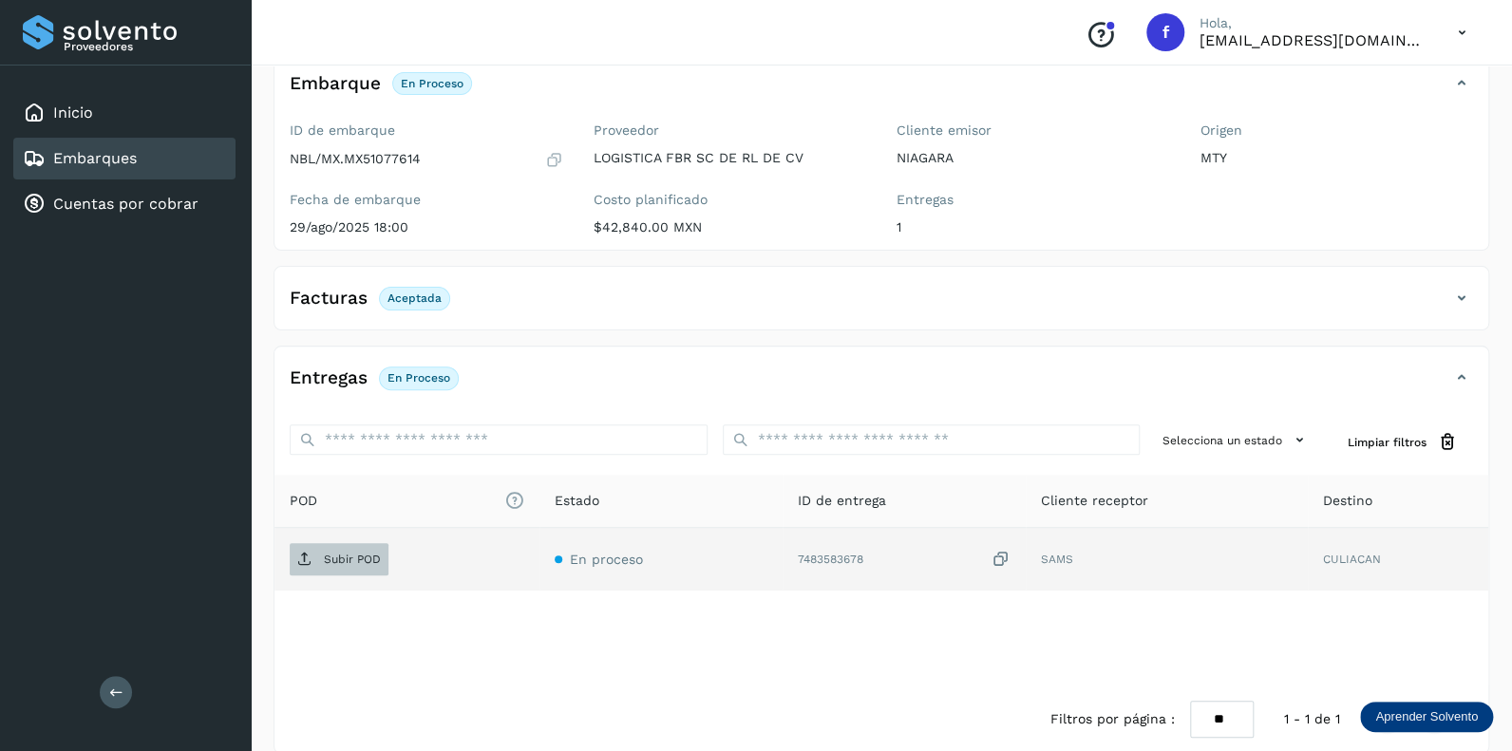
click at [336, 553] on p "Subir POD" at bounding box center [352, 559] width 57 height 13
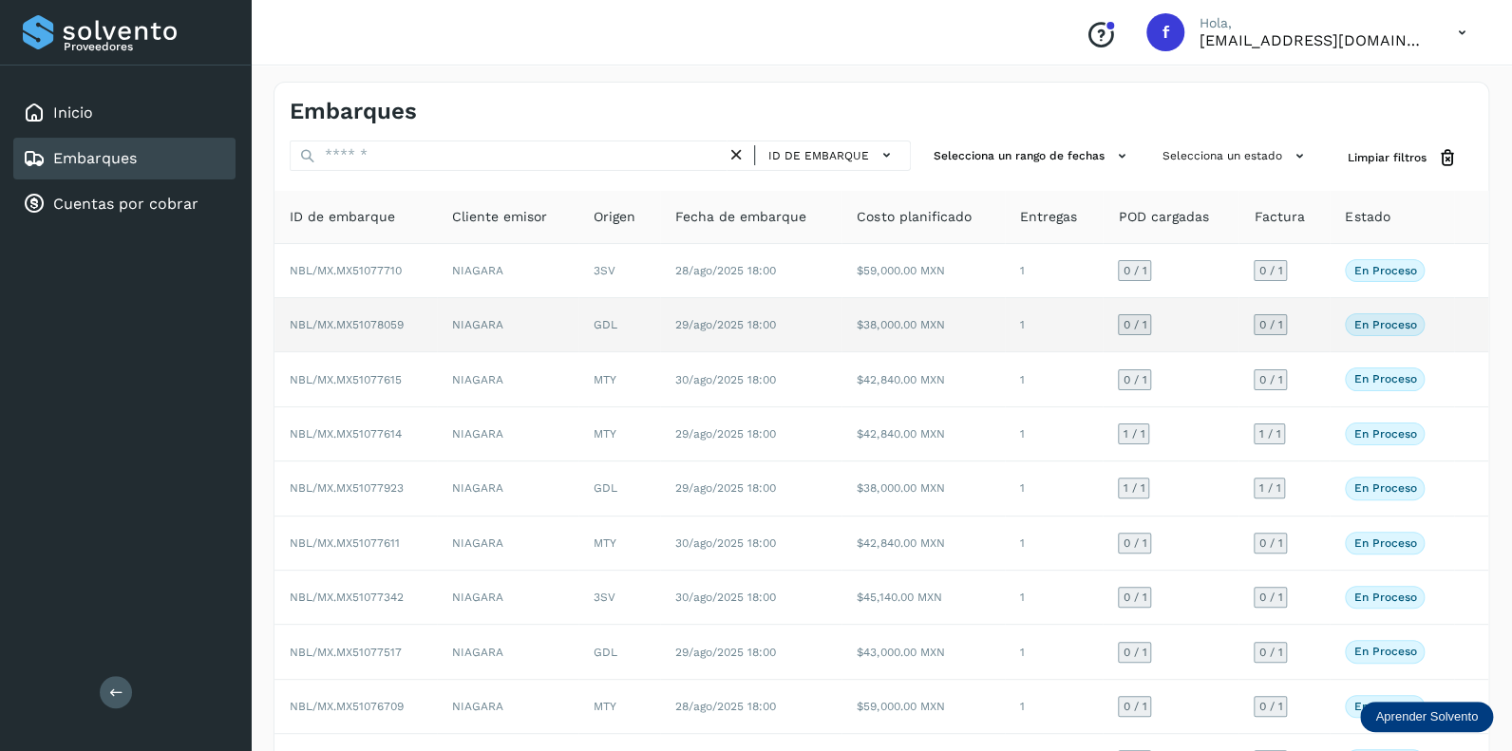
click at [1137, 323] on span "0 / 1" at bounding box center [1134, 324] width 24 height 11
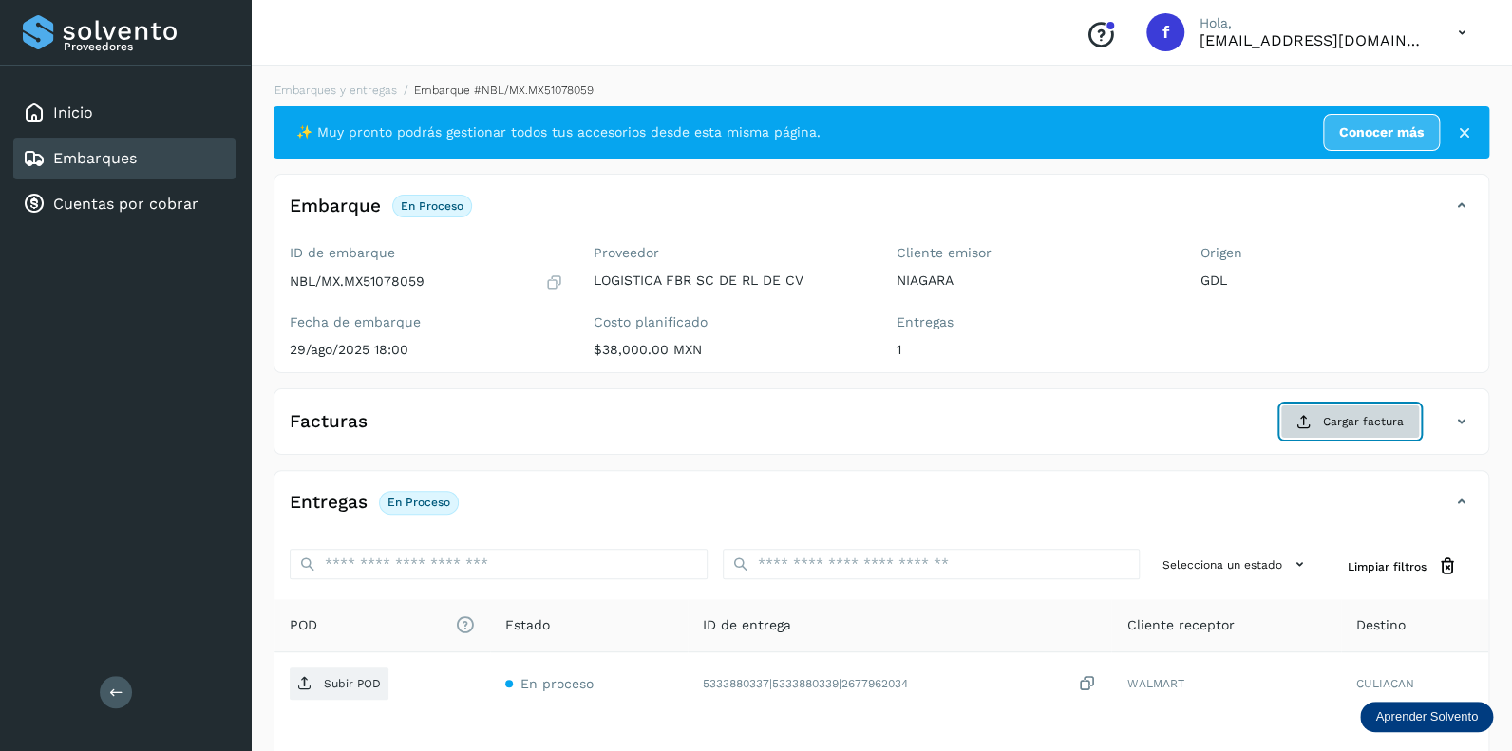
click at [1327, 419] on span "Cargar factura" at bounding box center [1363, 421] width 81 height 17
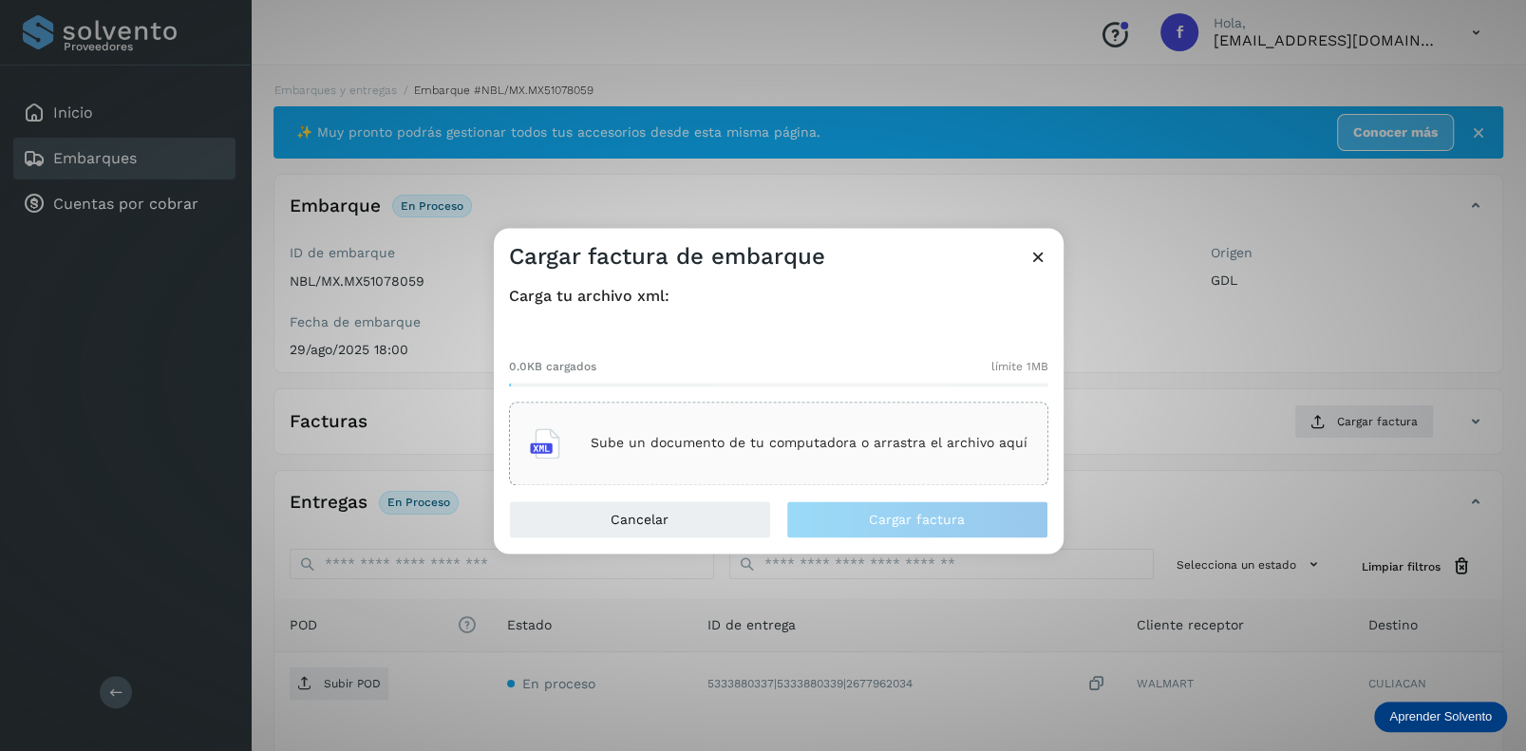
click at [657, 443] on p "Sube un documento de tu computadora o arrastra el archivo aquí" at bounding box center [809, 444] width 437 height 16
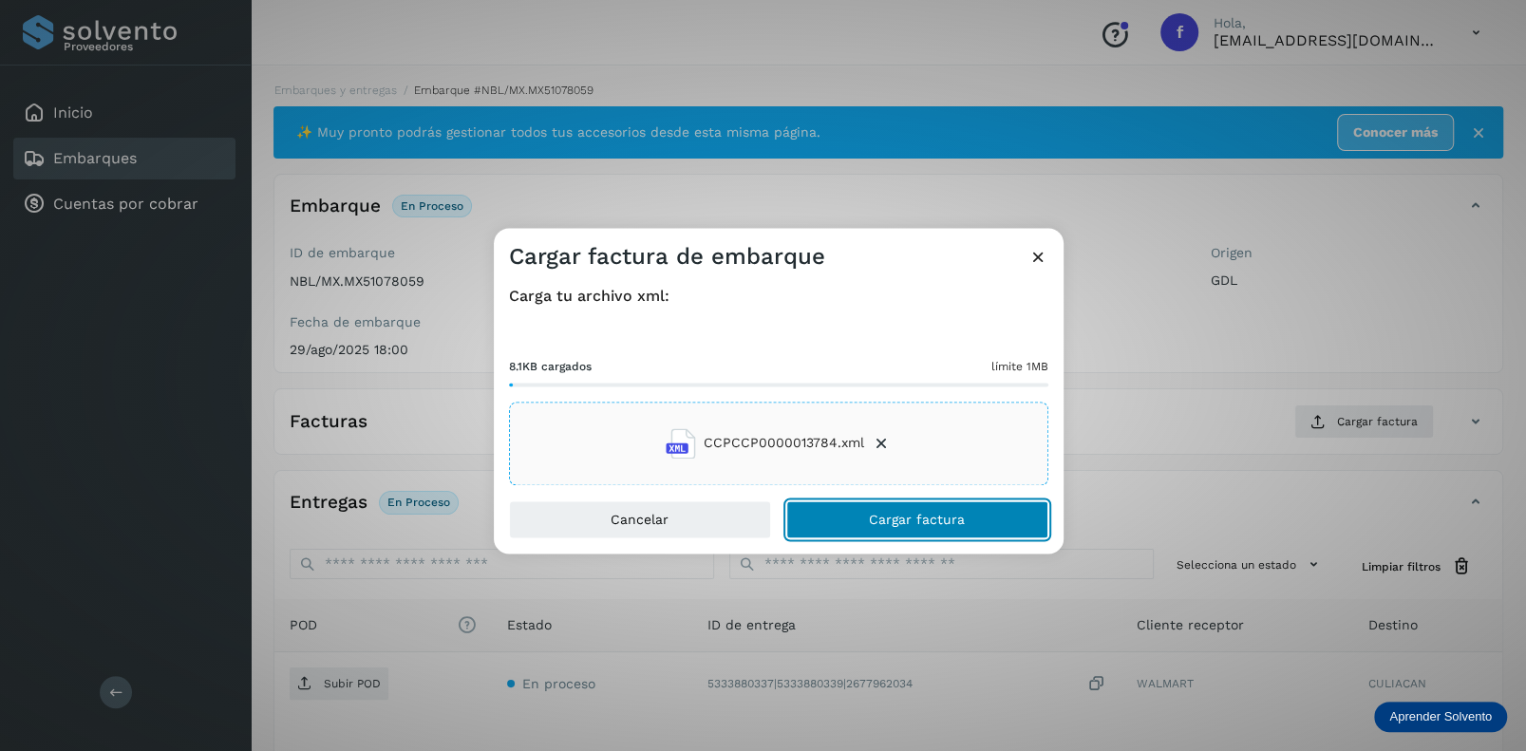
click at [889, 516] on span "Cargar factura" at bounding box center [917, 519] width 96 height 13
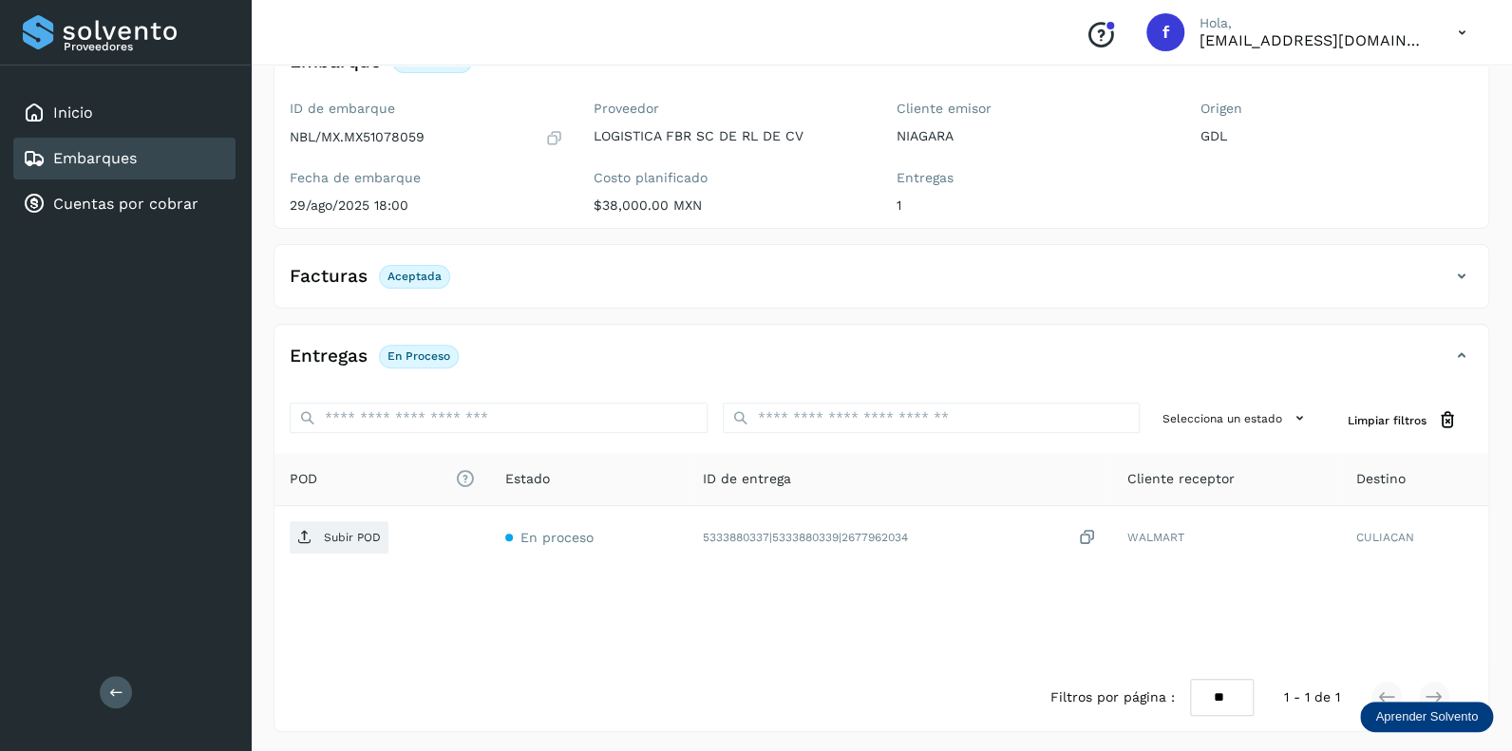
scroll to position [146, 0]
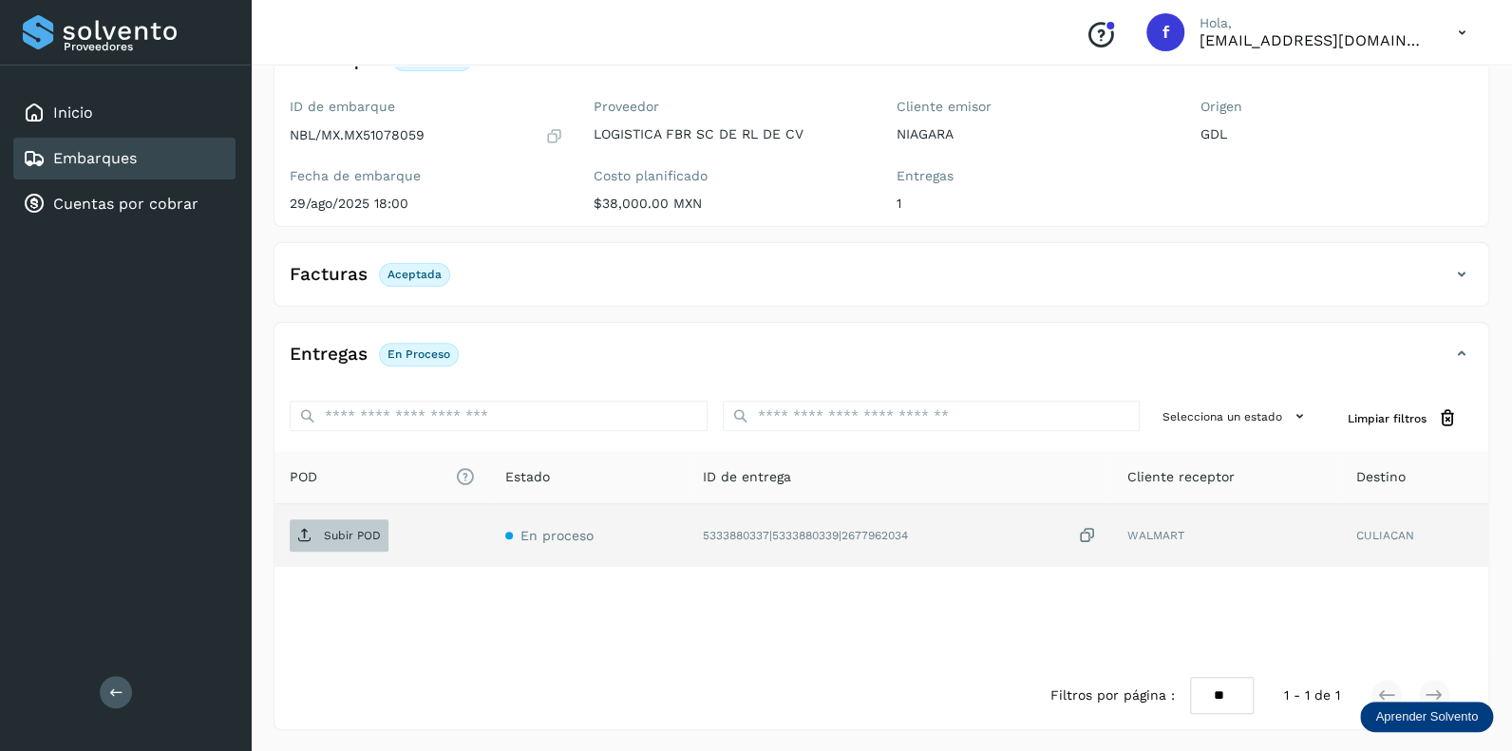
click at [354, 535] on p "Subir POD" at bounding box center [352, 535] width 57 height 13
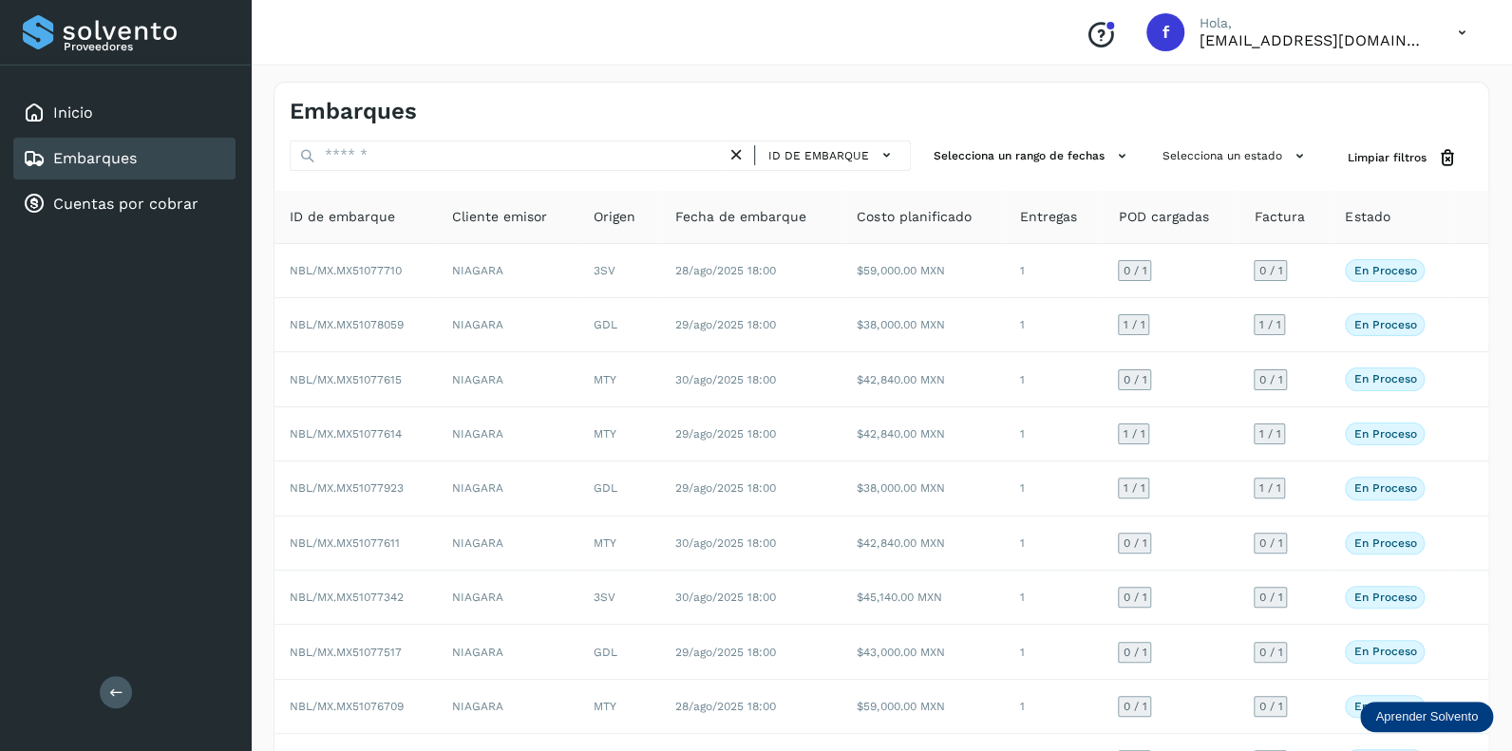
click at [1461, 32] on icon at bounding box center [1461, 32] width 39 height 39
click at [1335, 92] on div "Cerrar sesión" at bounding box center [1367, 85] width 226 height 36
